Goal: Task Accomplishment & Management: Manage account settings

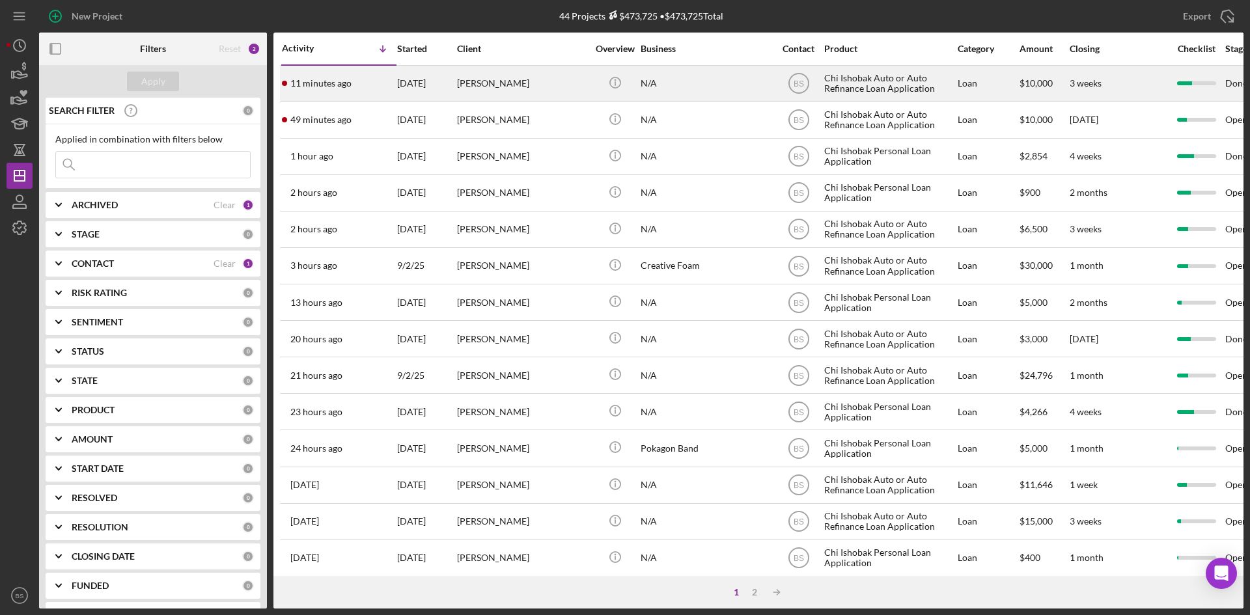
click at [379, 90] on div "11 minutes ago [PERSON_NAME]" at bounding box center [339, 83] width 114 height 34
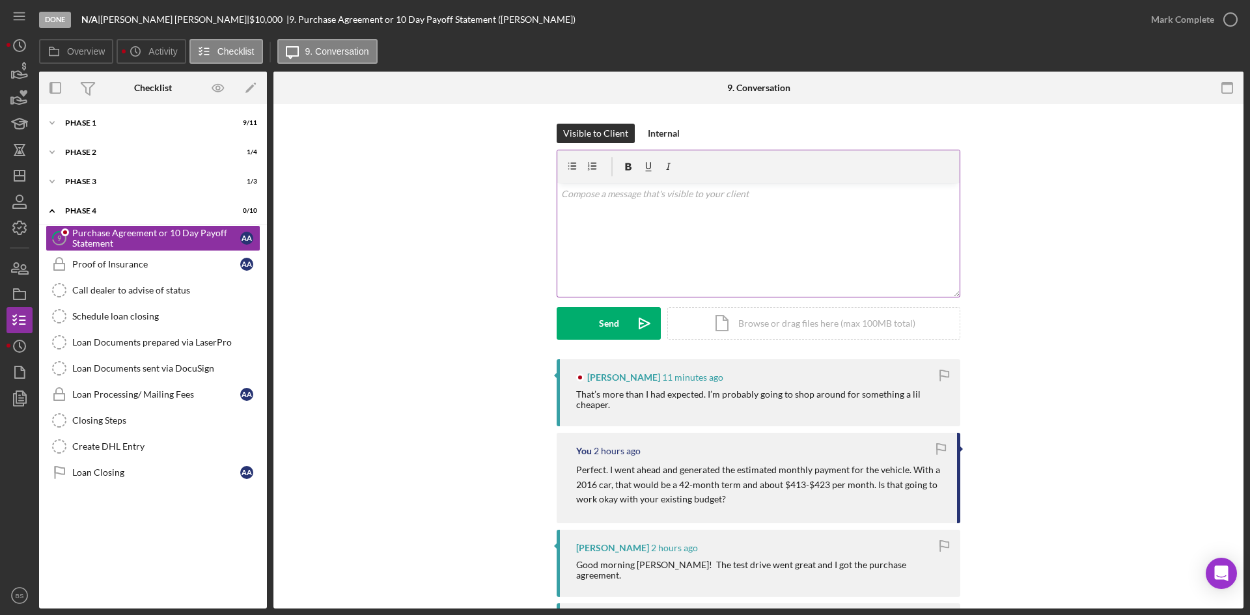
click at [648, 221] on div "v Color teal Color pink Remove color Add row above Add row below Add column bef…" at bounding box center [758, 240] width 402 height 114
drag, startPoint x: 827, startPoint y: 184, endPoint x: 635, endPoint y: 202, distance: 192.8
click at [635, 202] on div "v Color teal Color pink Remove color Add row above Add row below Add column bef…" at bounding box center [758, 240] width 402 height 114
click at [890, 193] on p "No problem at all. Your approval is valid until December 10th." at bounding box center [758, 194] width 395 height 14
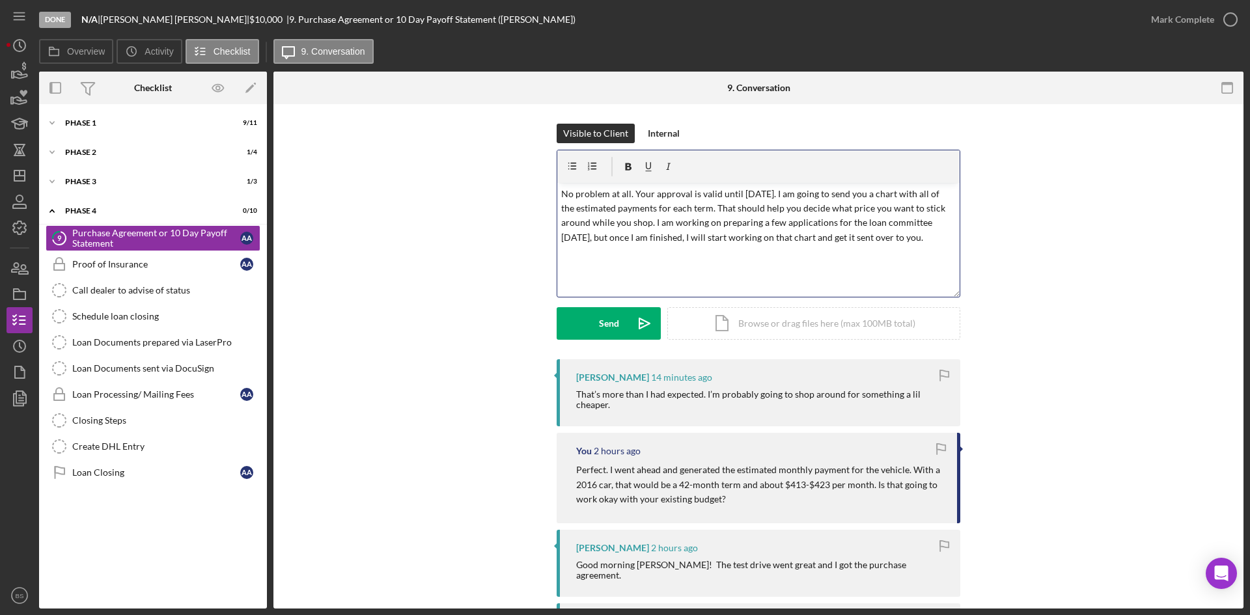
click at [799, 194] on p "No problem at all. Your approval is valid until December 10th. I am going to se…" at bounding box center [758, 216] width 395 height 59
click at [644, 320] on icon "Icon/icon-invite-send" at bounding box center [644, 323] width 33 height 33
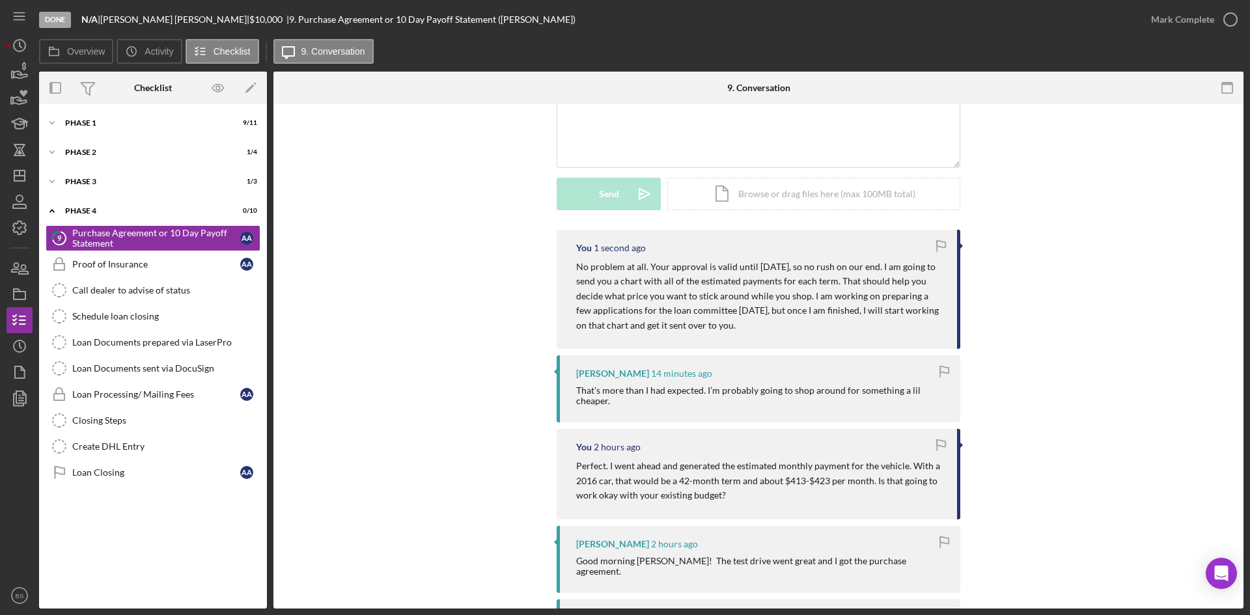
scroll to position [130, 0]
click at [14, 174] on polygon "button" at bounding box center [19, 176] width 10 height 10
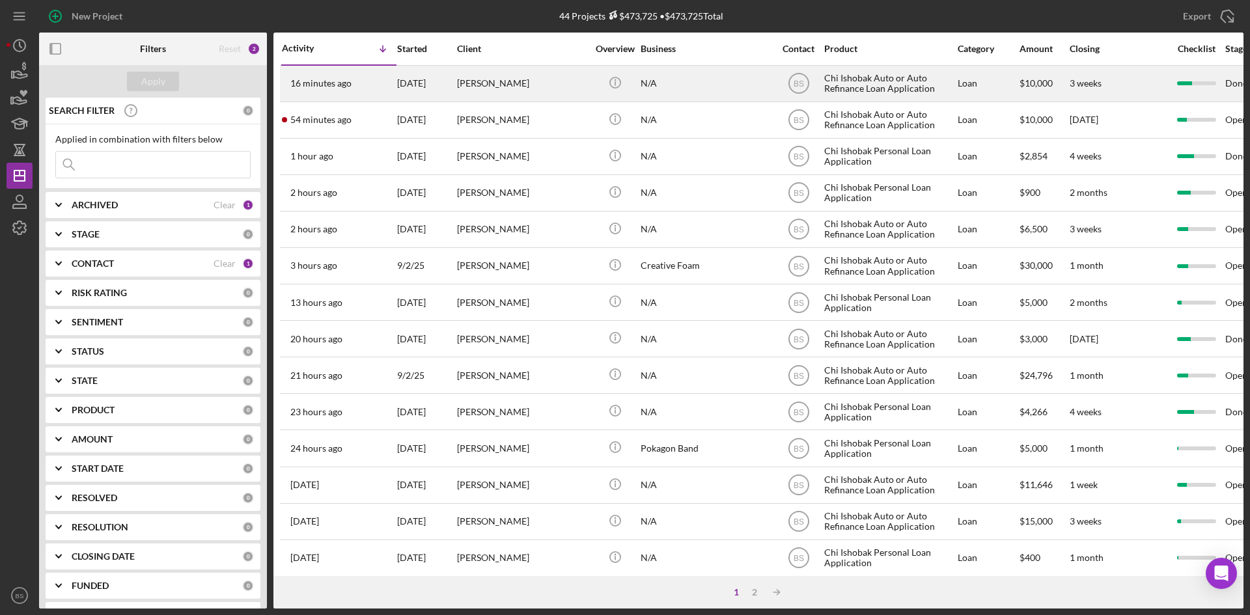
click at [349, 98] on div "16 minutes ago Alec Alvarado" at bounding box center [339, 83] width 114 height 34
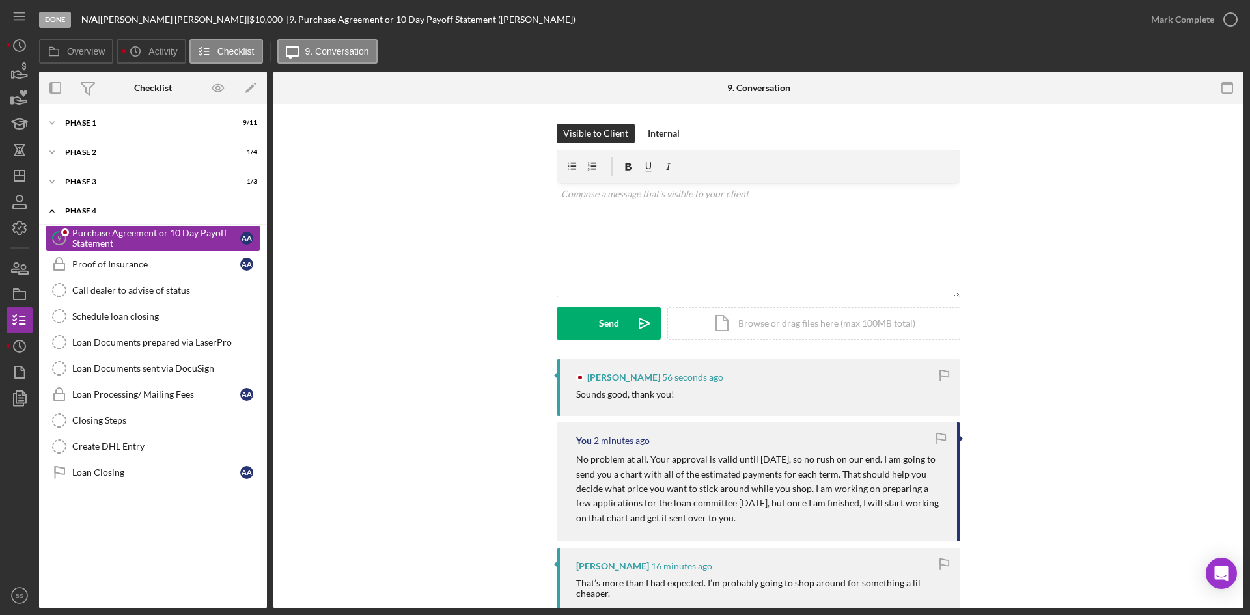
click at [141, 204] on div "Icon/Expander Phase 4 0 / 10" at bounding box center [153, 211] width 228 height 27
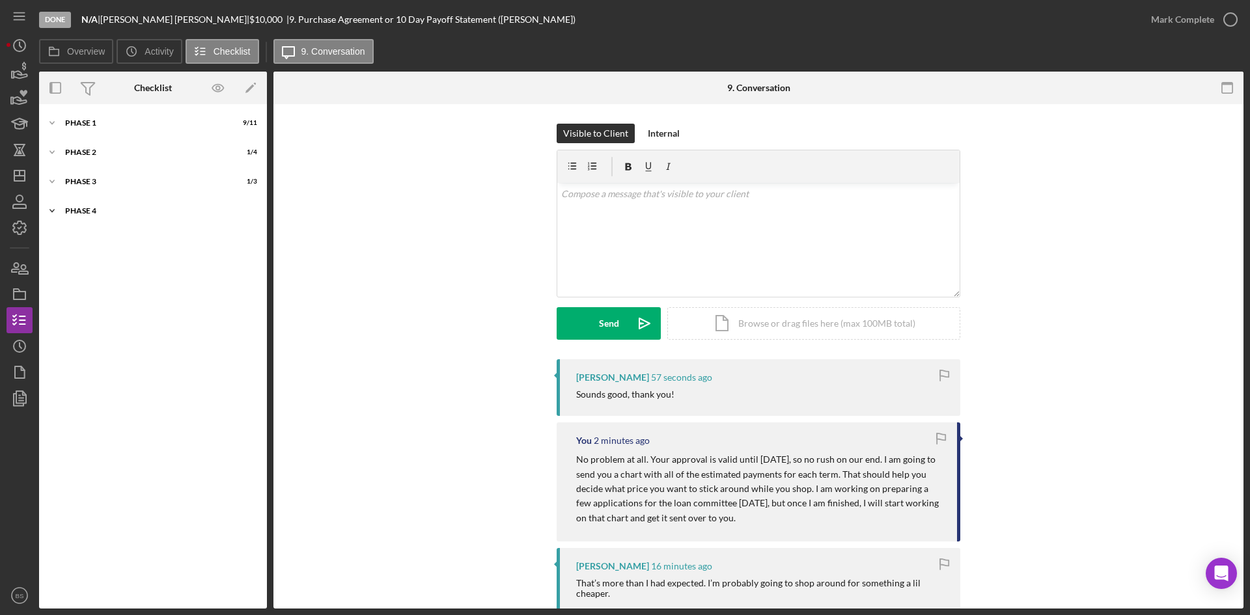
click at [115, 213] on div "Phase 4" at bounding box center [157, 211] width 185 height 8
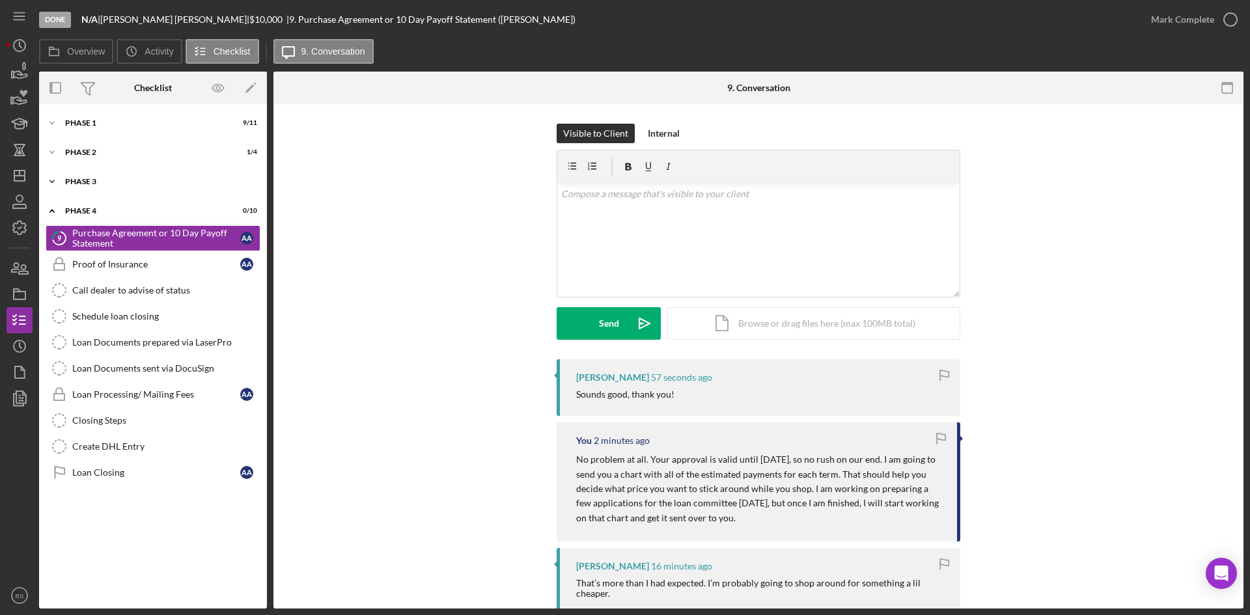
click at [109, 186] on div "Icon/Expander Phase 3 1 / 3" at bounding box center [153, 182] width 228 height 26
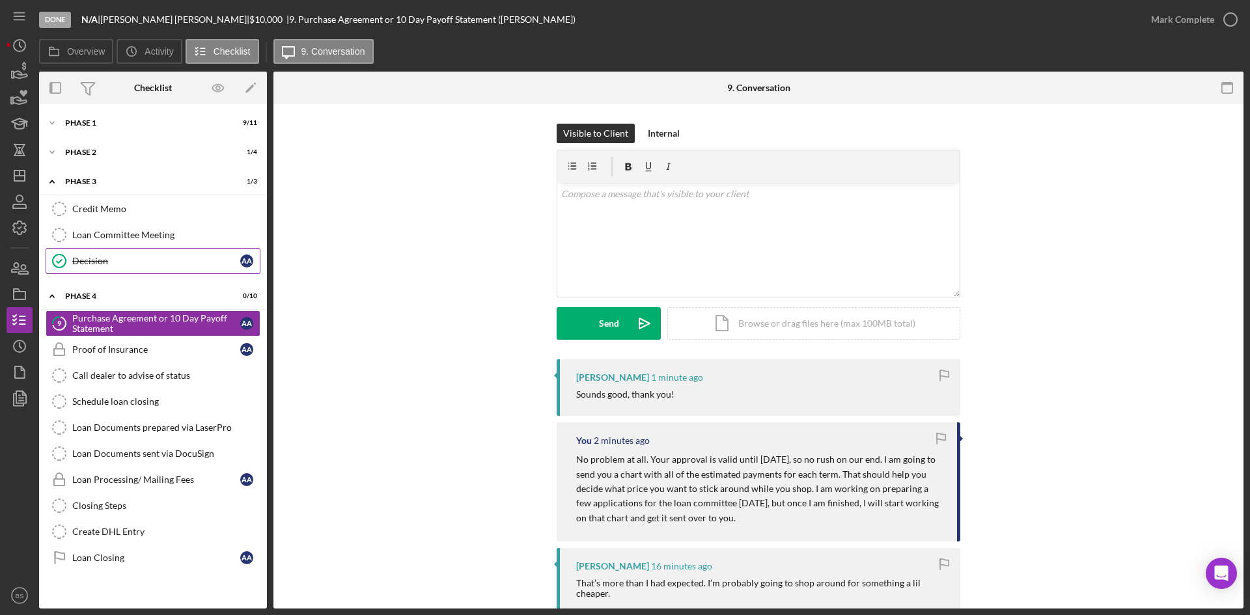
click at [122, 271] on link "Decision Decision A A" at bounding box center [153, 261] width 215 height 26
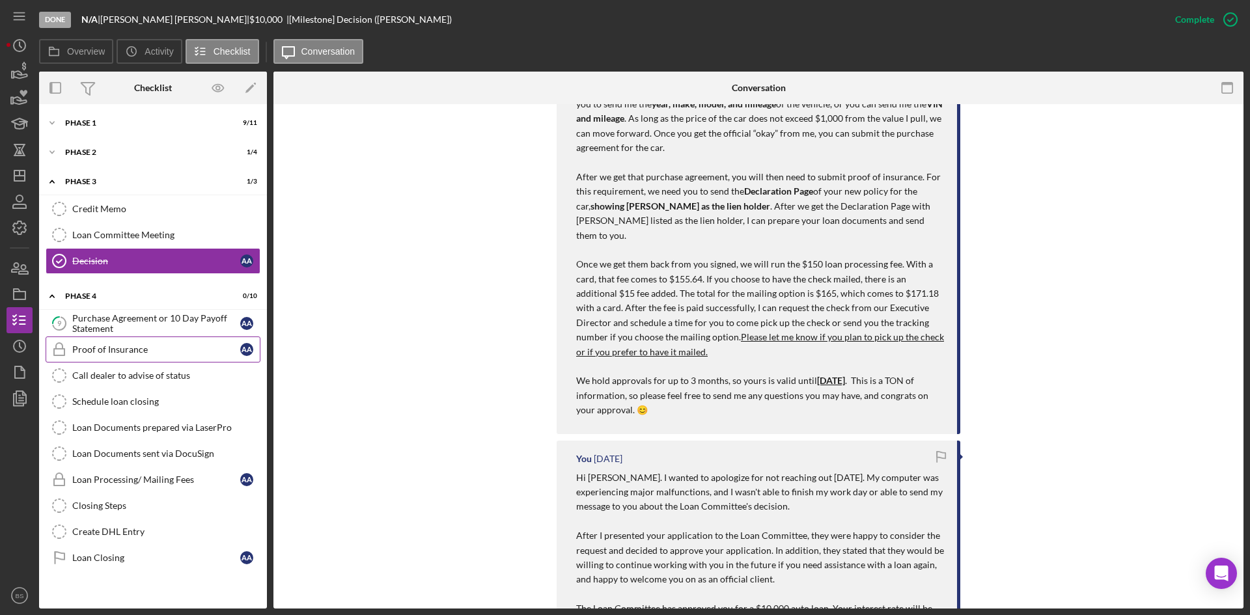
scroll to position [1952, 0]
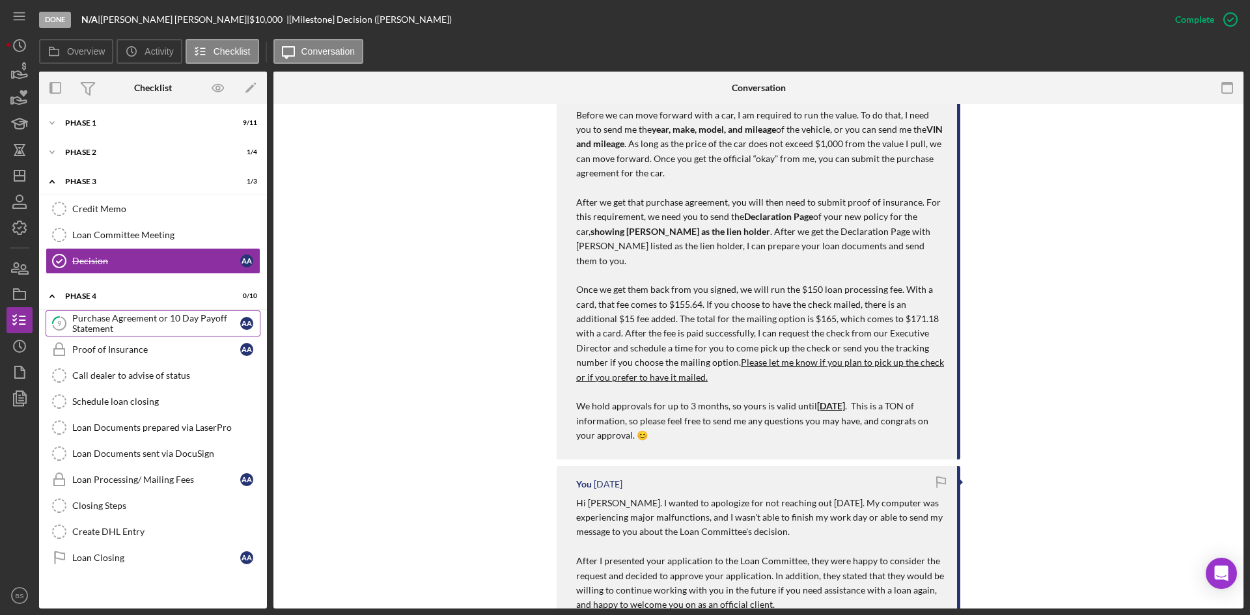
click at [75, 320] on div "Purchase Agreement or 10 Day Payoff Statement" at bounding box center [156, 323] width 168 height 21
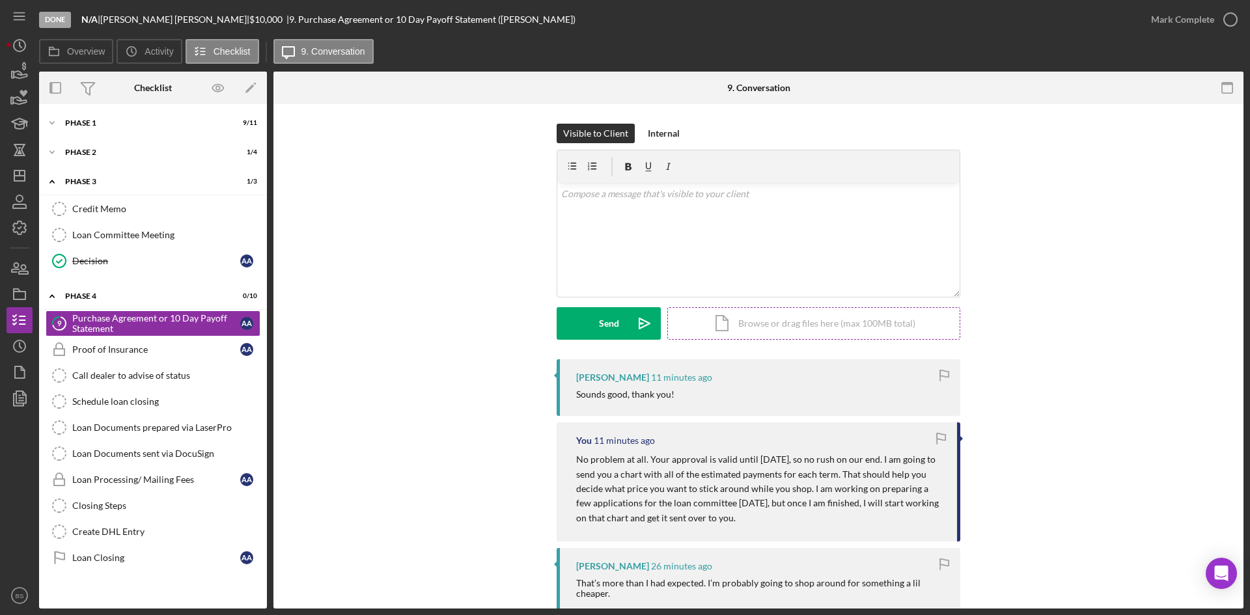
click at [720, 322] on div "Icon/Document Browse or drag files here (max 100MB total) Tap to choose files o…" at bounding box center [813, 323] width 293 height 33
click at [717, 320] on div "Icon/Document Browse or drag files here (max 100MB total) Tap to choose files o…" at bounding box center [813, 323] width 293 height 33
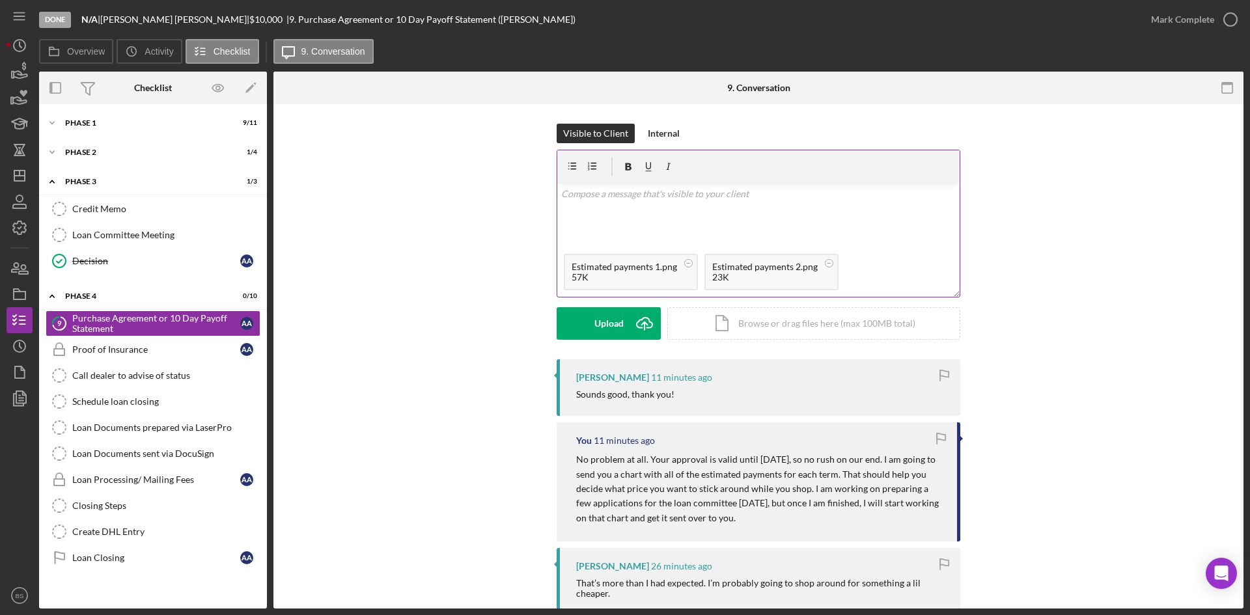
click at [636, 218] on div "v Color teal Color pink Remove color Add row above Add row below Add column bef…" at bounding box center [758, 215] width 402 height 64
click at [831, 196] on p "Here are the charts with all of the estimated payments for a loan $10-$16k" at bounding box center [758, 194] width 395 height 14
click at [866, 198] on p "Here are the charts with all of the estimated payments for a loan $10k-$16k" at bounding box center [758, 194] width 395 height 14
click at [906, 193] on p "Here are the charts with all the estimated payments for loans ranging from $10k…" at bounding box center [758, 194] width 395 height 14
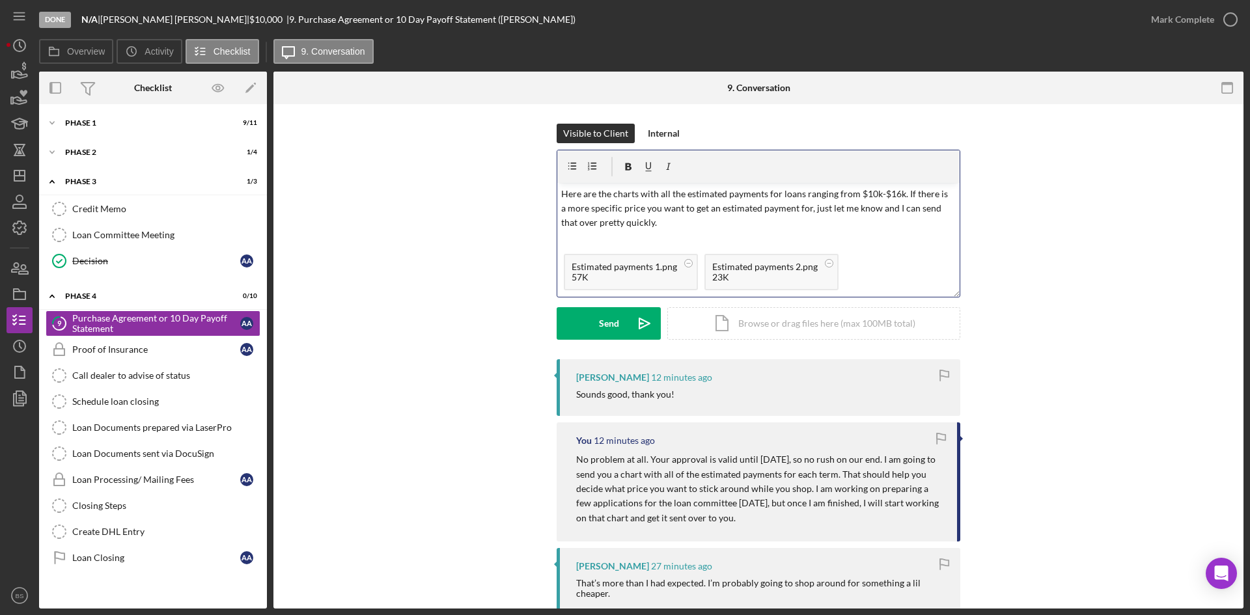
click at [876, 210] on p "Here are the charts with all the estimated payments for loans ranging from $10k…" at bounding box center [758, 209] width 395 height 44
click at [642, 310] on icon "Icon/icon-invite-send" at bounding box center [644, 323] width 33 height 33
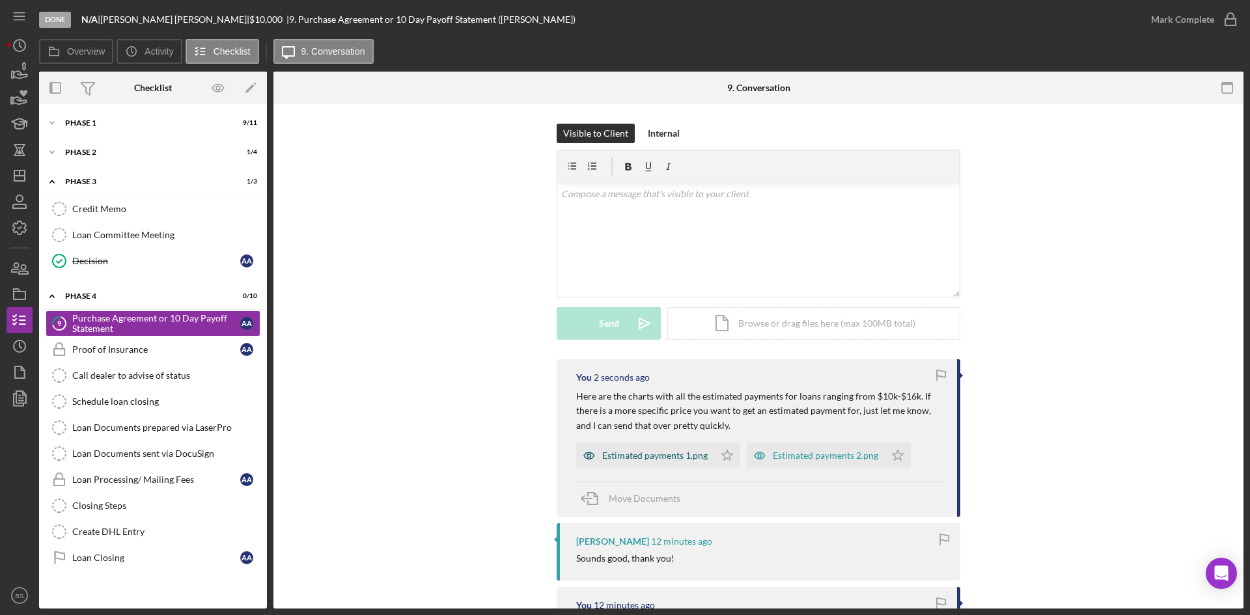
click at [648, 454] on div "Estimated payments 1.png" at bounding box center [654, 455] width 105 height 10
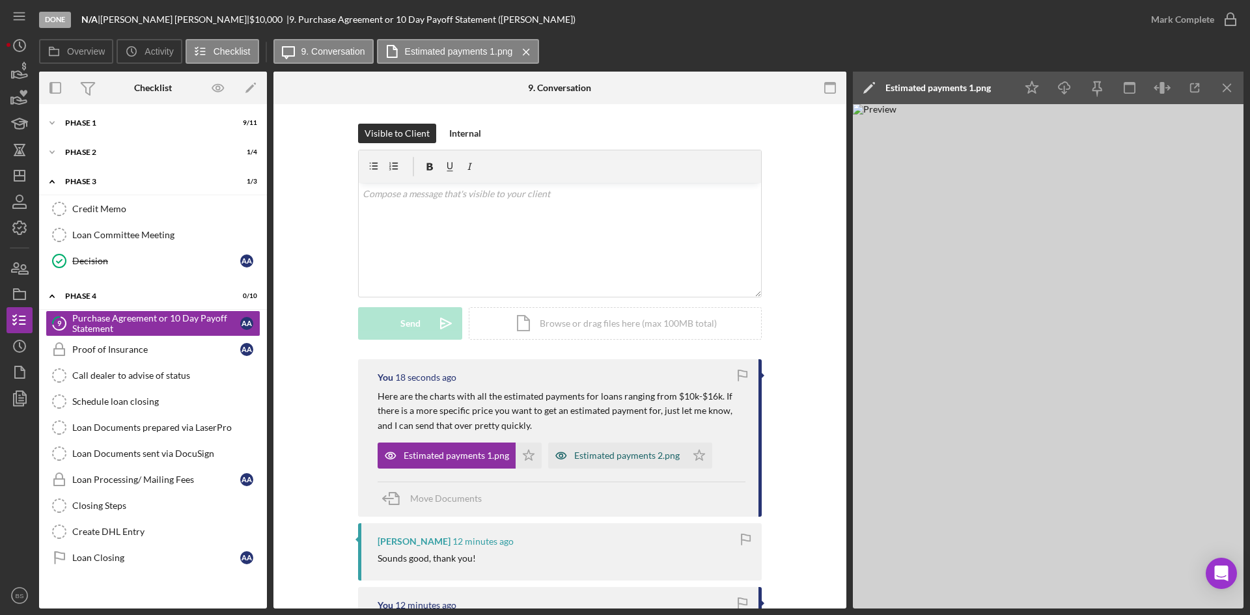
click at [588, 454] on div "Estimated payments 2.png" at bounding box center [626, 455] width 105 height 10
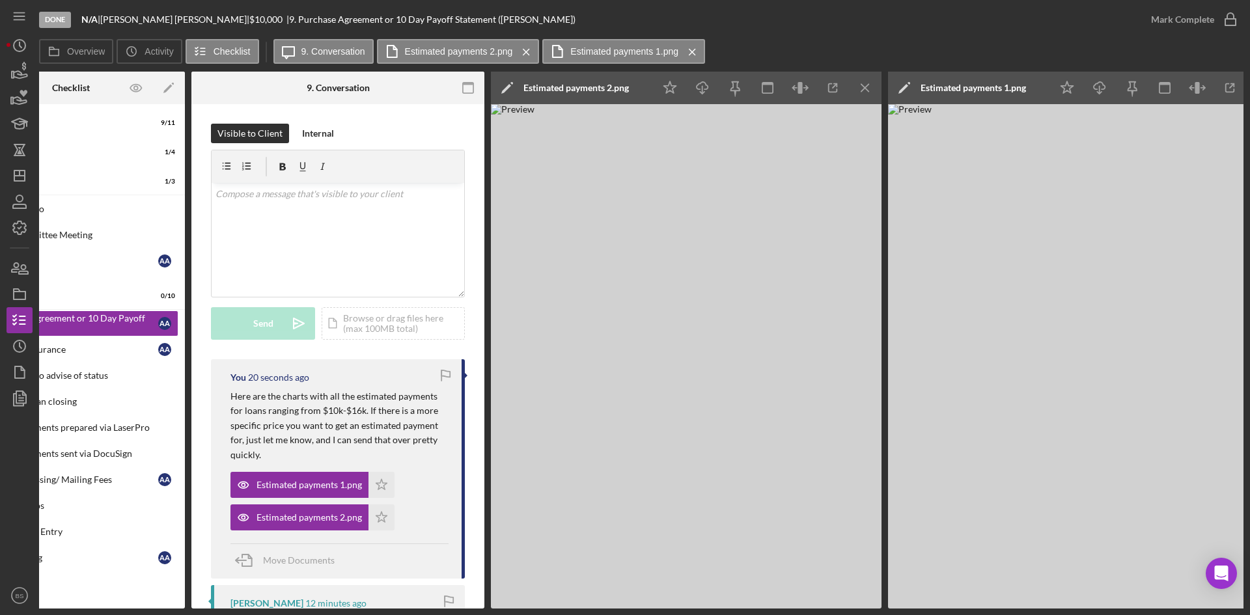
scroll to position [0, 117]
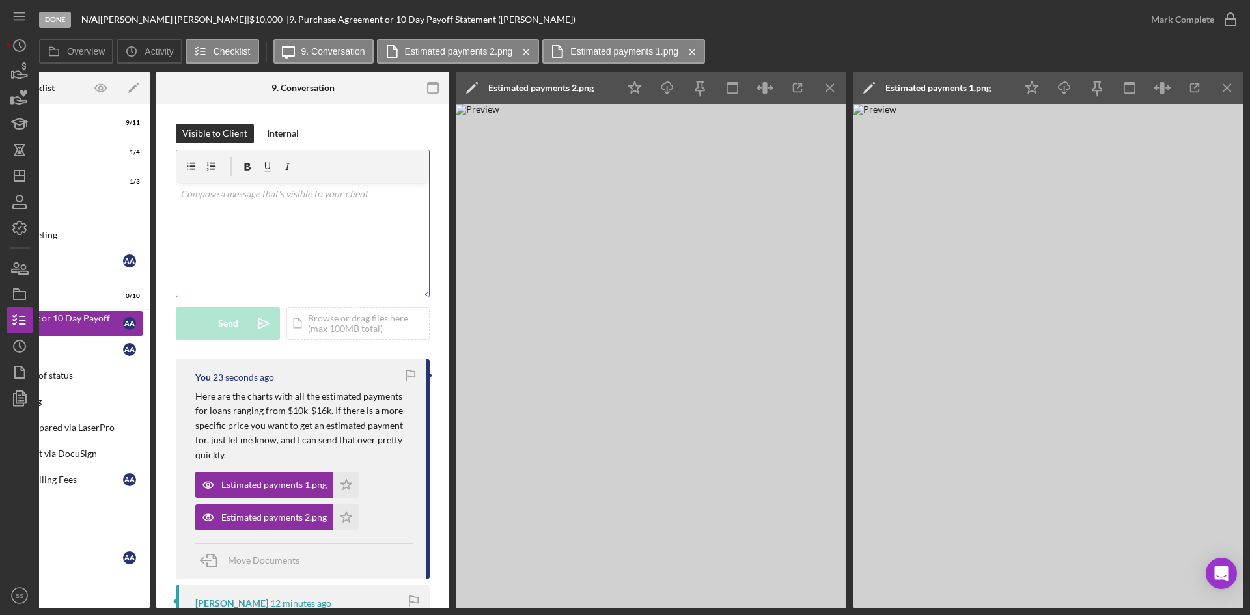
click at [342, 249] on div "v Color teal Color pink Remove color Add row above Add row below Add column bef…" at bounding box center [302, 240] width 253 height 114
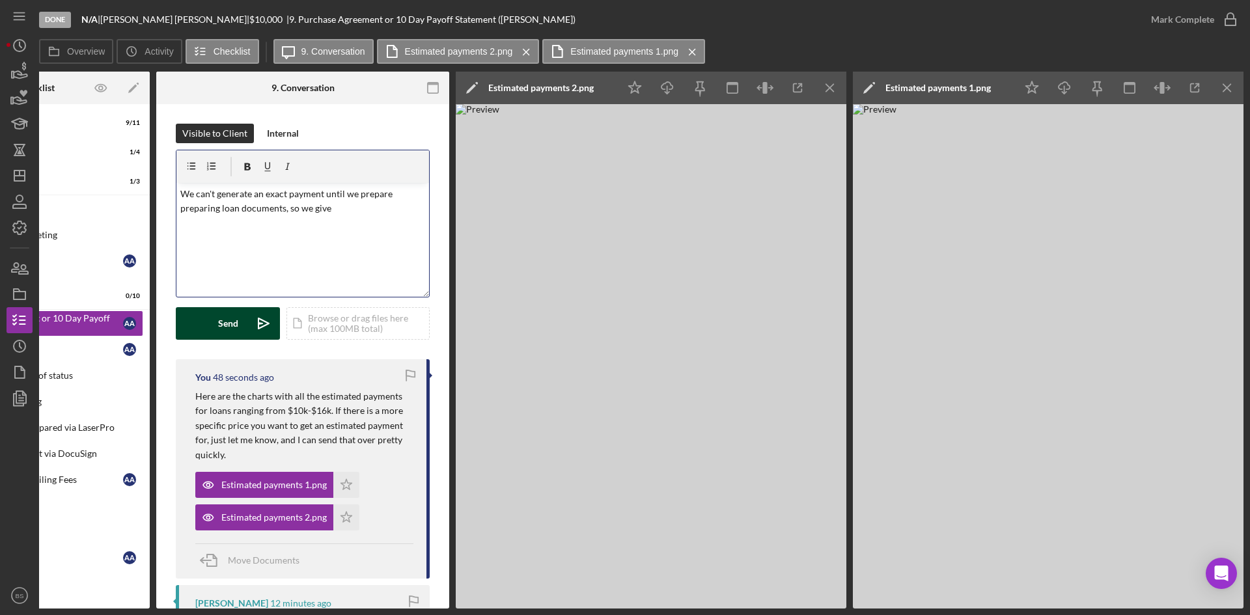
click at [222, 212] on p "We can't generate an exact payment until we prepare preparing loan documents, s…" at bounding box center [302, 201] width 245 height 29
click at [272, 208] on p "We can't generate an exact payment until we prepare loan documents, so we give" at bounding box center [302, 201] width 245 height 29
drag, startPoint x: 354, startPoint y: 228, endPoint x: 342, endPoint y: 216, distance: 17.0
click at [344, 221] on p "We can't generate an exact payment until we prepare loan documents, so we give …" at bounding box center [302, 209] width 245 height 44
click at [342, 213] on p "We can't generate an exact payment until we prepare loan documents, so we give …" at bounding box center [302, 209] width 245 height 44
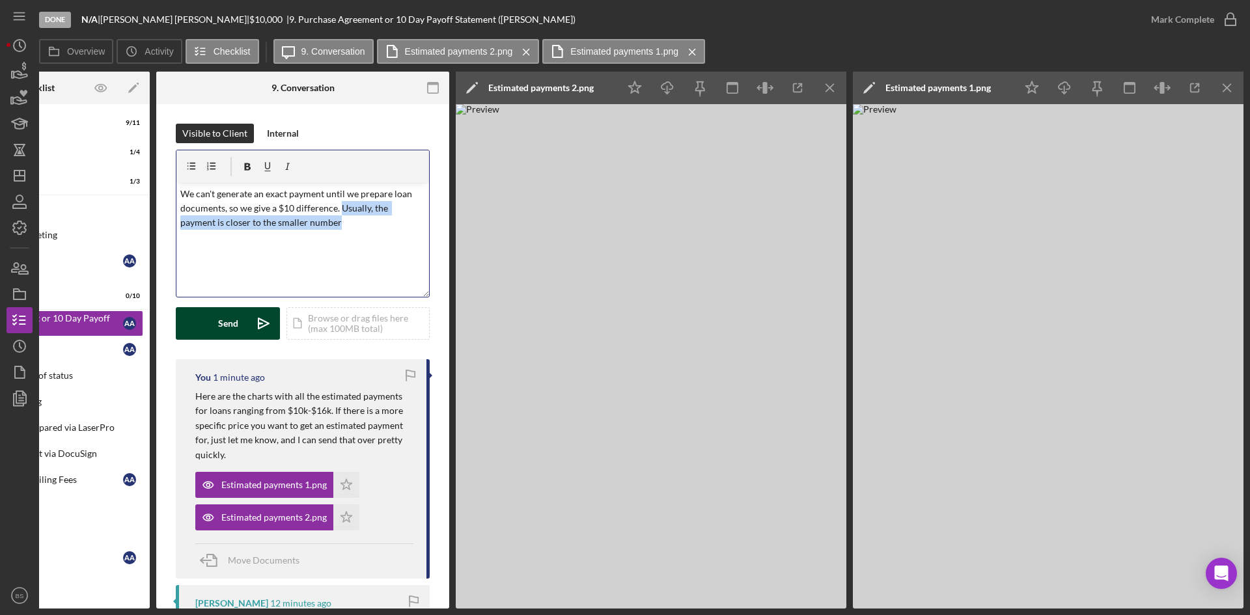
drag, startPoint x: 342, startPoint y: 229, endPoint x: 340, endPoint y: 210, distance: 19.7
click at [340, 210] on p "We can't generate an exact payment until we prepare loan documents, so we give …" at bounding box center [302, 209] width 245 height 44
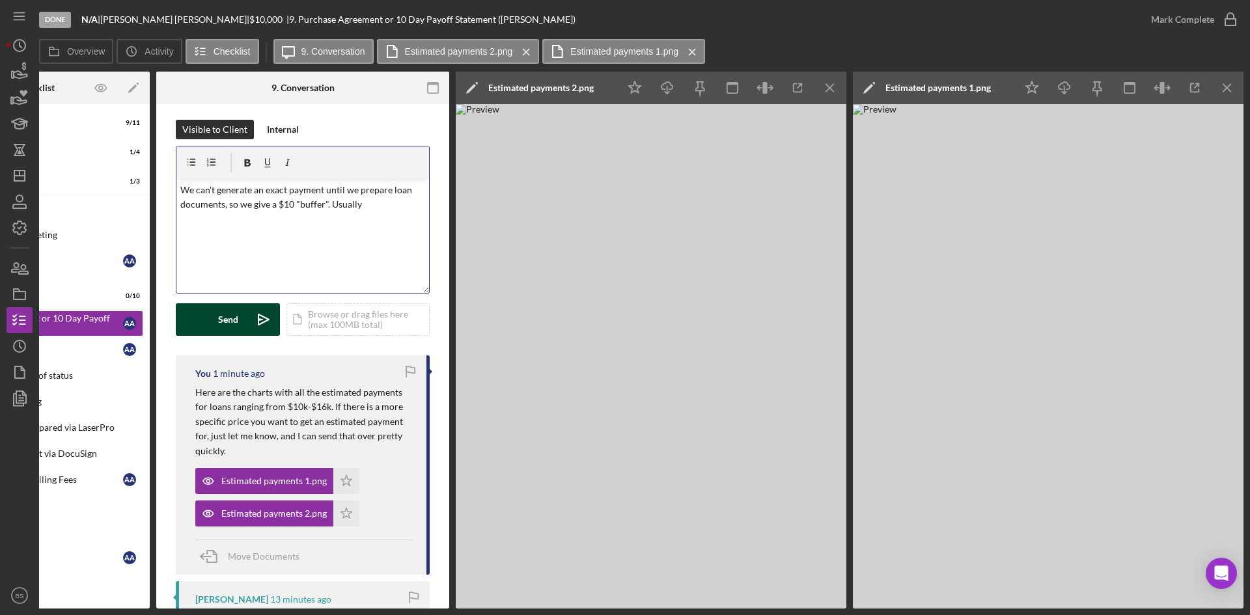
scroll to position [0, 0]
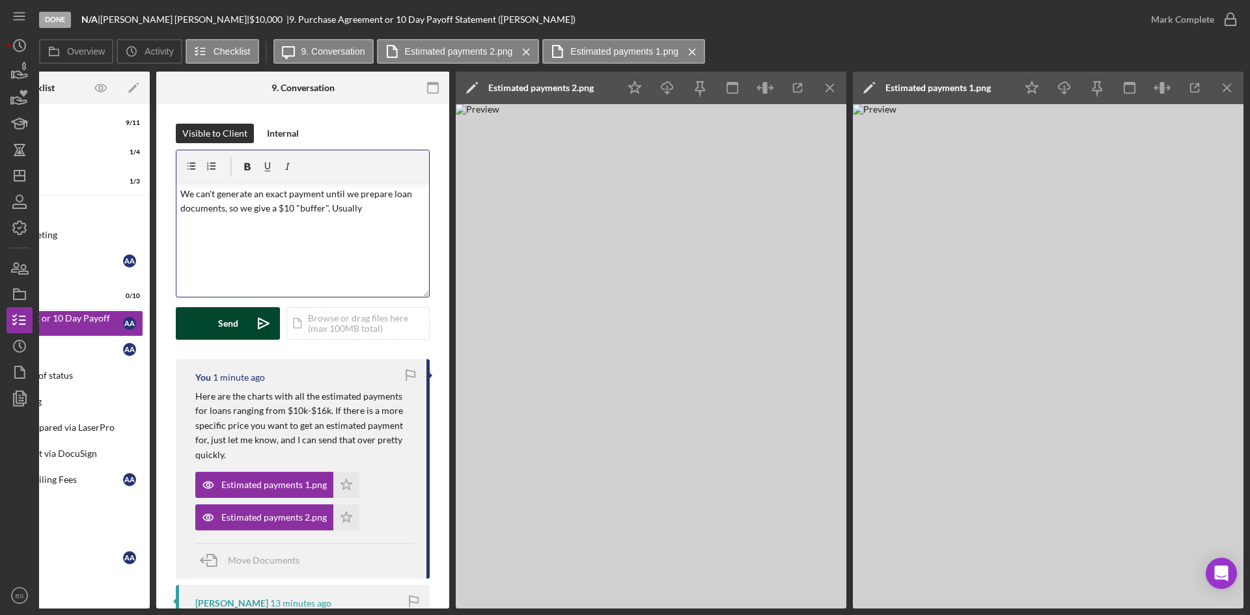
drag, startPoint x: 366, startPoint y: 209, endPoint x: 163, endPoint y: 187, distance: 204.3
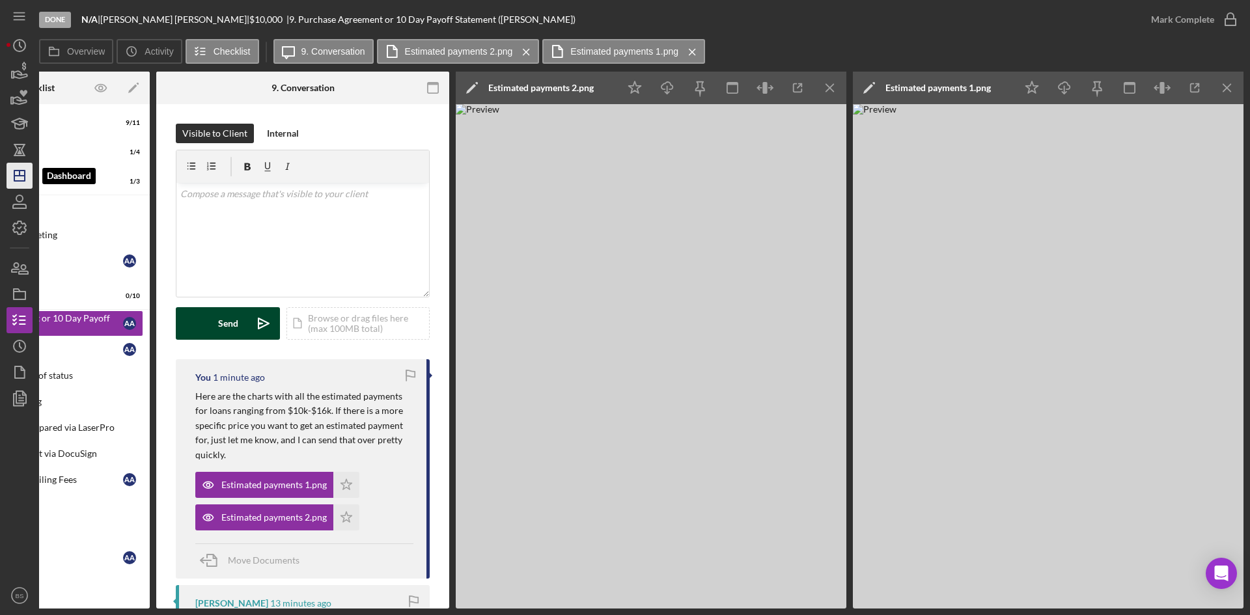
click at [23, 179] on icon "Icon/Dashboard" at bounding box center [19, 175] width 33 height 33
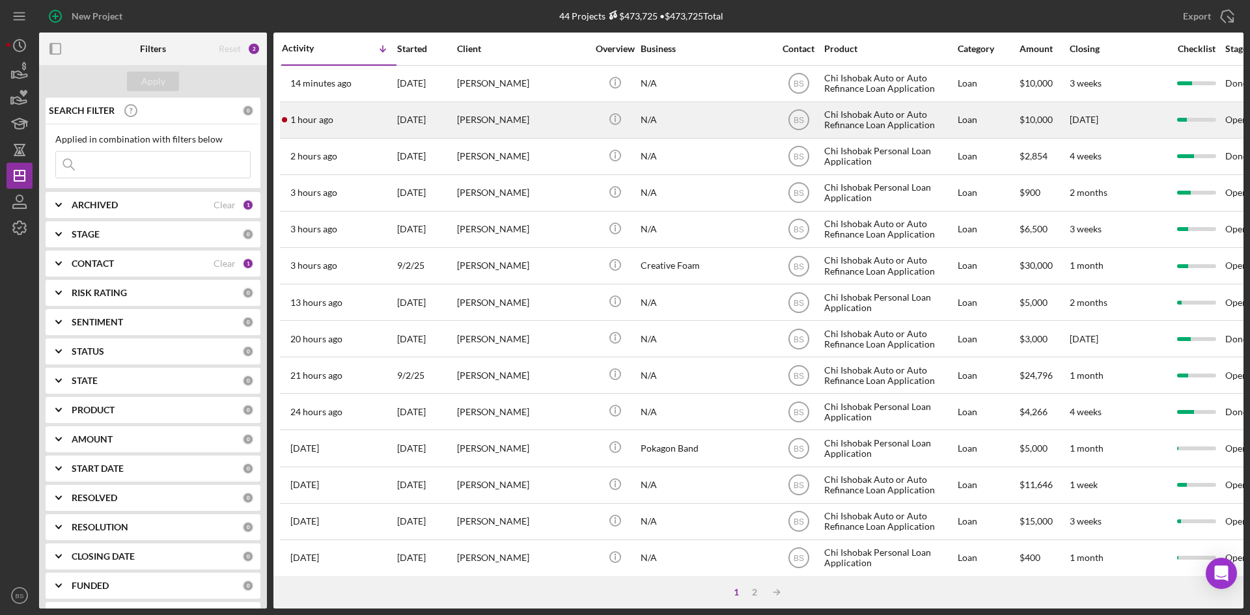
click at [515, 133] on div "[PERSON_NAME]" at bounding box center [522, 120] width 130 height 34
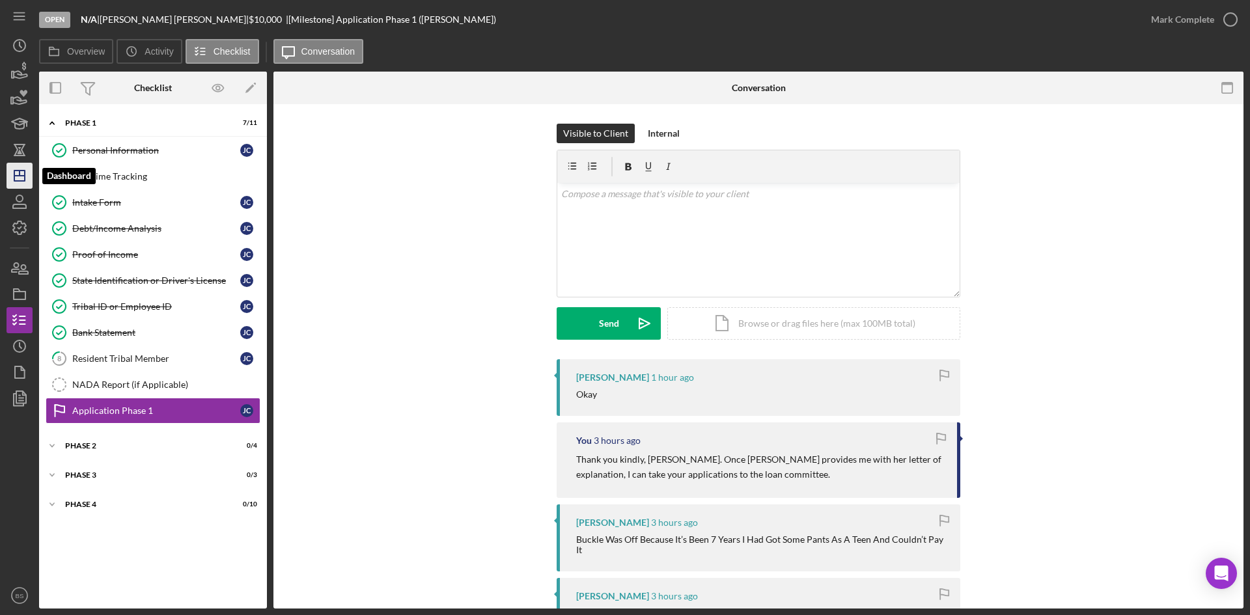
click at [19, 179] on icon "Icon/Dashboard" at bounding box center [19, 175] width 33 height 33
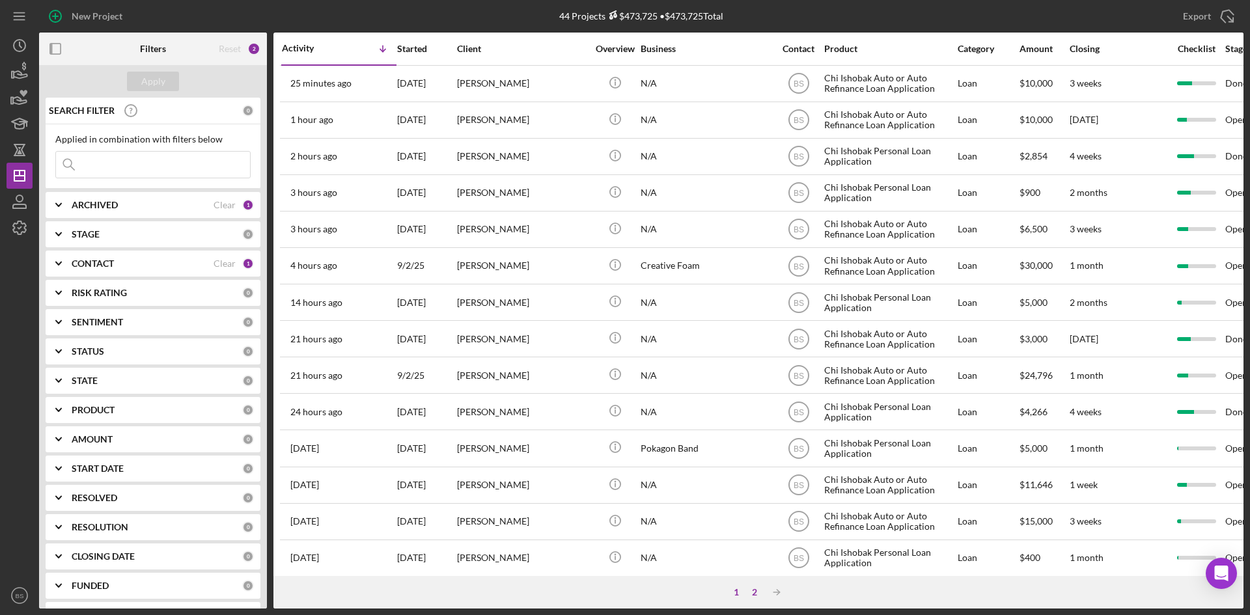
click at [752, 593] on div "2" at bounding box center [754, 592] width 18 height 10
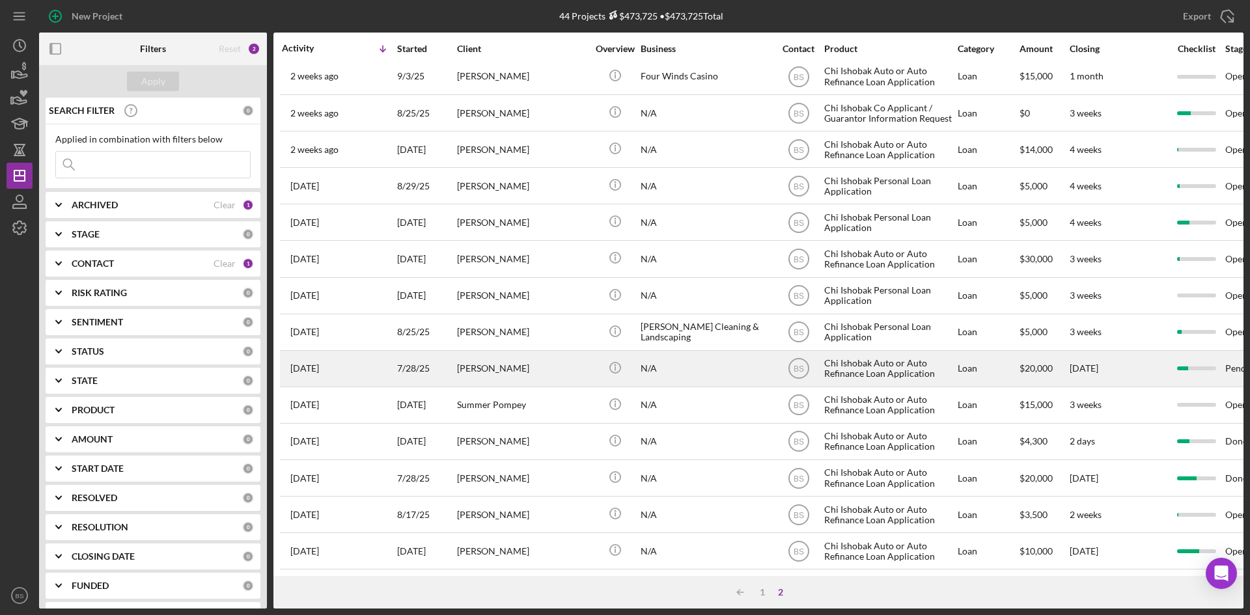
scroll to position [199, 0]
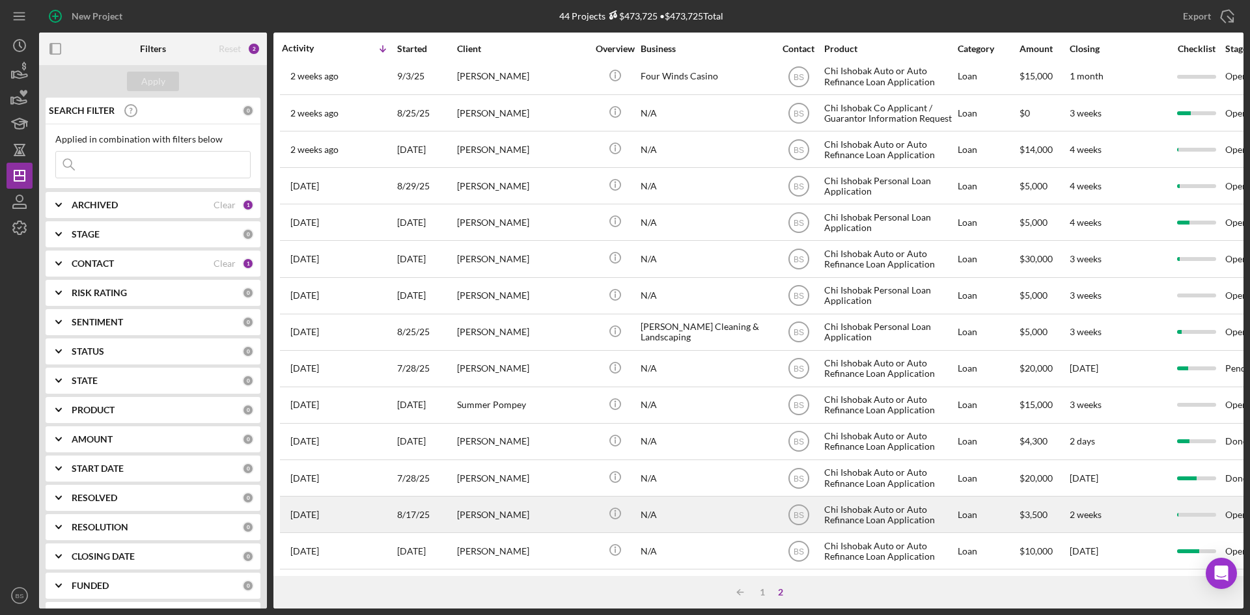
click at [553, 504] on div "Constance Taylor" at bounding box center [522, 514] width 130 height 34
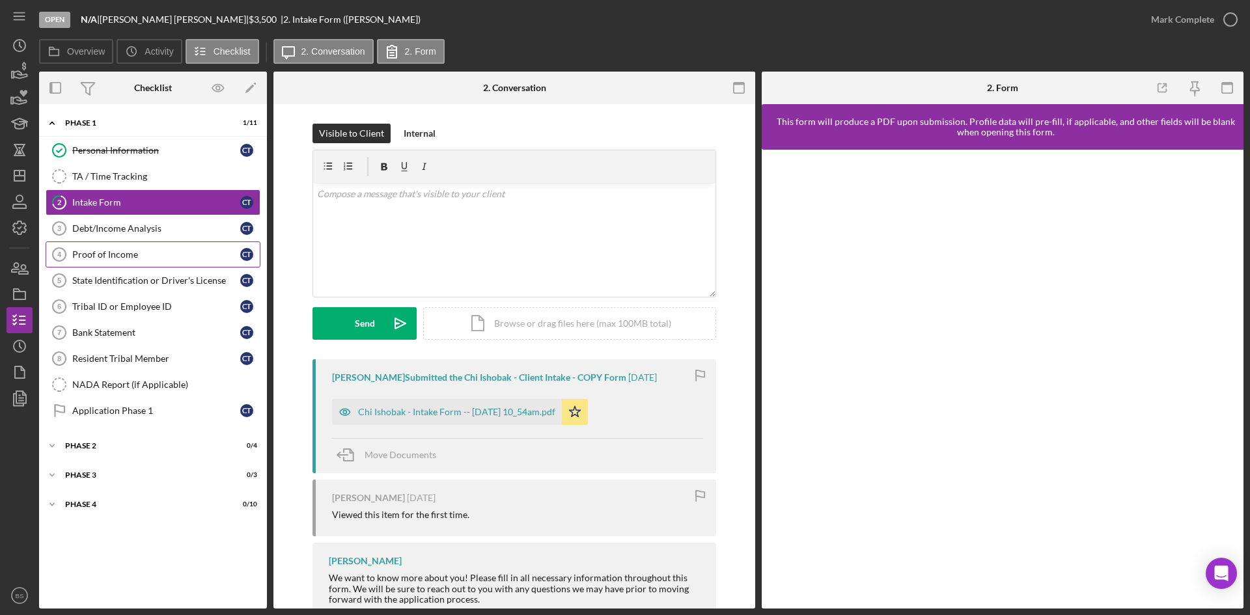
click at [205, 239] on link "Debt/Income Analysis 3 Debt/Income Analysis C T" at bounding box center [153, 228] width 215 height 26
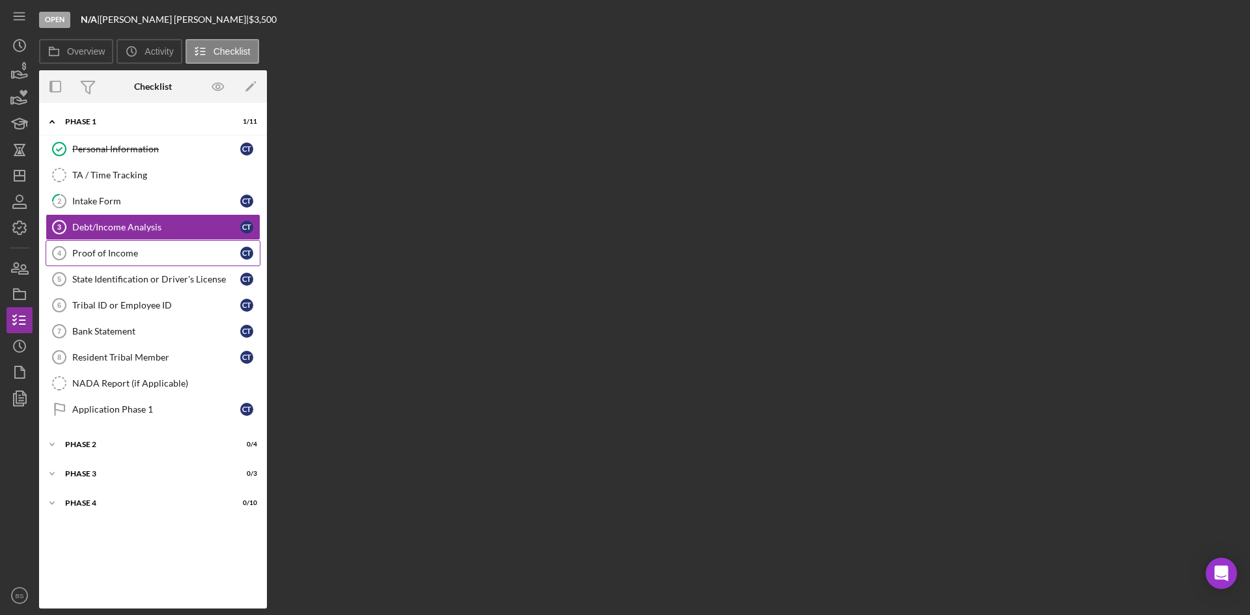
click at [202, 258] on div "Proof of Income" at bounding box center [156, 253] width 168 height 10
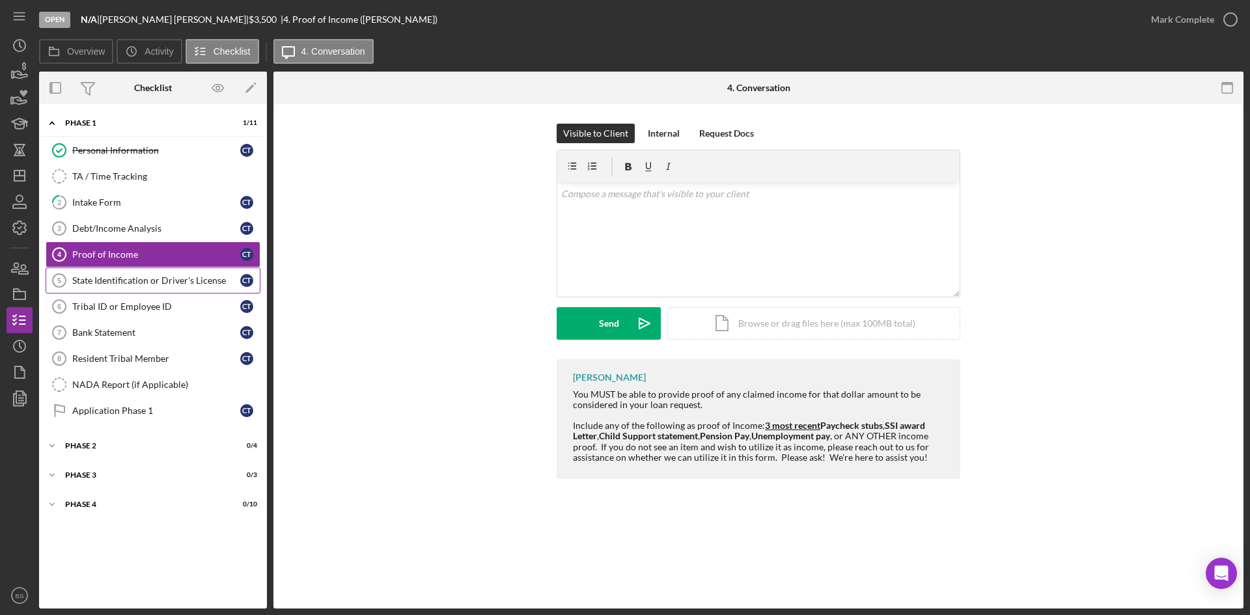
click at [199, 277] on div "State Identification or Driver's License" at bounding box center [156, 280] width 168 height 10
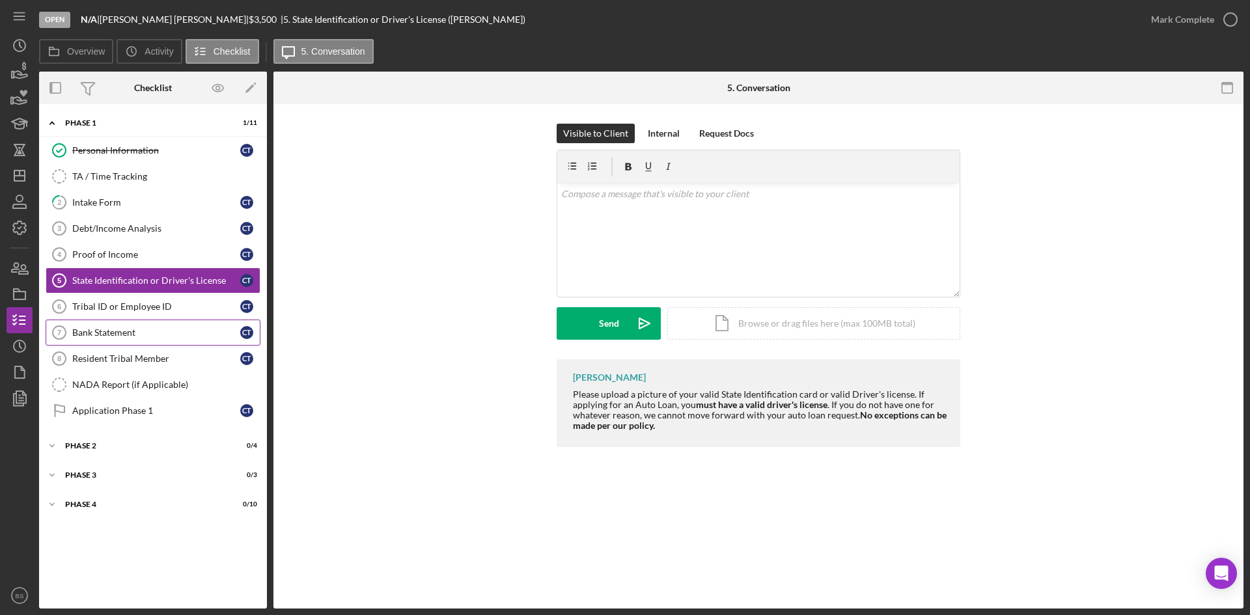
click at [187, 323] on link "Bank Statement 7 Bank Statement C T" at bounding box center [153, 333] width 215 height 26
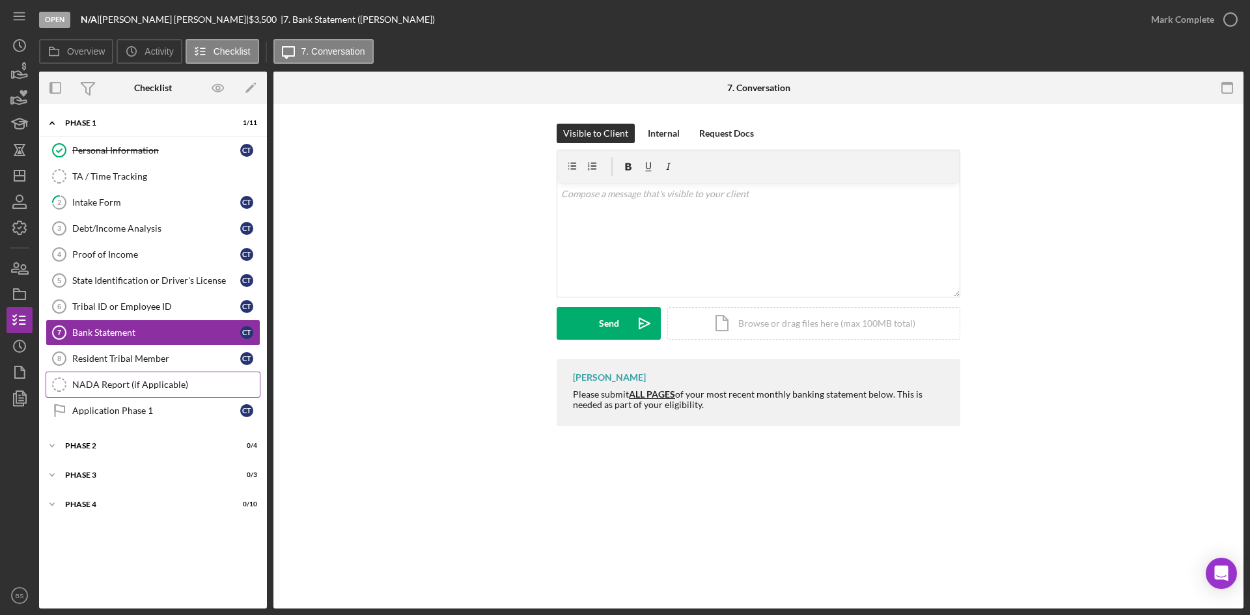
click at [176, 373] on link "NADA Report (if Applicable) NADA Report (if Applicable)" at bounding box center [153, 385] width 215 height 26
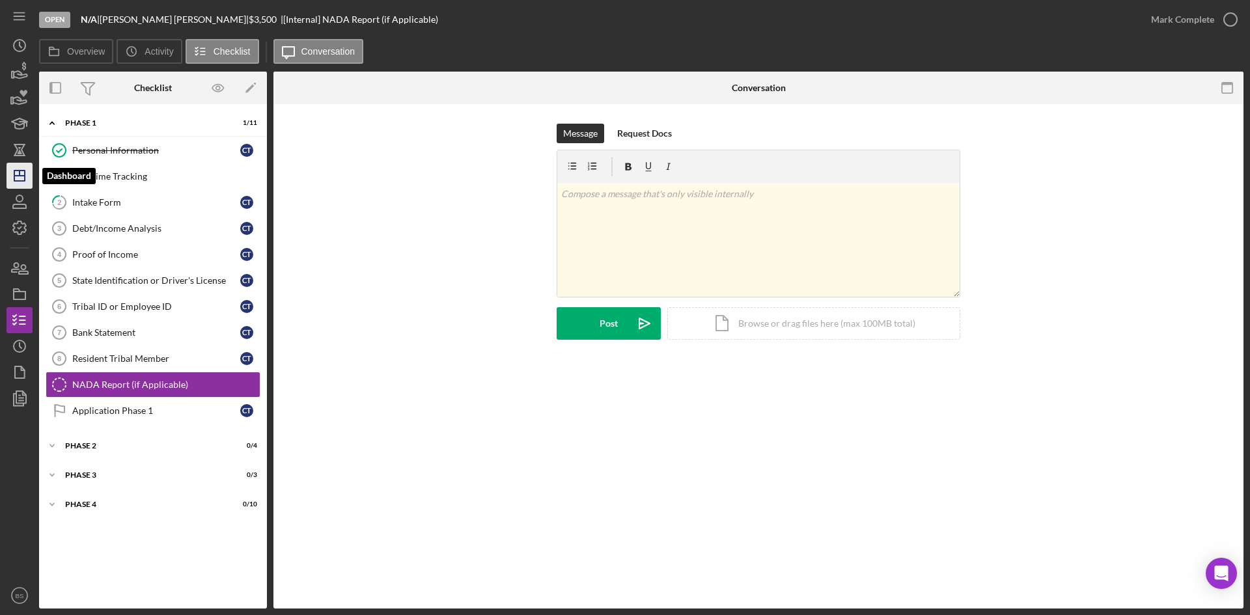
click at [11, 167] on icon "Icon/Dashboard" at bounding box center [19, 175] width 33 height 33
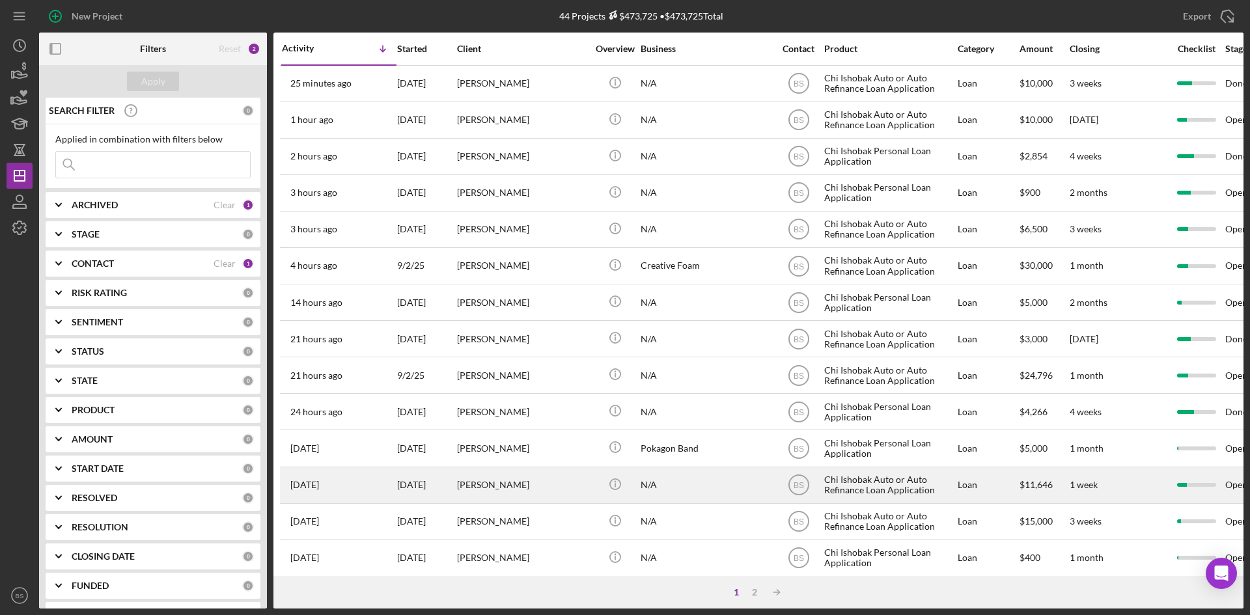
click at [483, 480] on div "[PERSON_NAME]" at bounding box center [522, 485] width 130 height 34
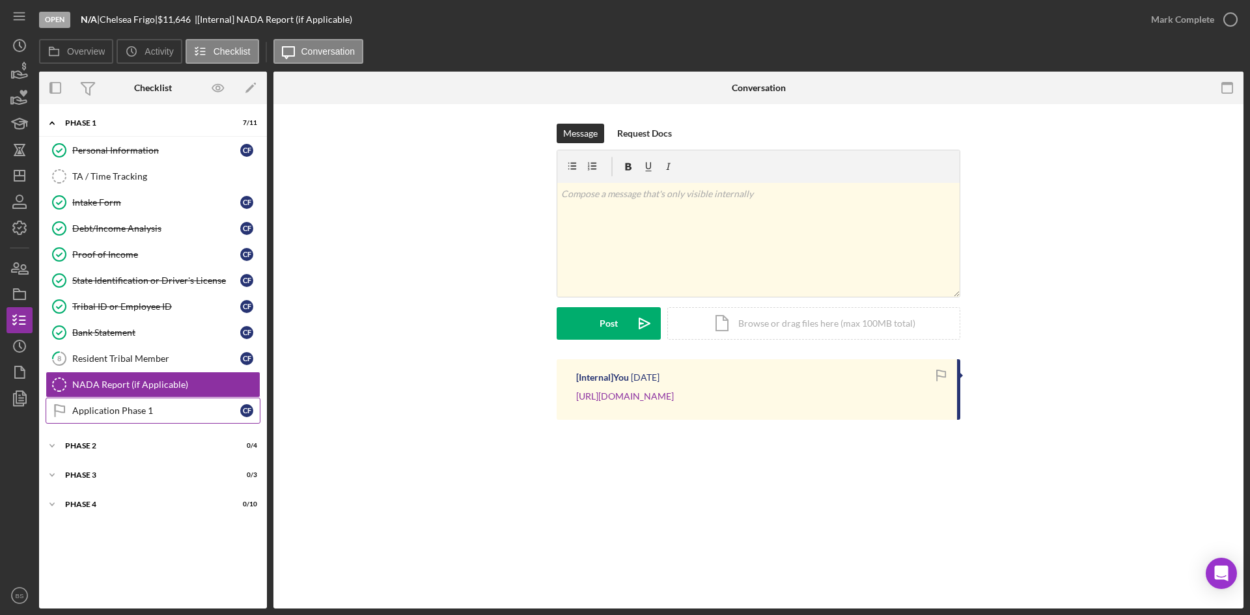
click at [113, 413] on div "Application Phase 1" at bounding box center [156, 410] width 168 height 10
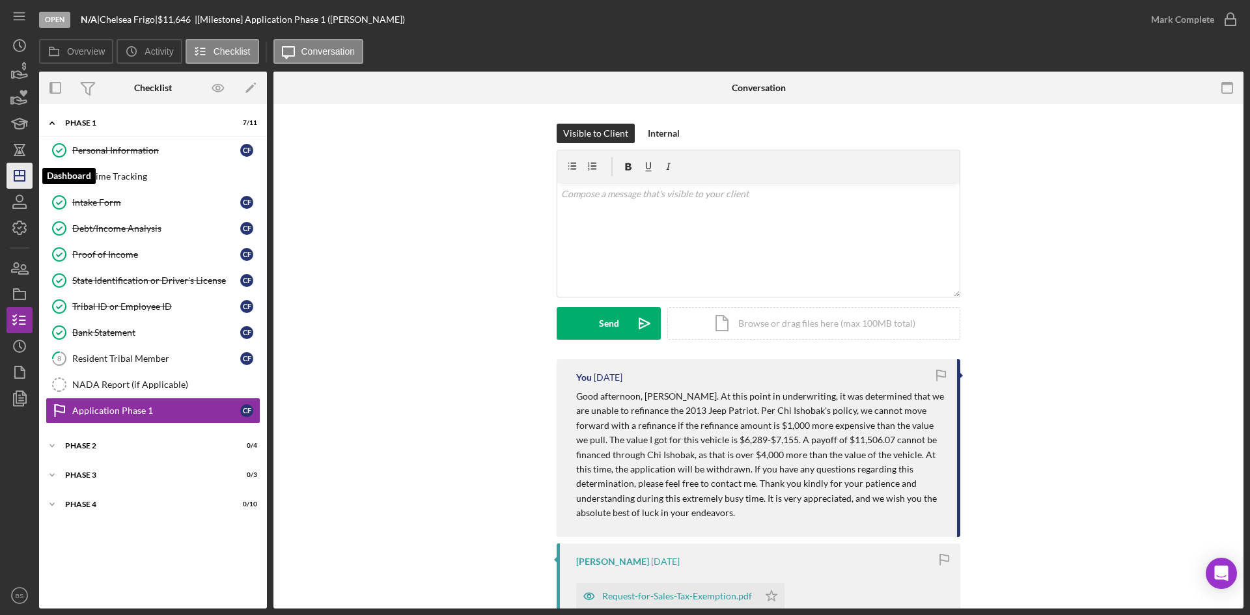
click at [25, 175] on polygon "button" at bounding box center [19, 176] width 10 height 10
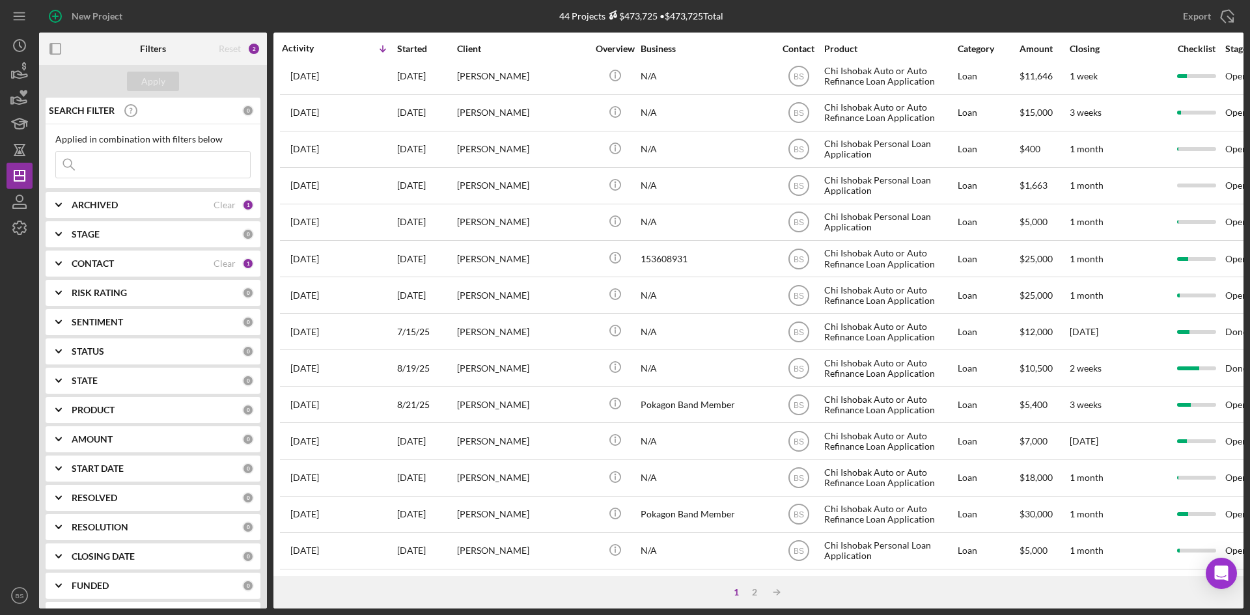
scroll to position [418, 0]
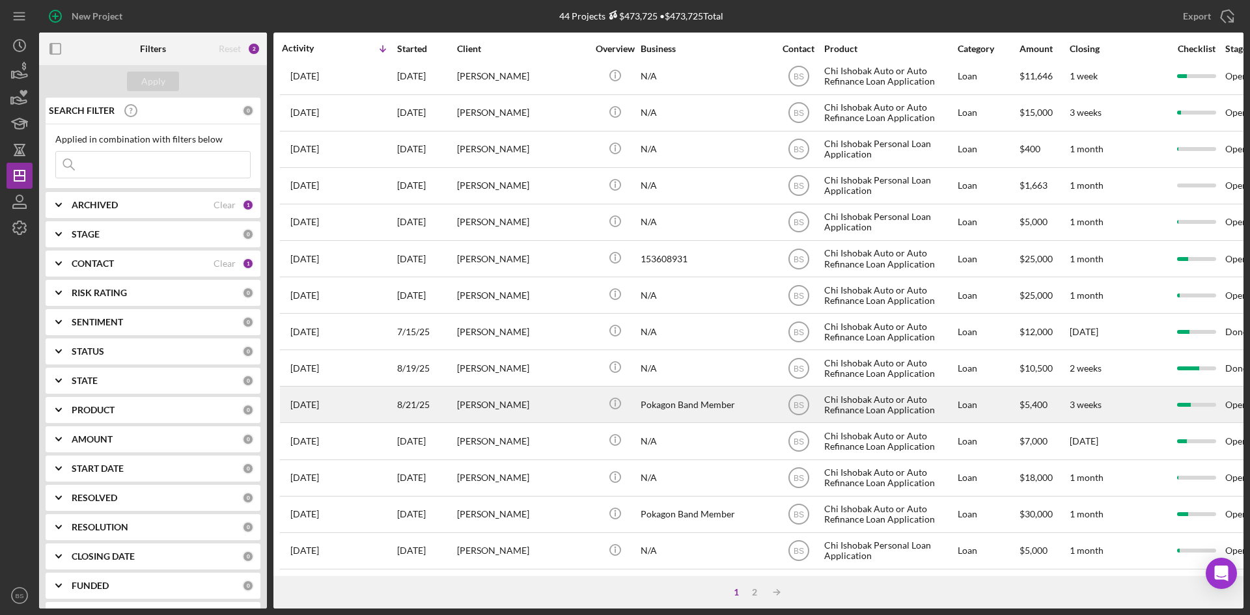
click at [523, 402] on div "[PERSON_NAME]" at bounding box center [522, 404] width 130 height 34
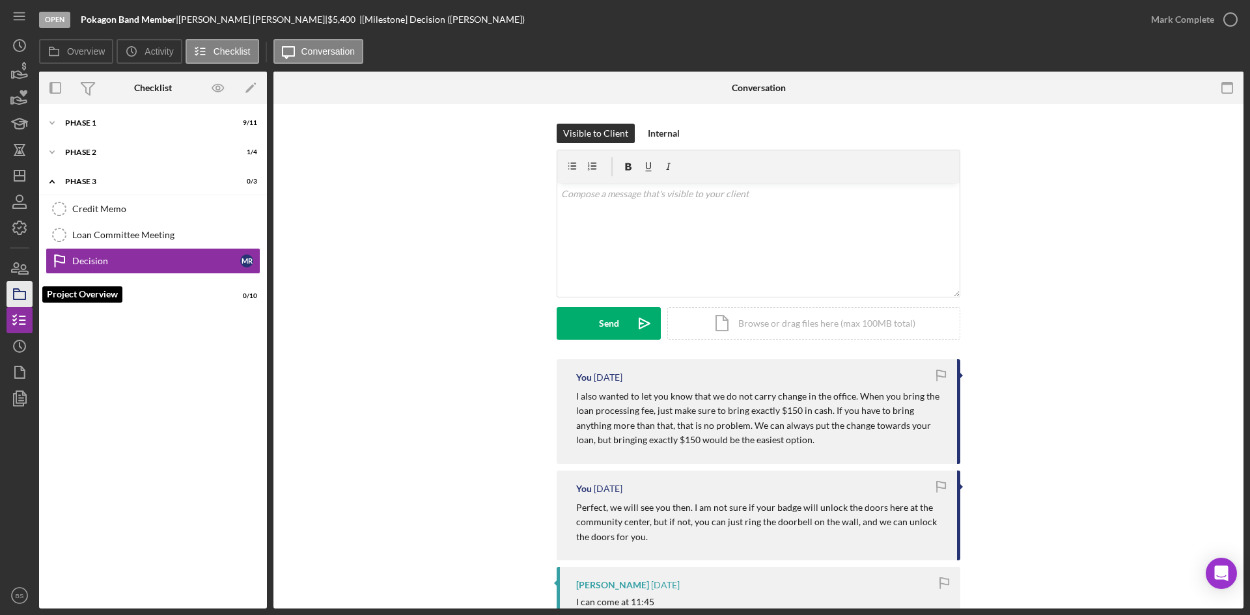
click at [25, 289] on icon "button" at bounding box center [19, 294] width 33 height 33
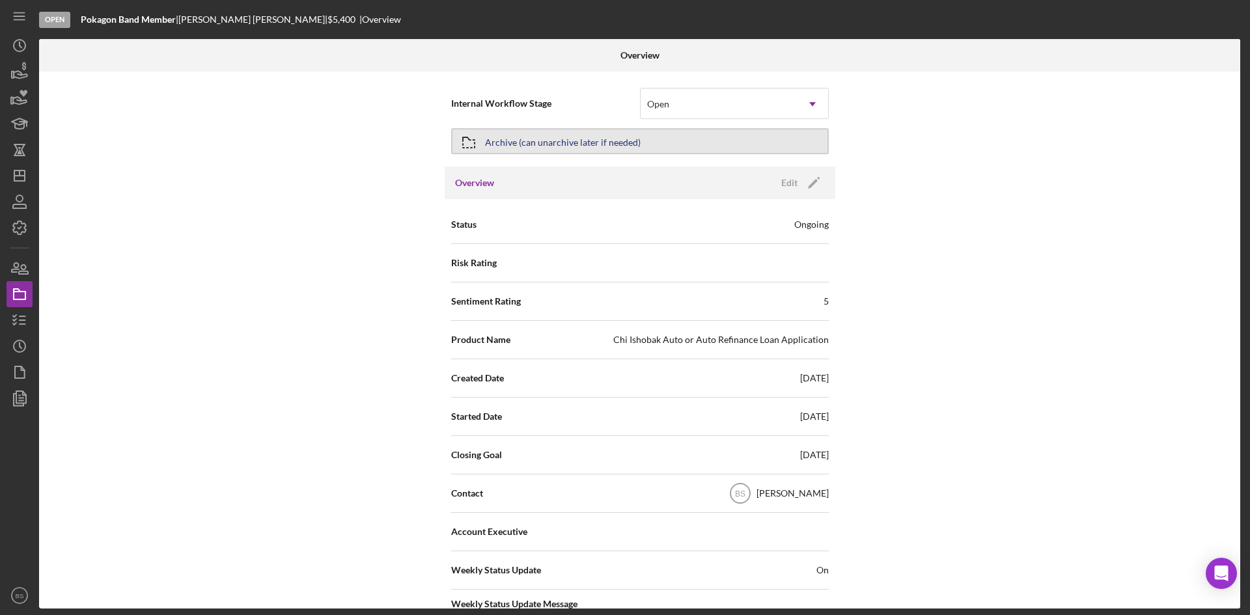
click at [636, 131] on button "Archive (can unarchive later if needed)" at bounding box center [639, 141] width 377 height 26
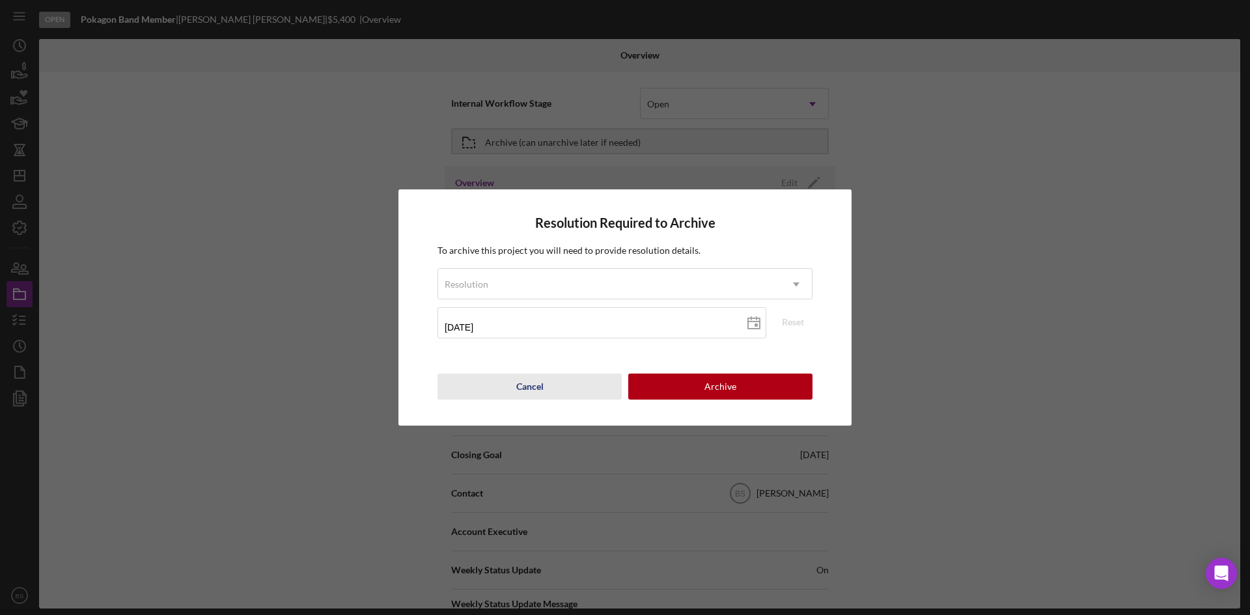
click at [577, 385] on button "Cancel" at bounding box center [529, 387] width 184 height 26
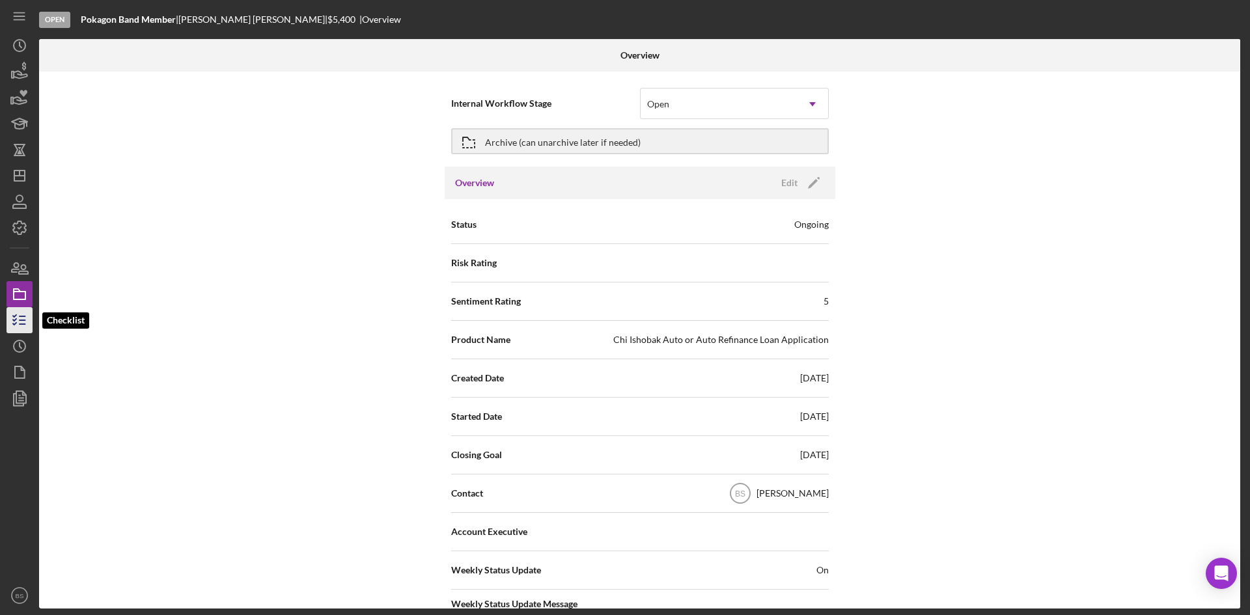
click at [26, 313] on icon "button" at bounding box center [19, 320] width 33 height 33
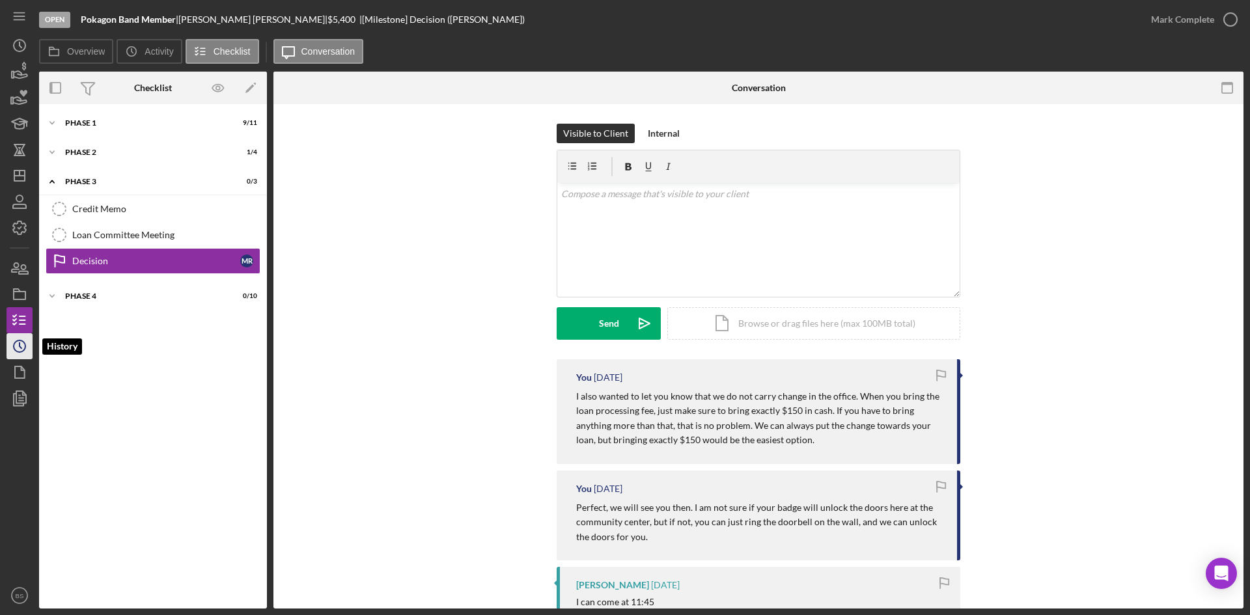
click at [21, 346] on icon "Icon/History" at bounding box center [19, 346] width 33 height 33
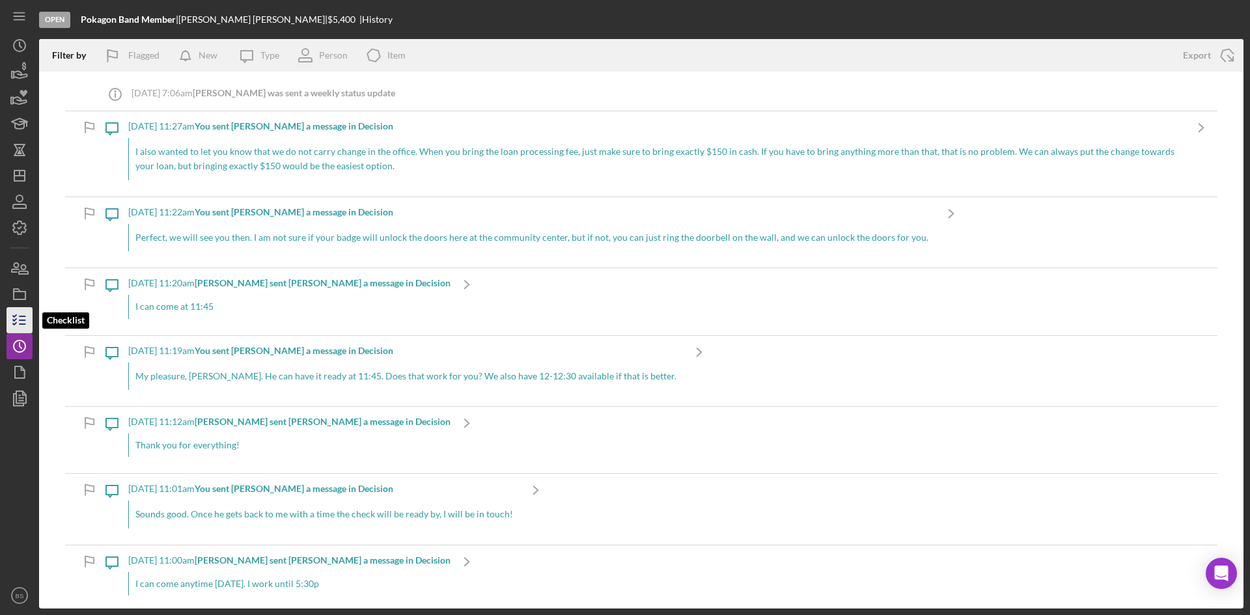
click at [21, 320] on line "button" at bounding box center [23, 320] width 6 height 0
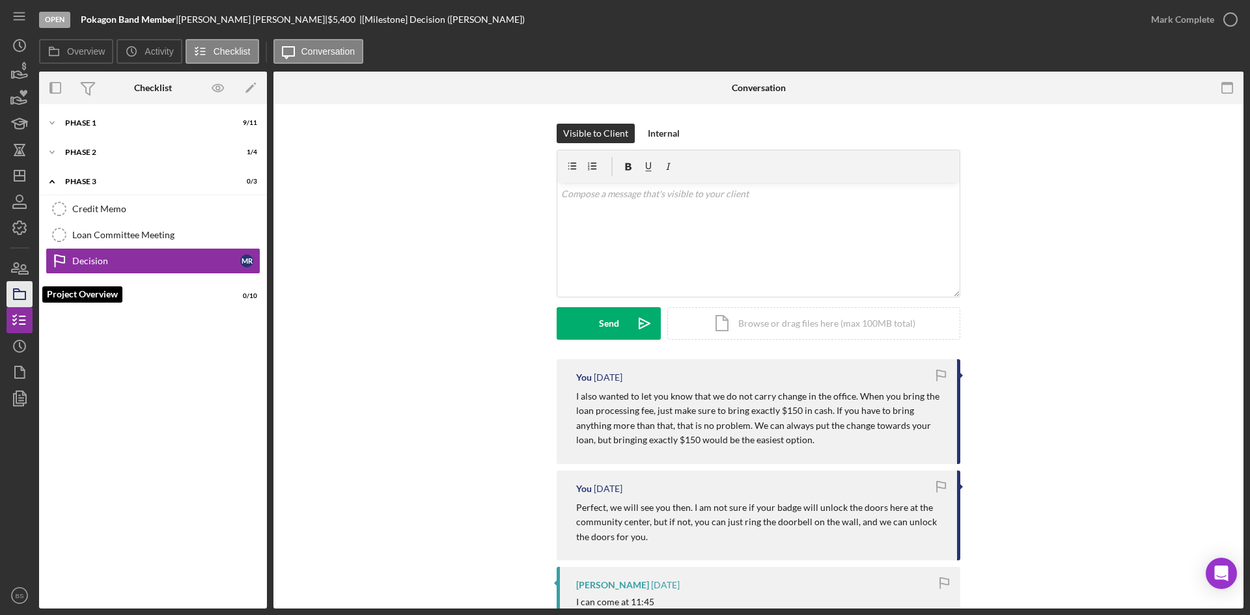
click at [21, 299] on rect "button" at bounding box center [20, 296] width 12 height 8
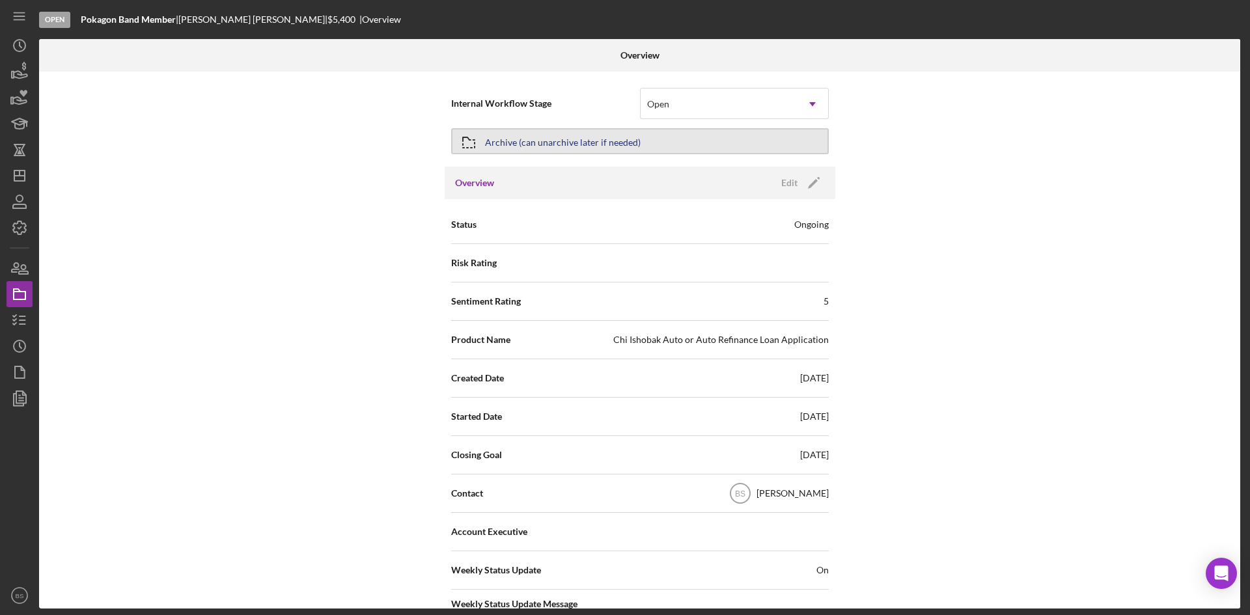
click at [580, 138] on div "Archive (can unarchive later if needed)" at bounding box center [563, 141] width 156 height 23
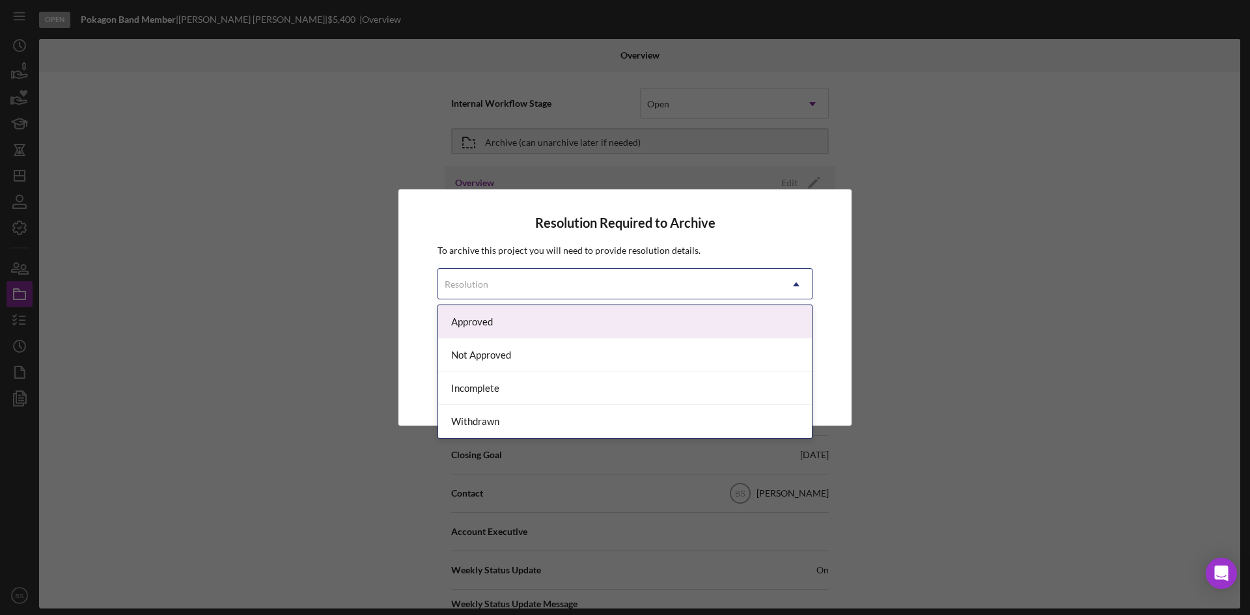
click at [573, 276] on div "Resolution" at bounding box center [609, 284] width 342 height 30
click at [534, 330] on div "Approved" at bounding box center [625, 321] width 374 height 33
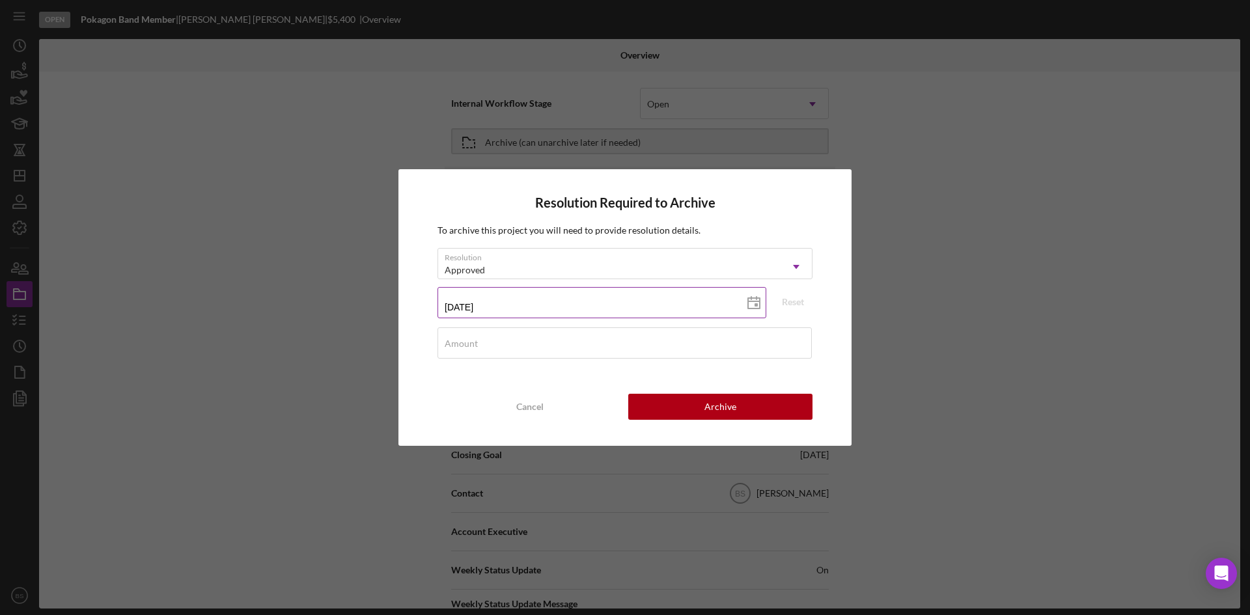
click at [463, 302] on input "09/16/2025" at bounding box center [601, 302] width 329 height 31
type input "09/12/y025"
type input "09/10/2025"
type input "2025-09-10"
type input "09/10/2025"
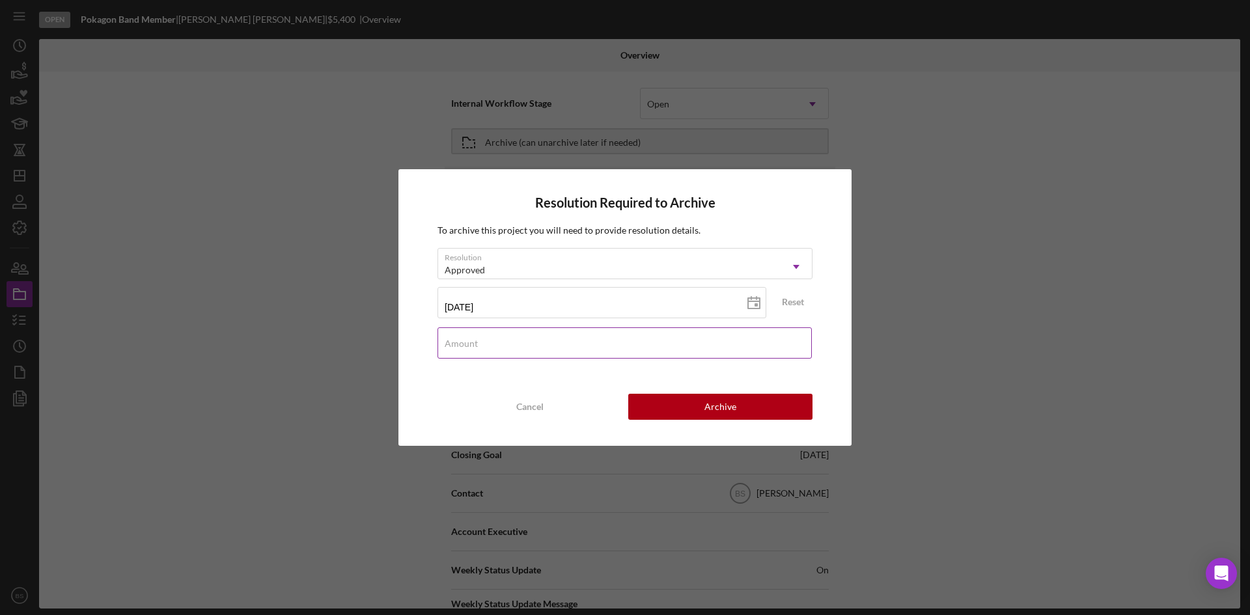
click at [471, 333] on div "Amount" at bounding box center [624, 343] width 375 height 33
click at [473, 406] on button "Cancel" at bounding box center [529, 407] width 184 height 26
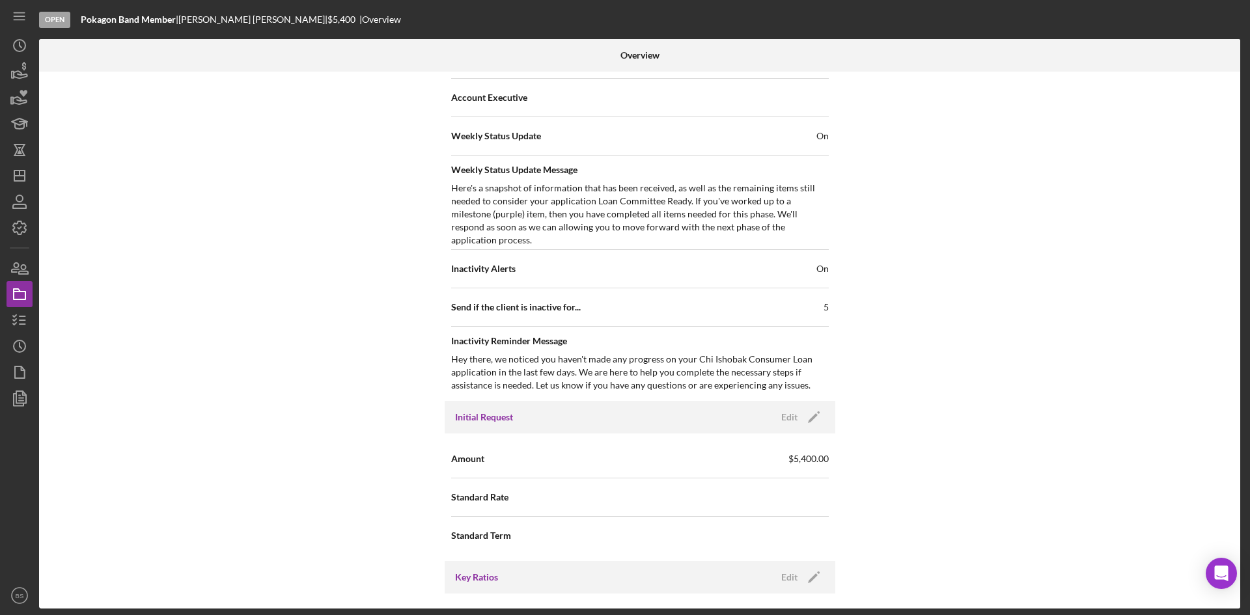
scroll to position [651, 0]
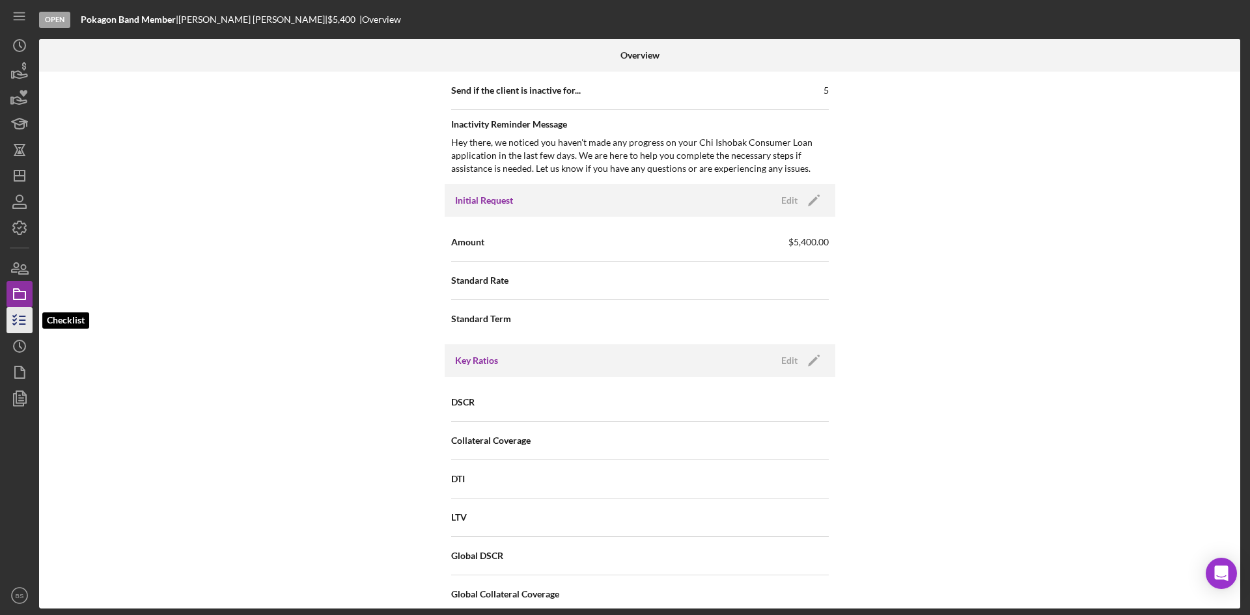
click at [25, 314] on icon "button" at bounding box center [19, 320] width 33 height 33
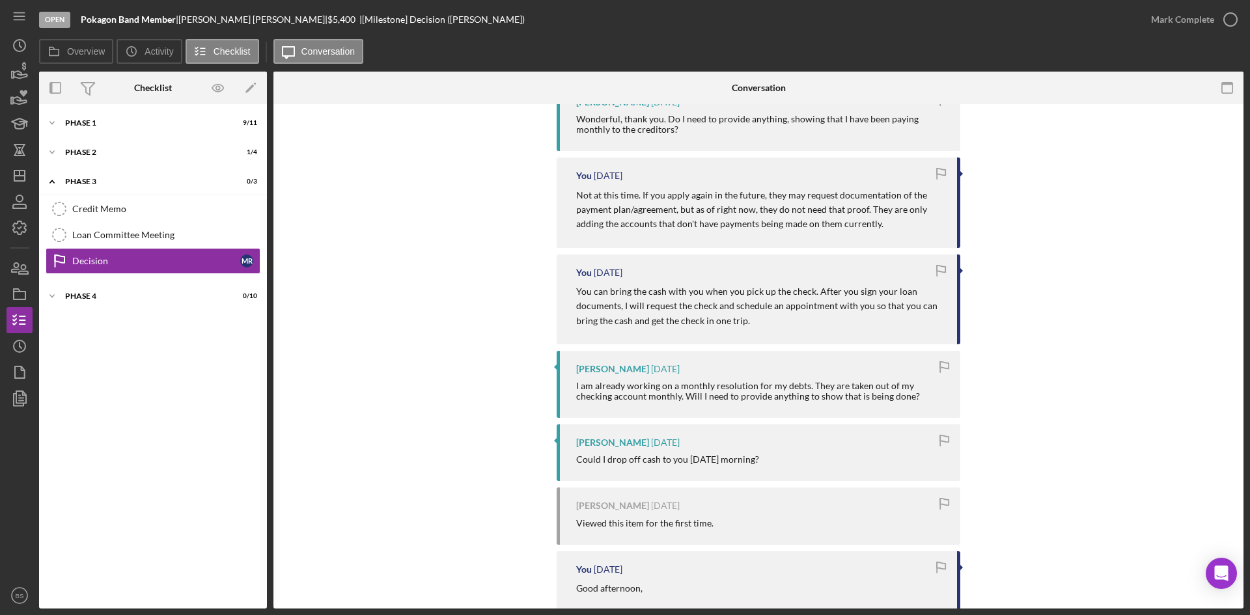
scroll to position [1497, 0]
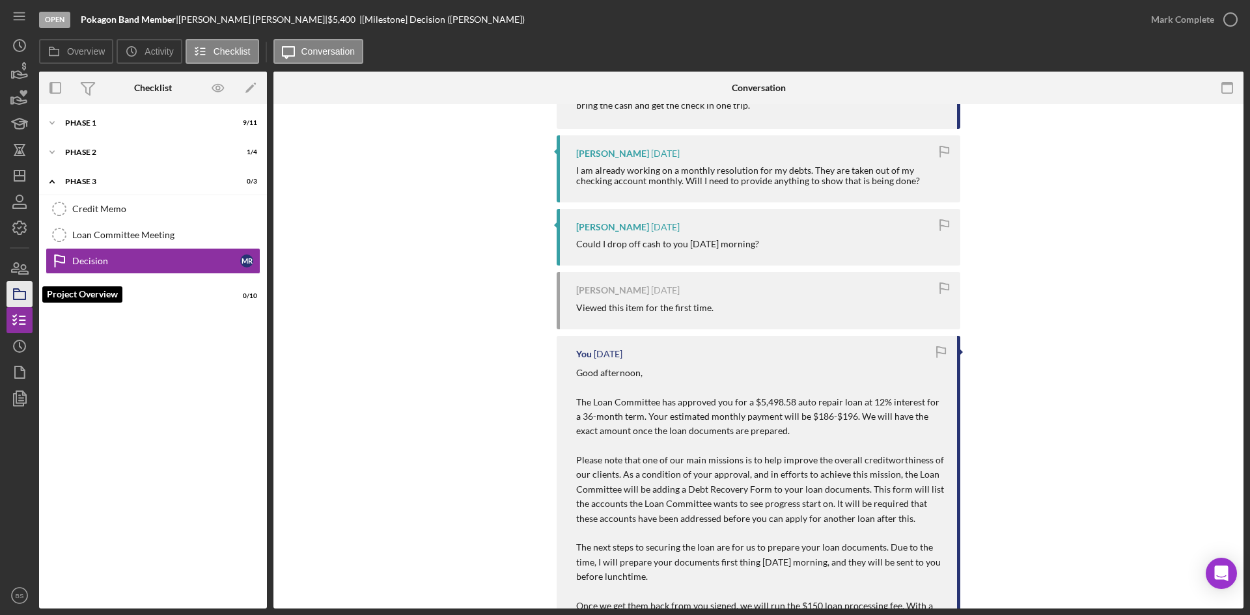
click at [18, 299] on rect "button" at bounding box center [20, 296] width 12 height 8
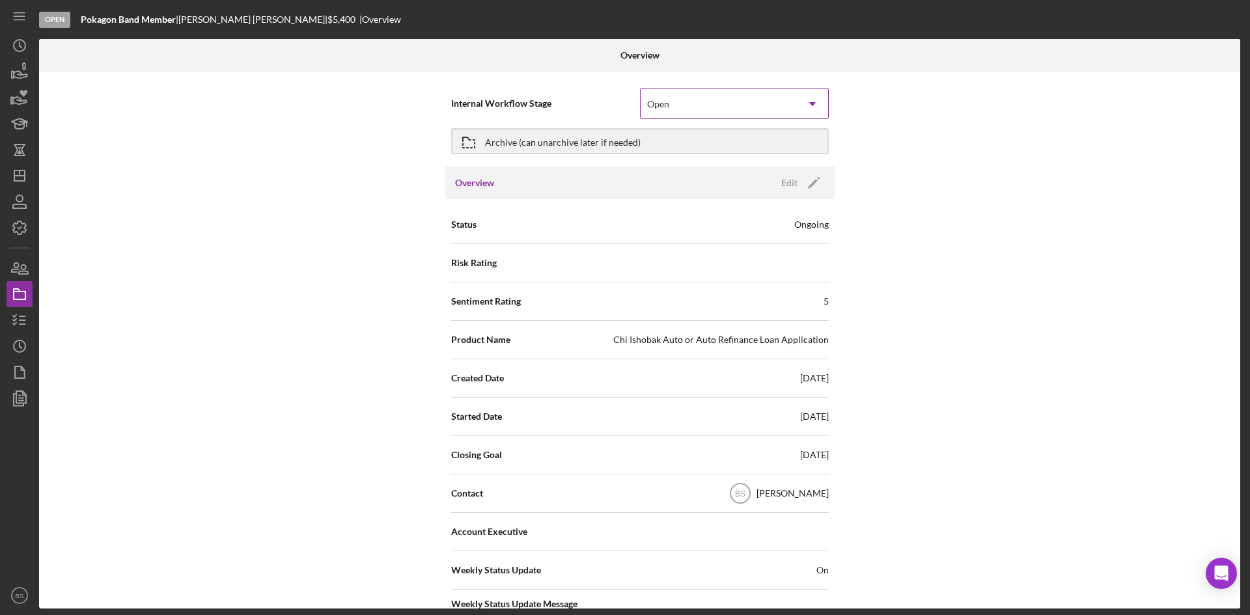
click at [659, 99] on div "Open" at bounding box center [658, 104] width 22 height 10
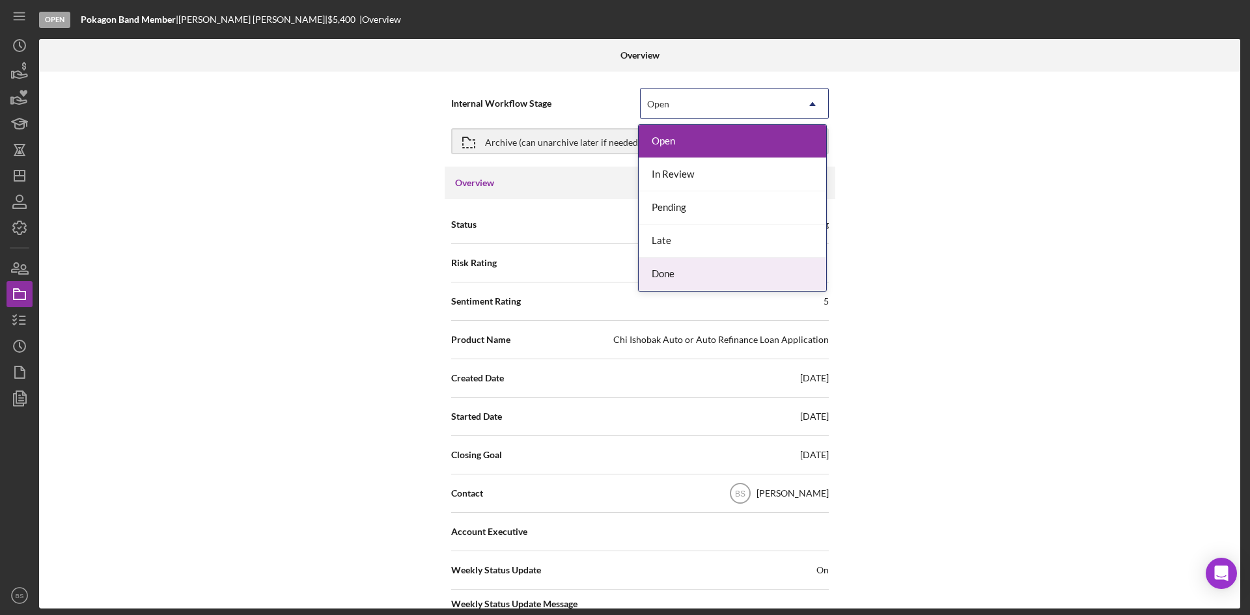
click at [676, 275] on div "Done" at bounding box center [731, 274] width 187 height 33
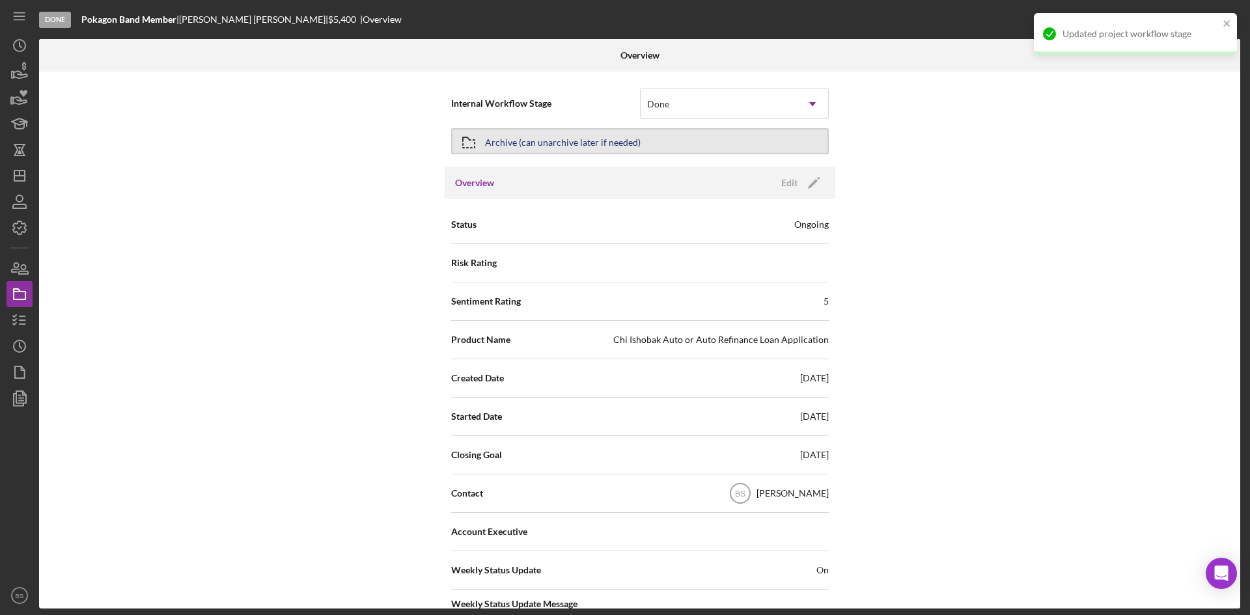
click at [622, 141] on div "Archive (can unarchive later if needed)" at bounding box center [563, 141] width 156 height 23
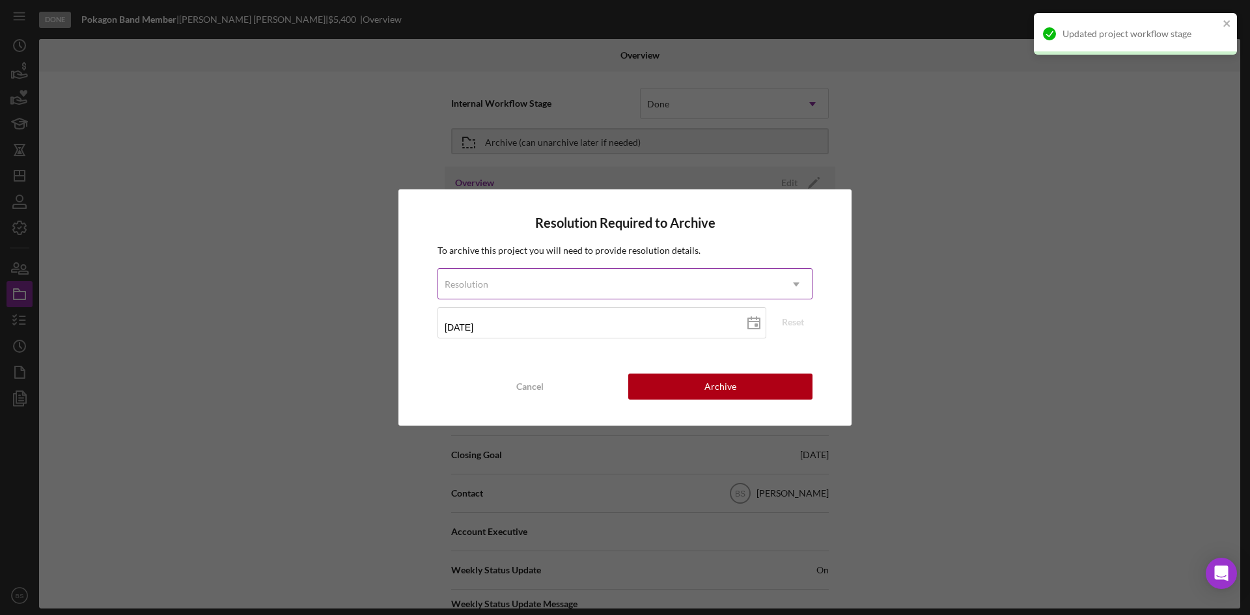
click at [636, 271] on div "Resolution" at bounding box center [609, 284] width 342 height 30
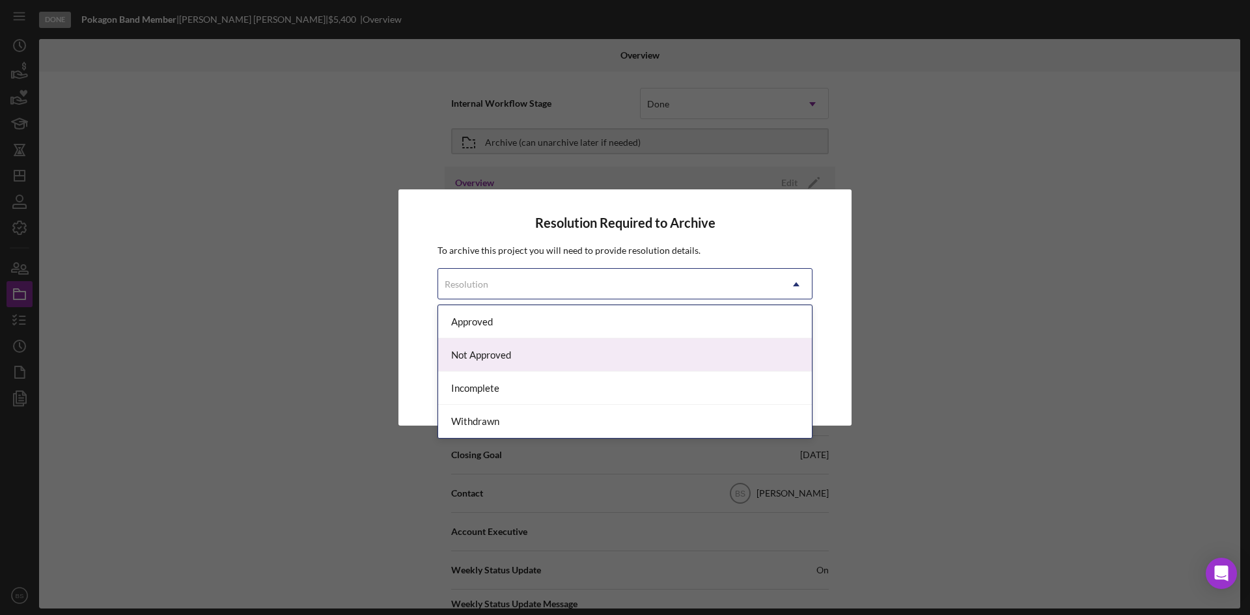
click at [583, 321] on div "Approved" at bounding box center [625, 321] width 374 height 33
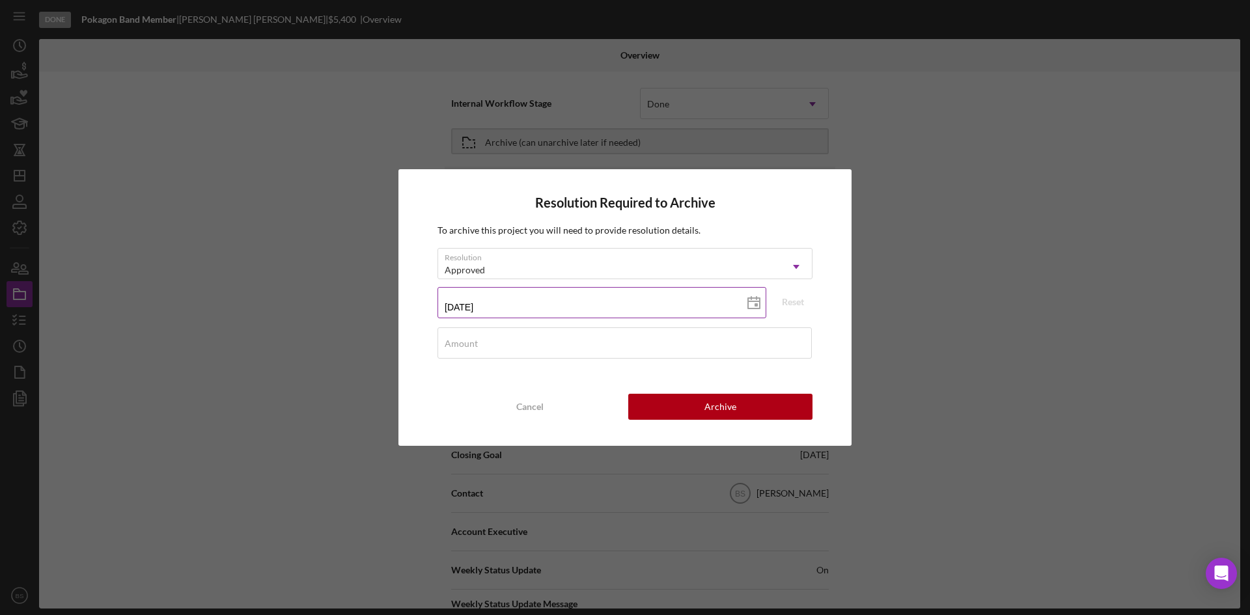
click at [461, 306] on input "09/16/2025" at bounding box center [601, 302] width 329 height 31
type input "09/12/y025"
type input "09/10/2025"
type input "2025-09-10"
type input "09/10/2025"
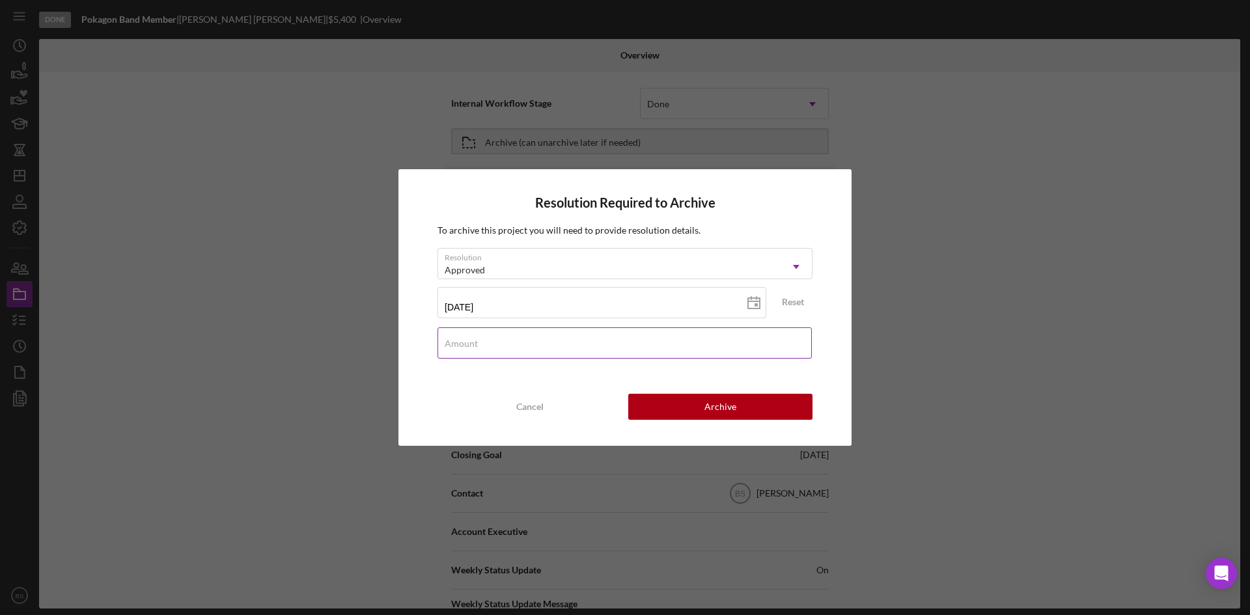
click at [470, 340] on label "Amount" at bounding box center [460, 343] width 33 height 10
click at [470, 340] on input "Amount" at bounding box center [624, 342] width 374 height 31
type input "$5,498"
click at [694, 411] on button "Archive" at bounding box center [720, 407] width 184 height 26
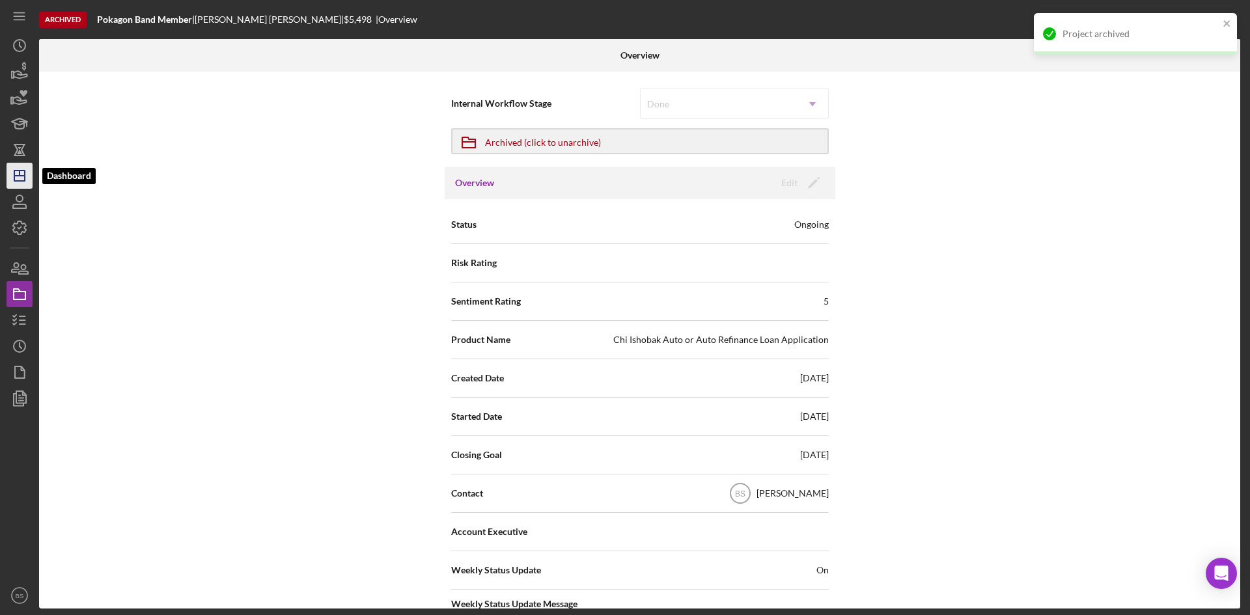
click at [14, 173] on polygon "button" at bounding box center [19, 176] width 10 height 10
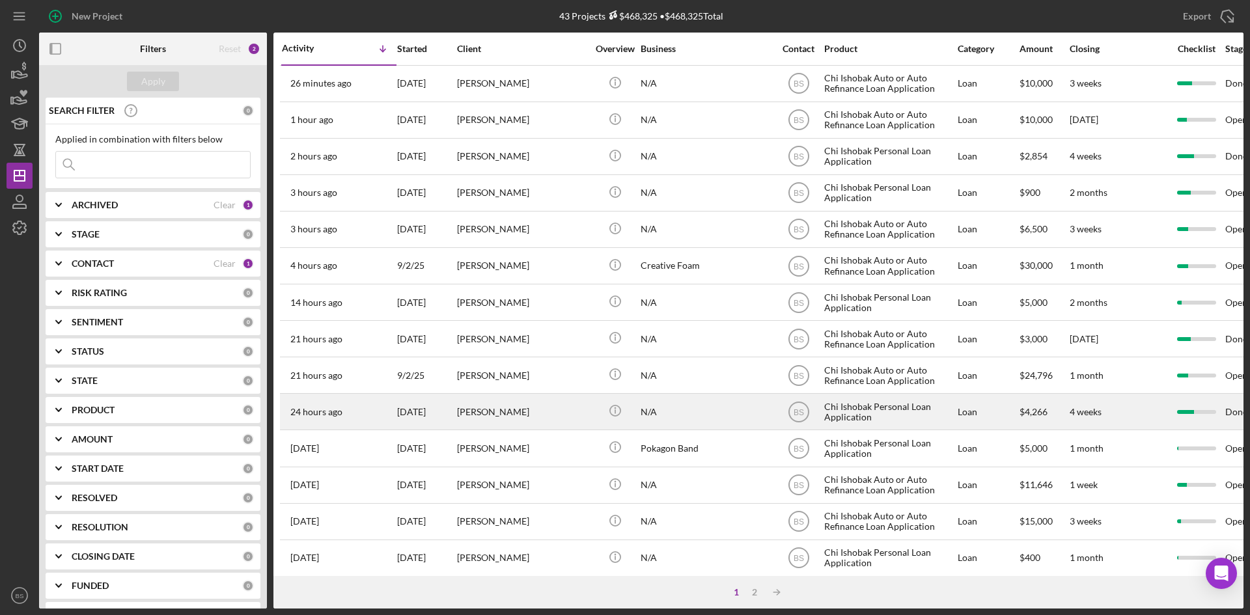
click at [581, 420] on div "[PERSON_NAME]" at bounding box center [522, 411] width 130 height 34
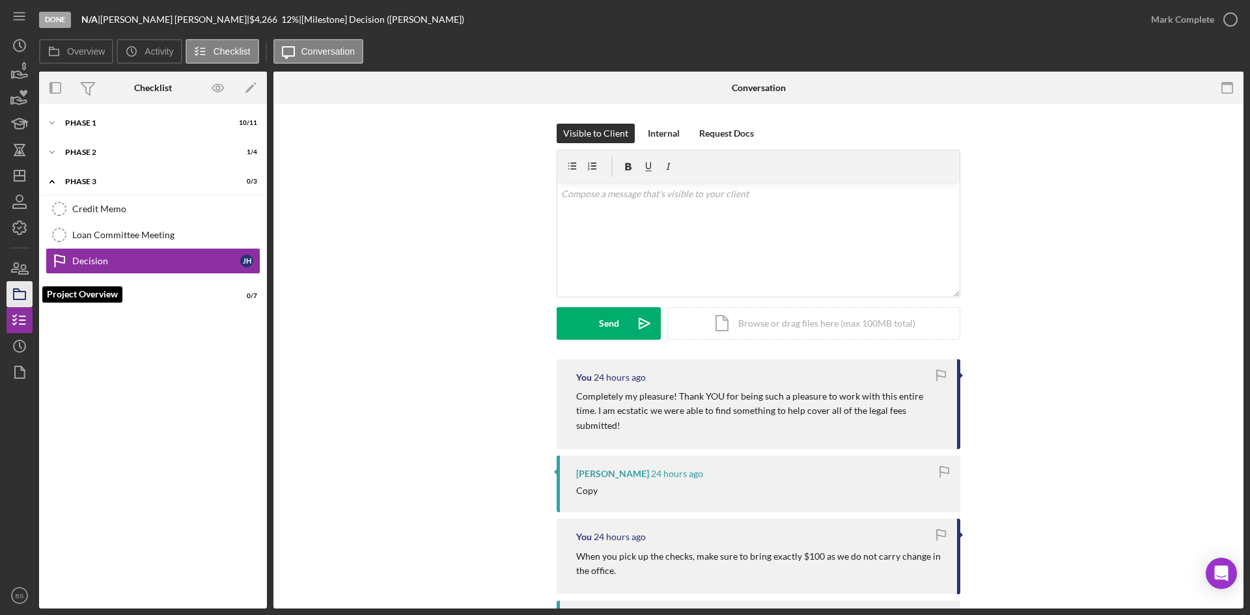
click at [18, 297] on icon "button" at bounding box center [19, 294] width 33 height 33
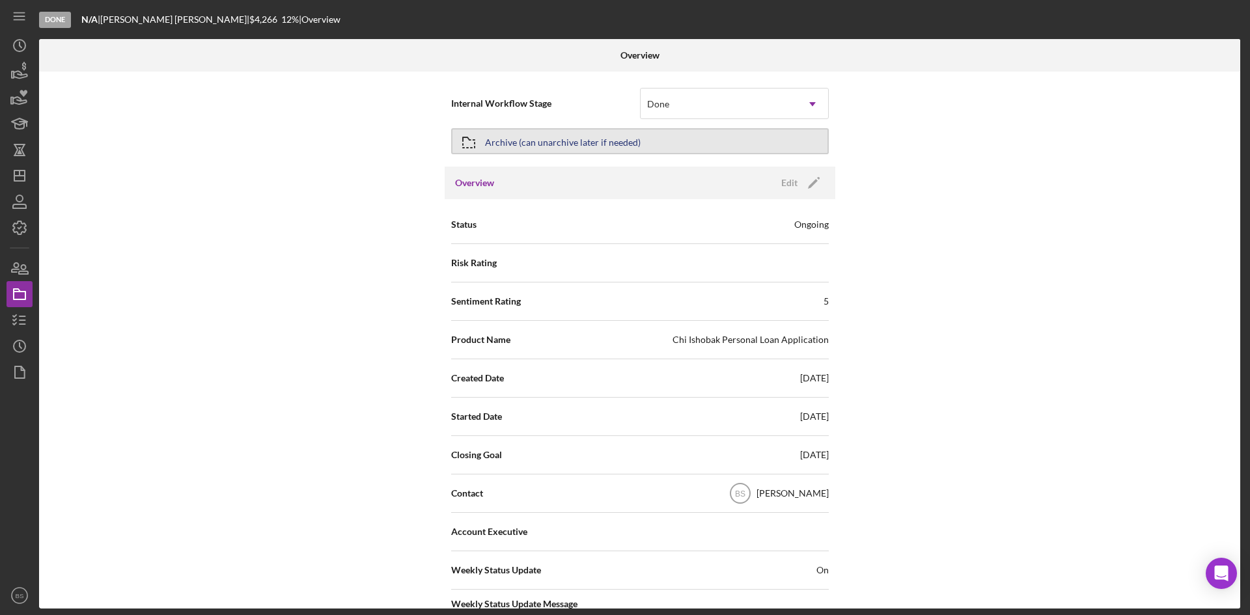
click at [623, 138] on div "Archive (can unarchive later if needed)" at bounding box center [563, 141] width 156 height 23
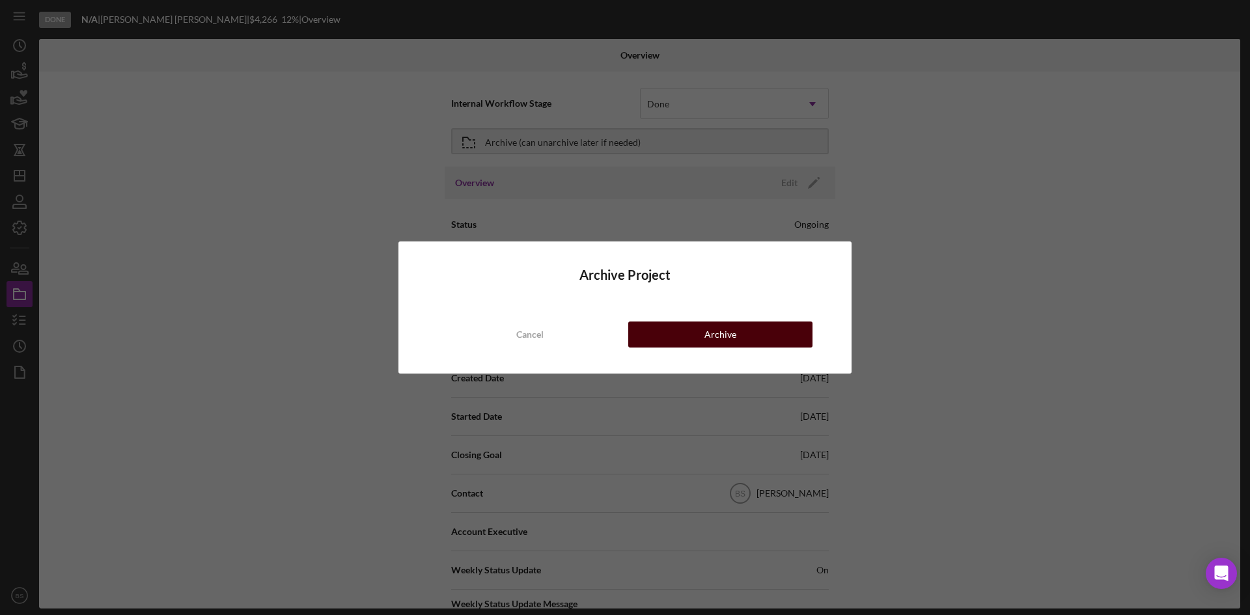
click at [663, 327] on button "Archive" at bounding box center [720, 334] width 184 height 26
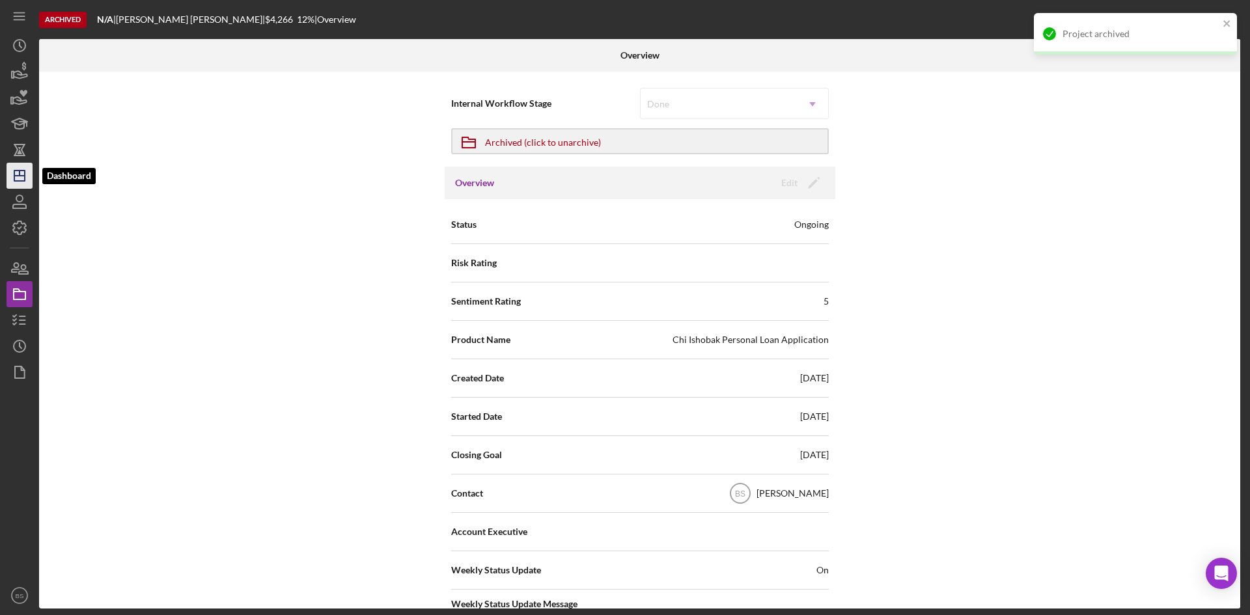
click at [21, 173] on icon "Icon/Dashboard" at bounding box center [19, 175] width 33 height 33
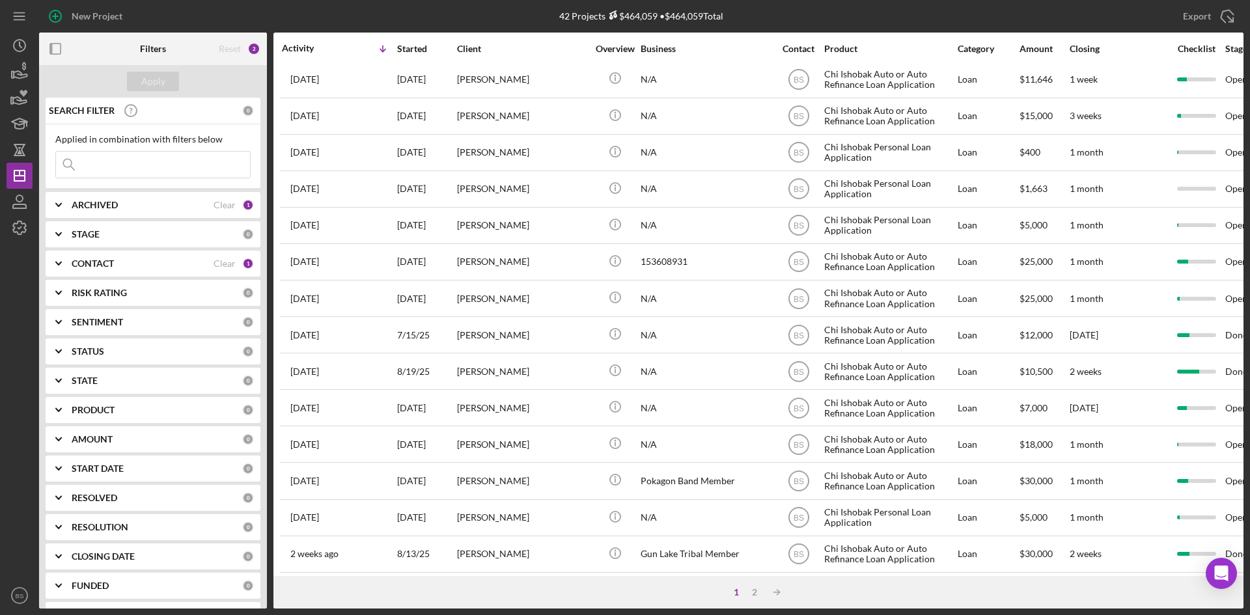
scroll to position [418, 0]
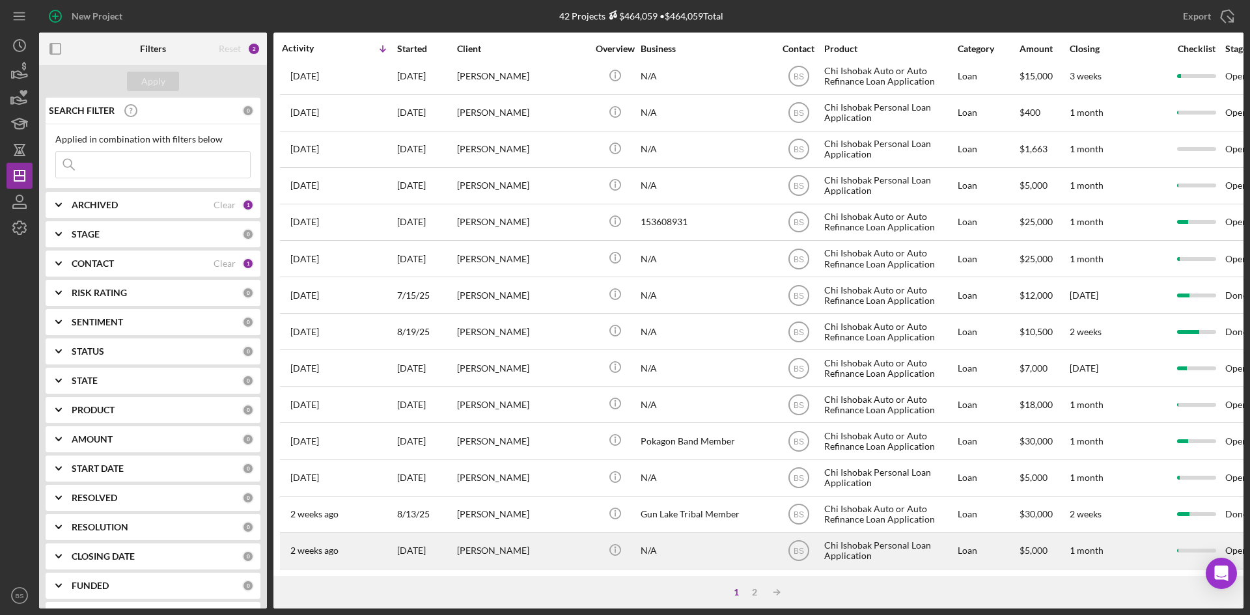
click at [543, 534] on div "Tammy Joyner" at bounding box center [522, 551] width 130 height 34
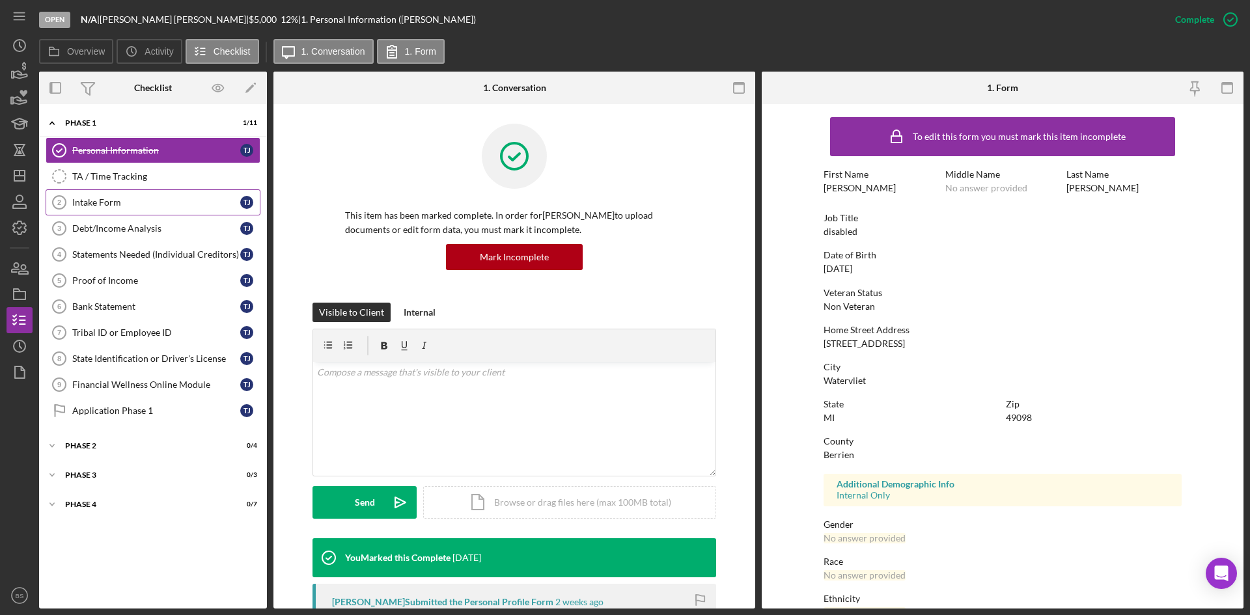
click at [55, 207] on circle at bounding box center [59, 202] width 13 height 13
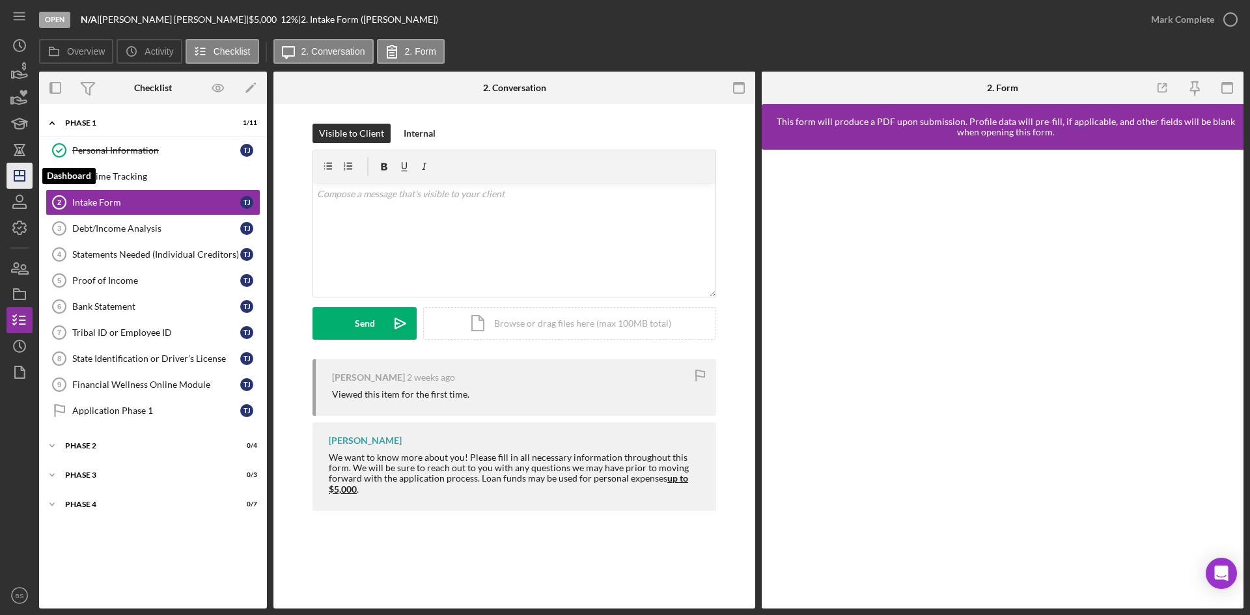
click at [21, 178] on icon "Icon/Dashboard" at bounding box center [19, 175] width 33 height 33
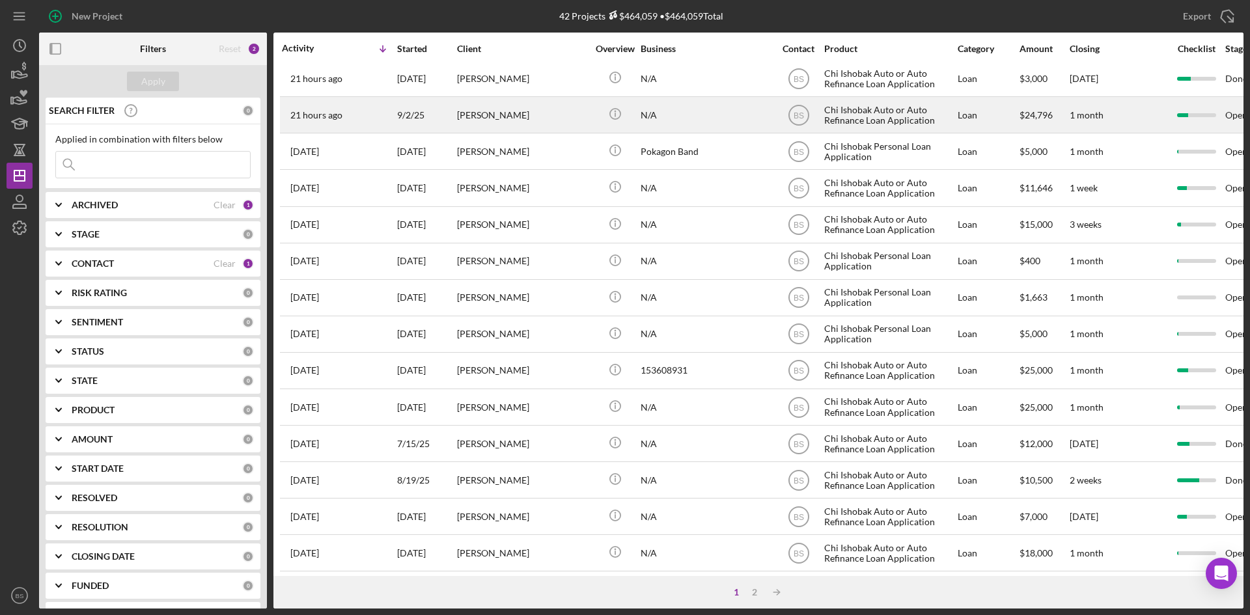
scroll to position [418, 0]
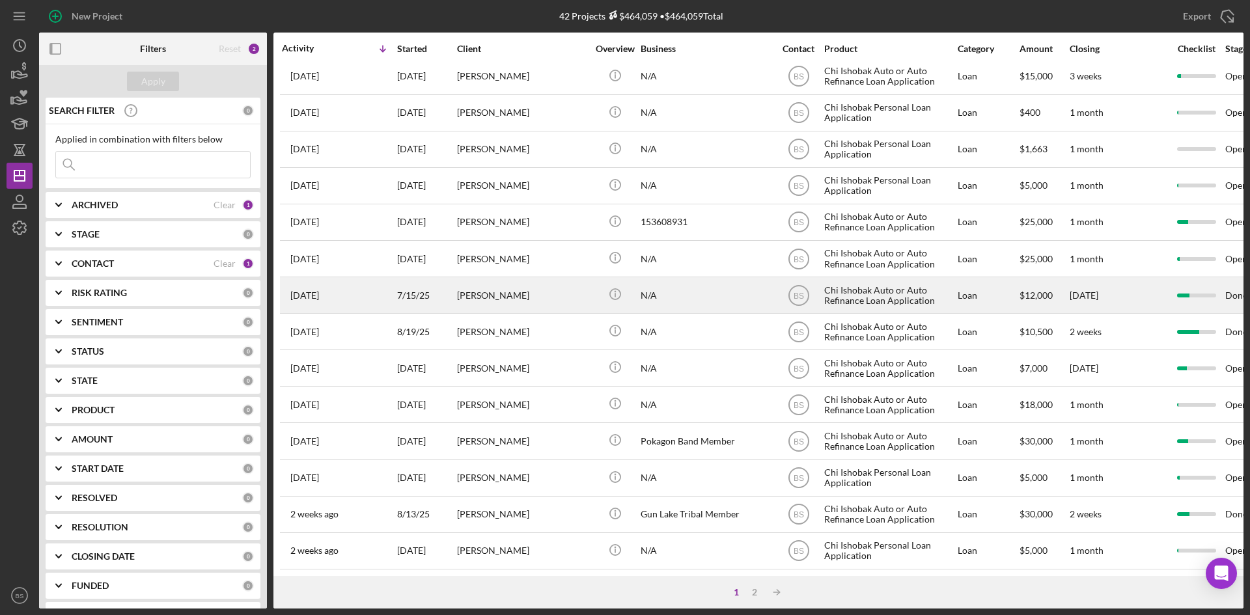
click at [530, 286] on div "[PERSON_NAME]" at bounding box center [522, 295] width 130 height 34
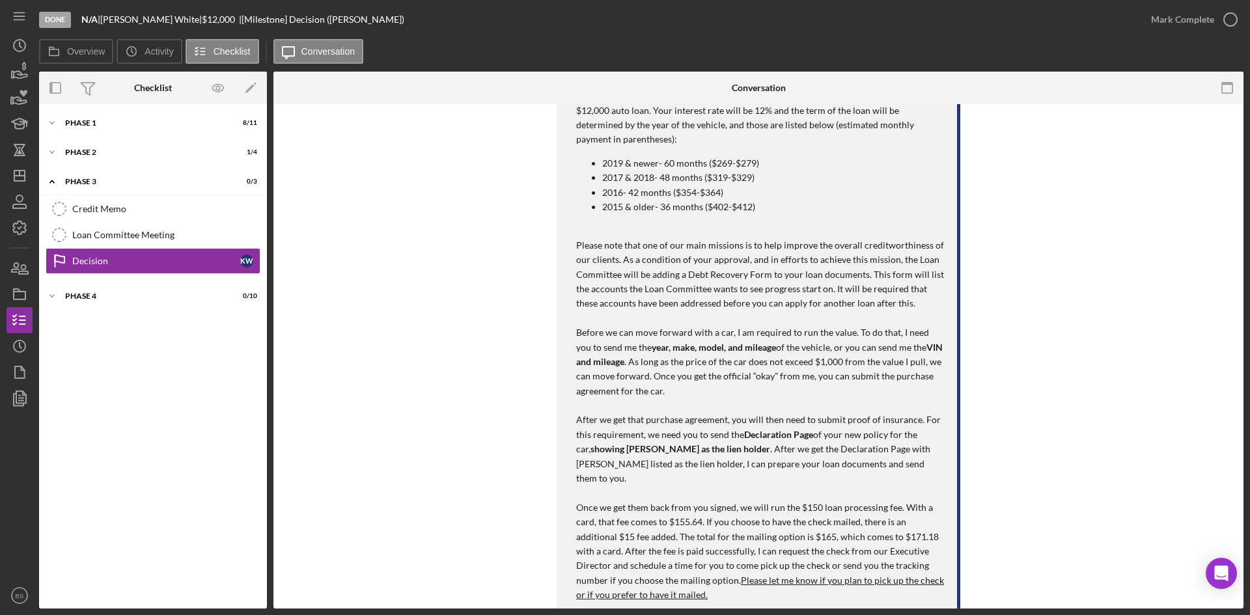
scroll to position [521, 0]
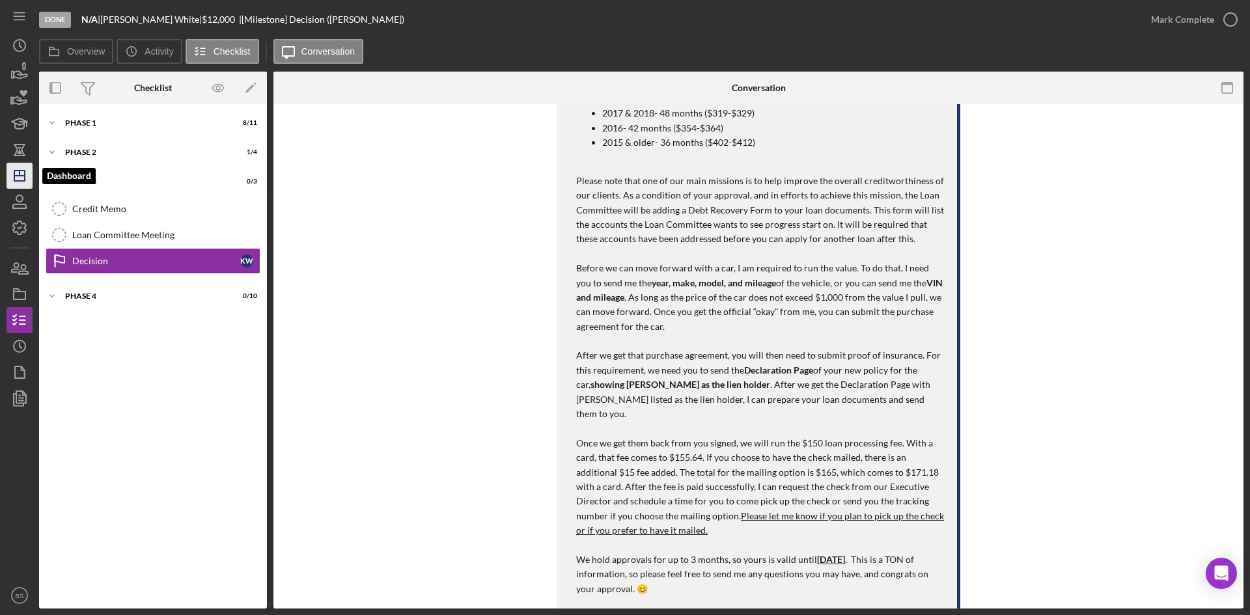
click at [31, 174] on icon "Icon/Dashboard" at bounding box center [19, 175] width 33 height 33
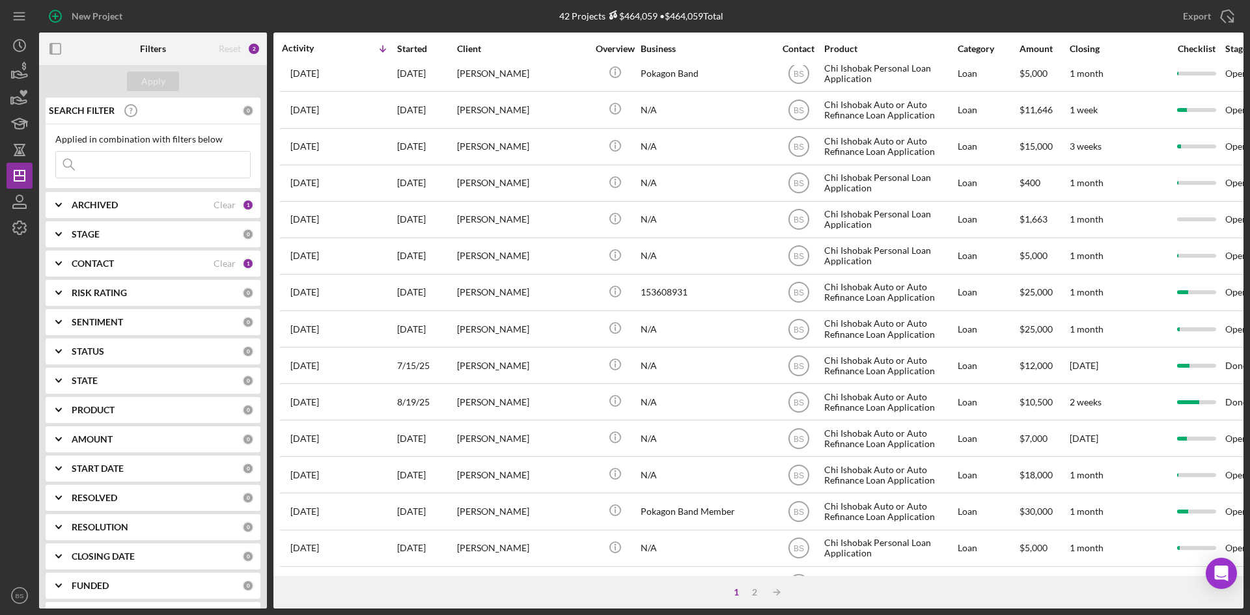
scroll to position [418, 0]
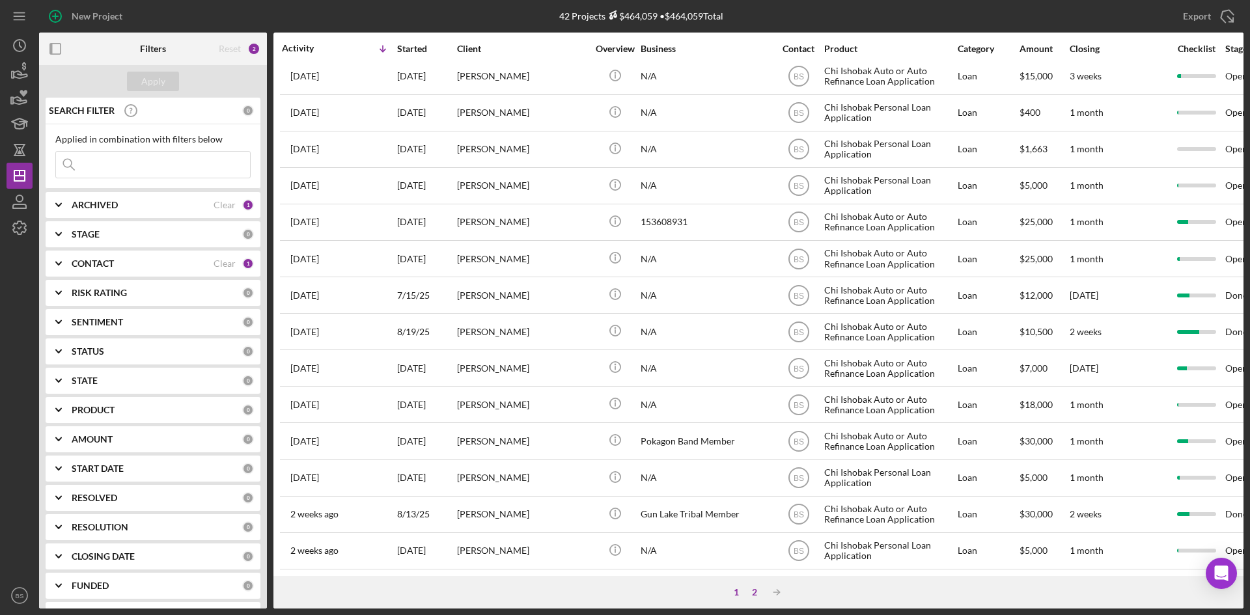
click at [754, 592] on div "2" at bounding box center [754, 592] width 18 height 10
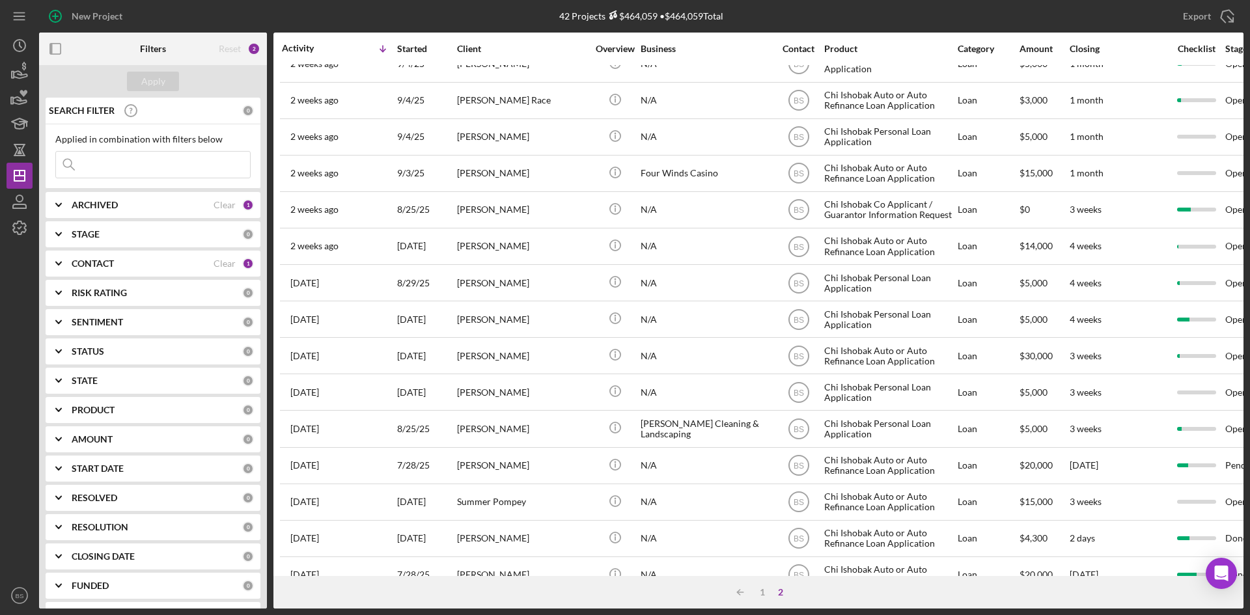
scroll to position [0, 0]
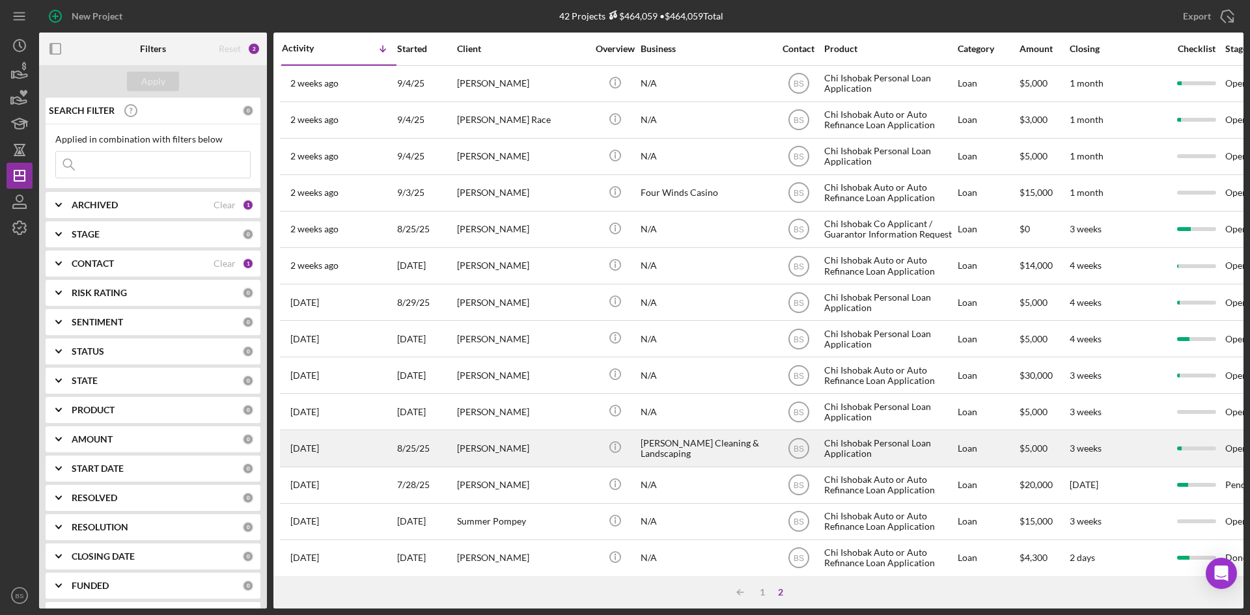
click at [487, 456] on div "Audrey Wilson" at bounding box center [522, 448] width 130 height 34
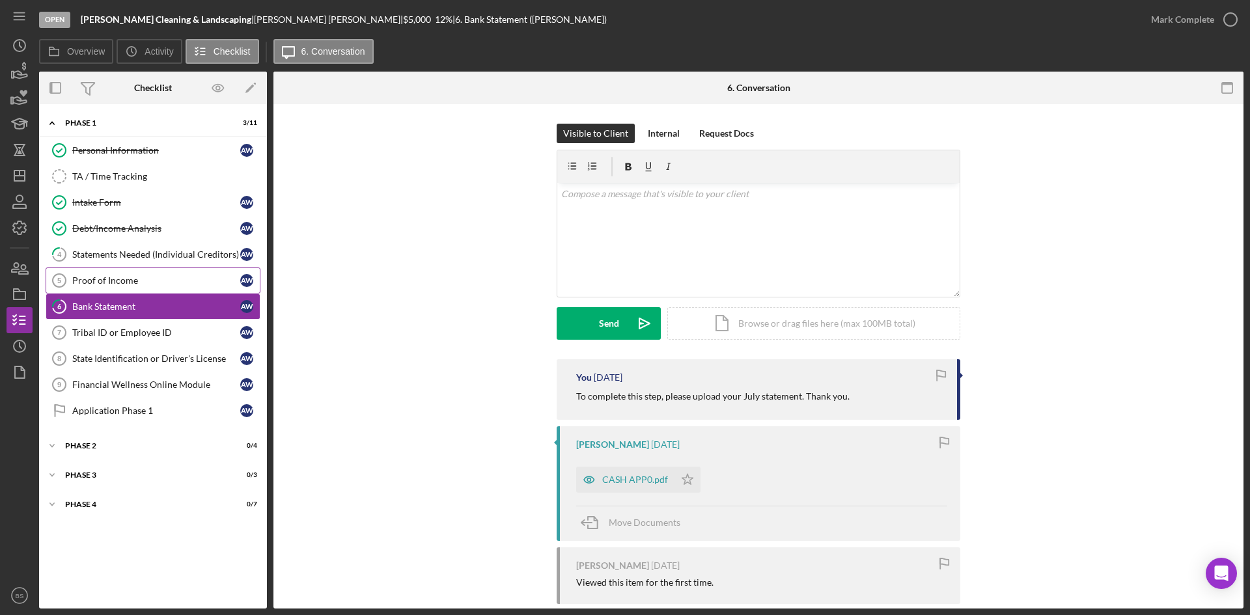
click at [61, 277] on tspan "5" at bounding box center [59, 281] width 4 height 8
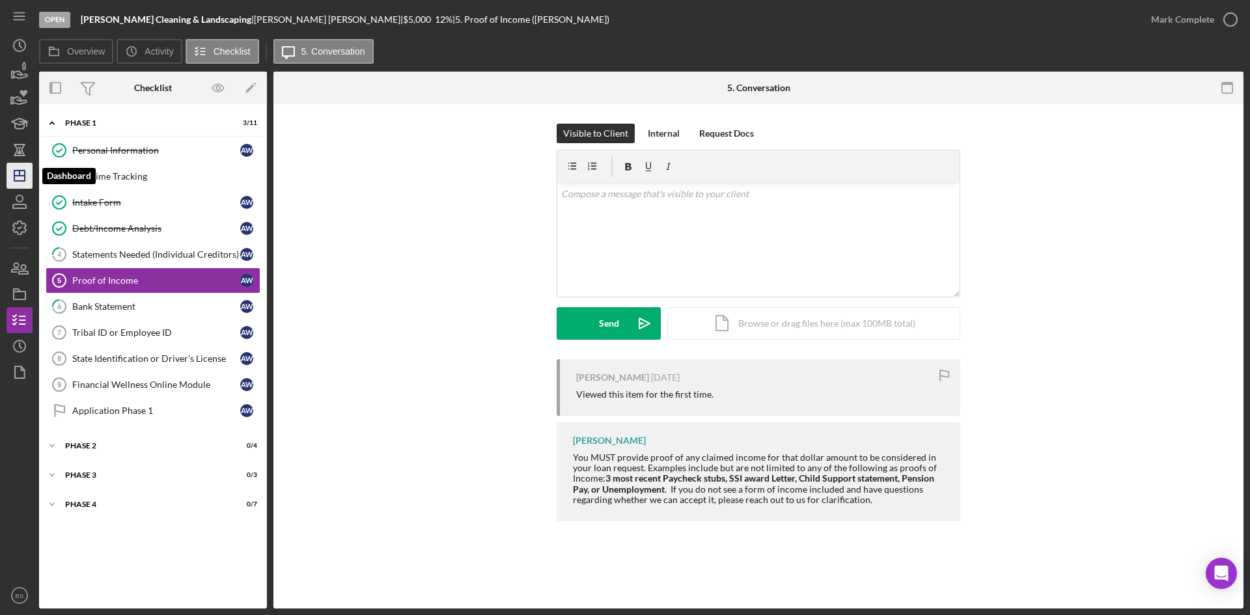
click at [14, 177] on polygon "button" at bounding box center [19, 176] width 10 height 10
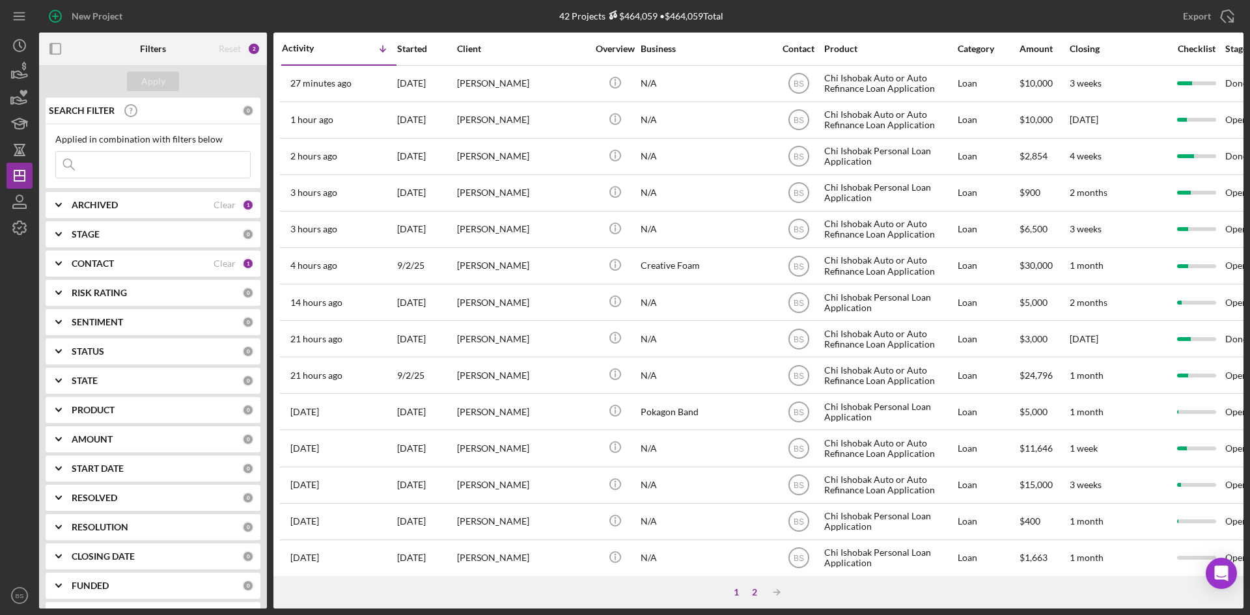
click at [750, 595] on div "2" at bounding box center [754, 592] width 18 height 10
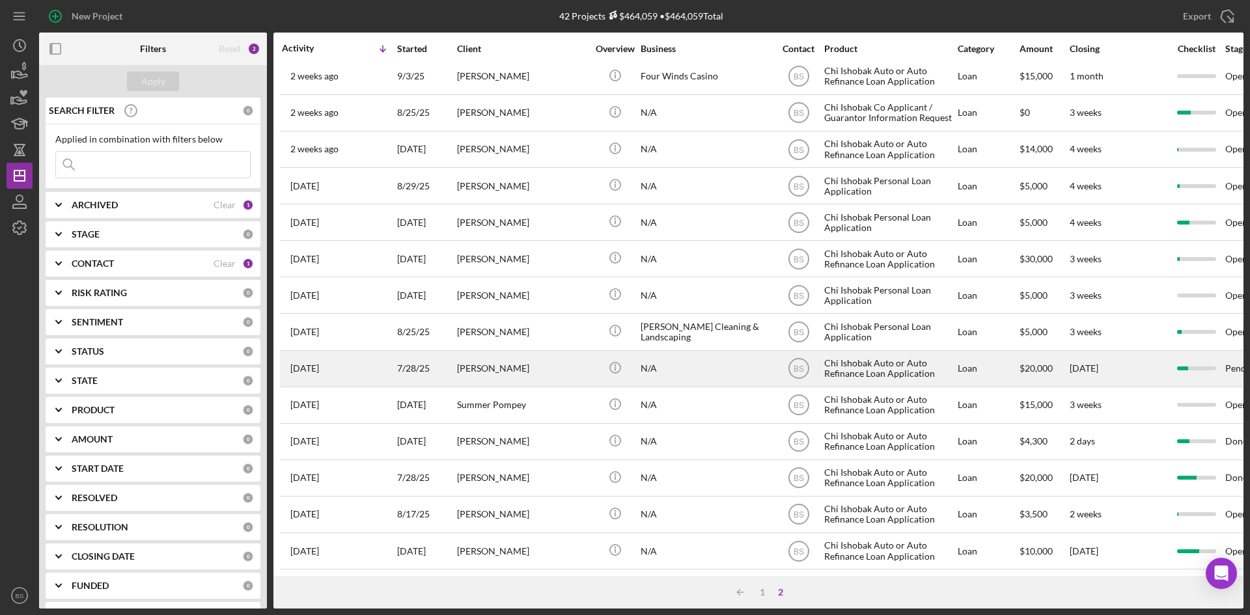
scroll to position [126, 0]
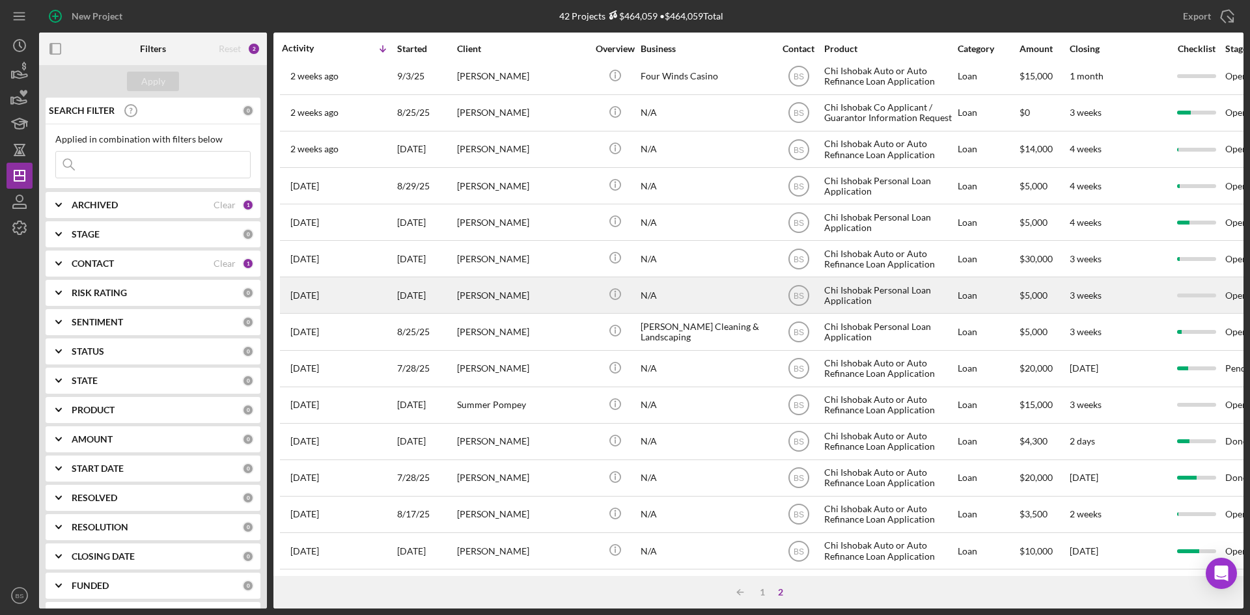
click at [511, 286] on div "Aaron Horner" at bounding box center [522, 295] width 130 height 34
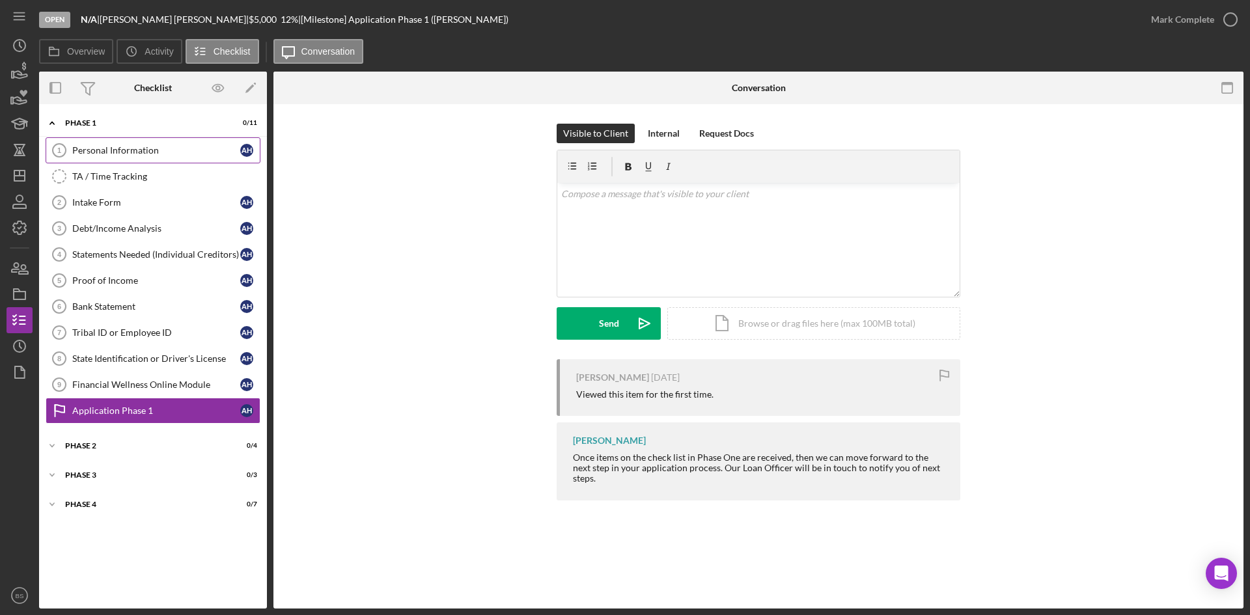
click at [115, 156] on div "Personal Information" at bounding box center [156, 150] width 168 height 10
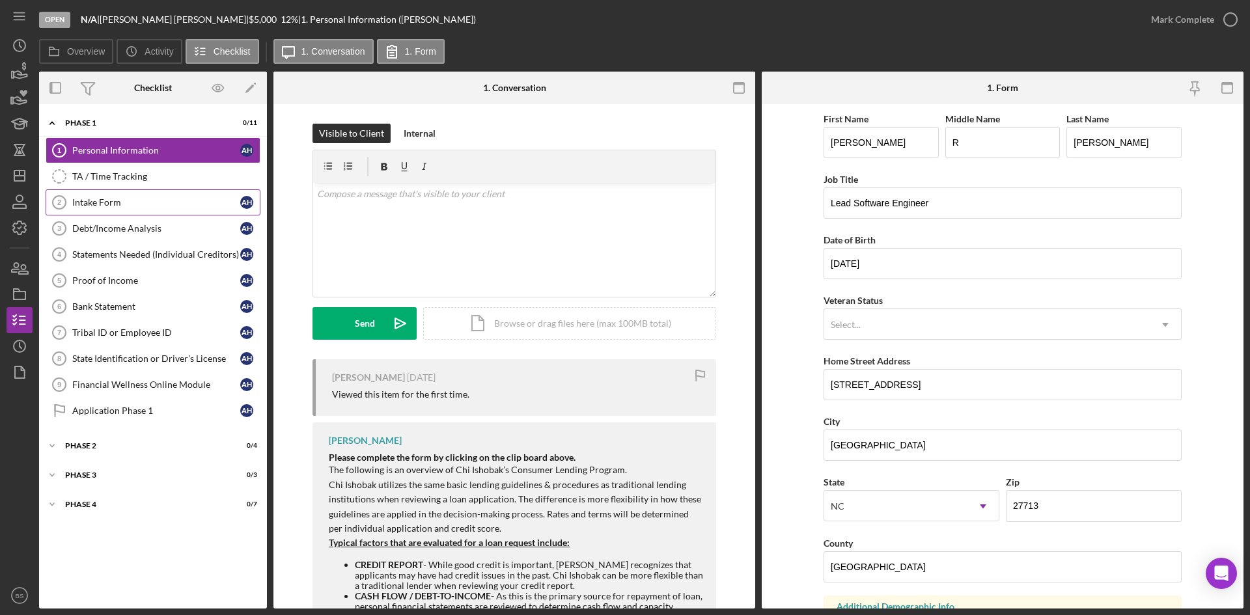
click at [135, 201] on div "Intake Form" at bounding box center [156, 202] width 168 height 10
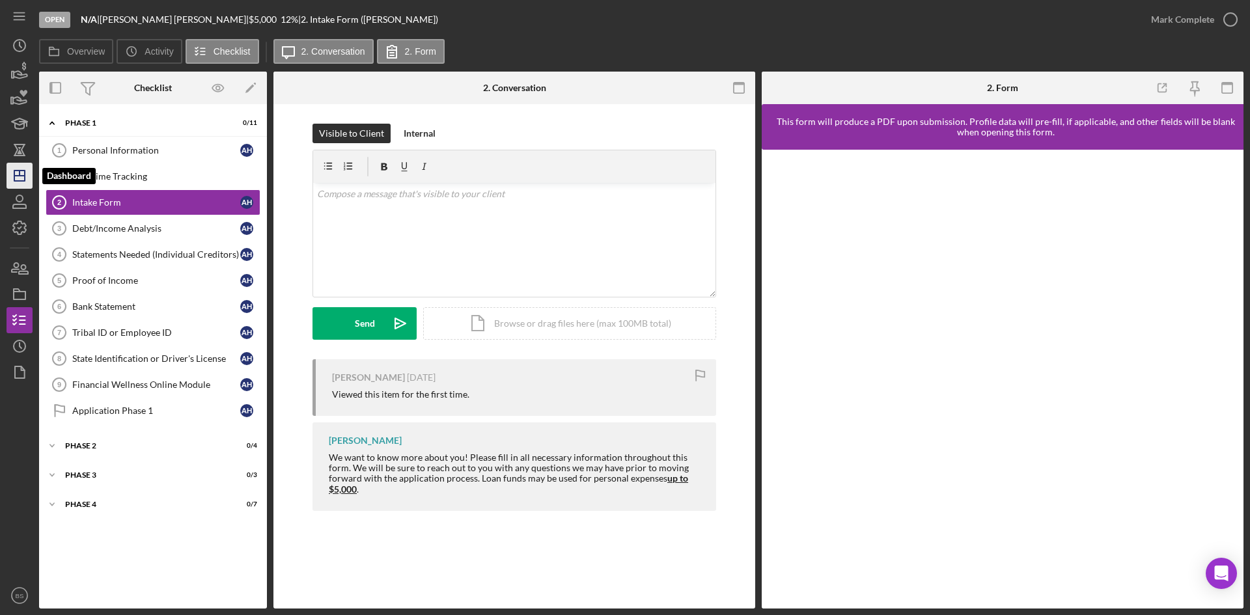
click at [16, 174] on icon "Icon/Dashboard" at bounding box center [19, 175] width 33 height 33
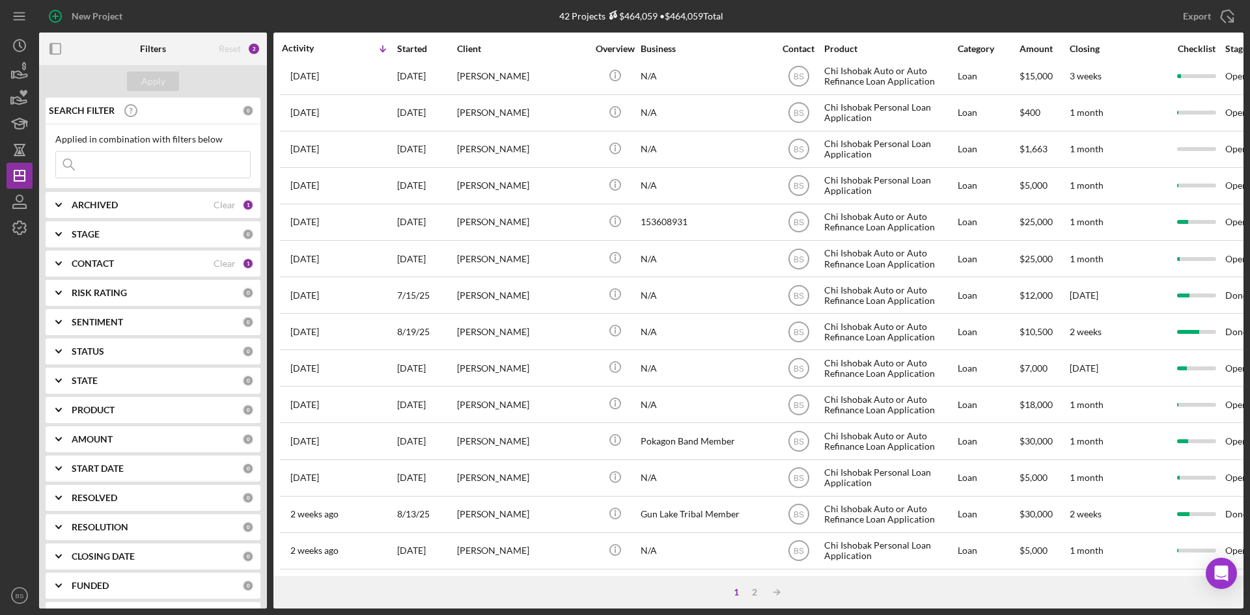
scroll to position [418, 0]
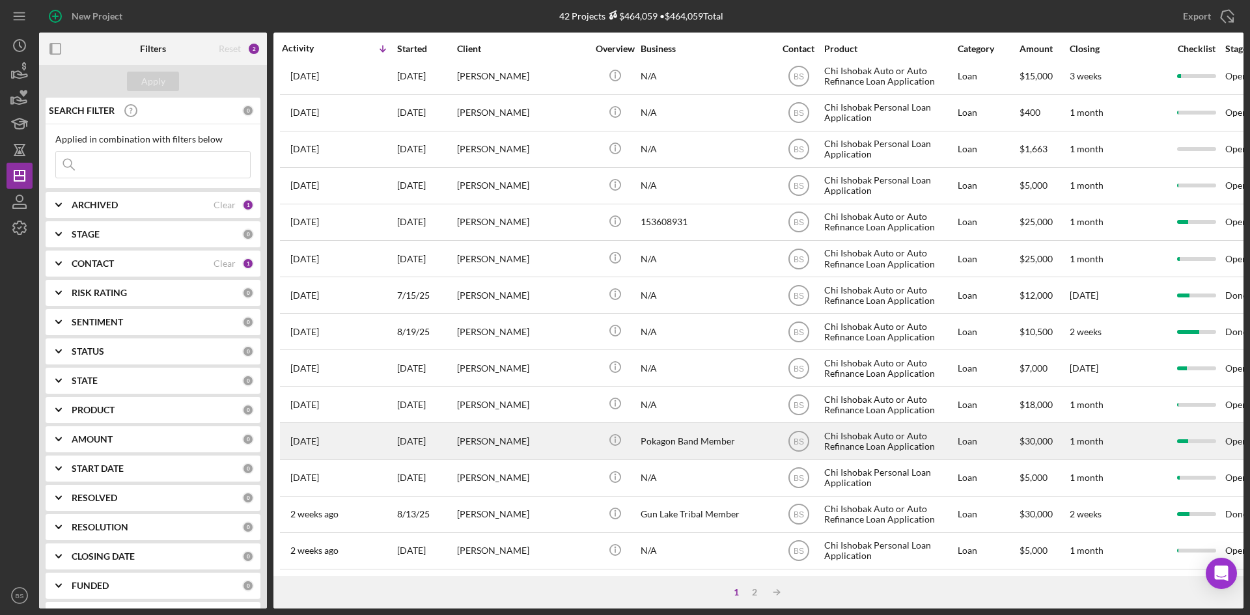
click at [474, 428] on div "[PERSON_NAME]" at bounding box center [522, 441] width 130 height 34
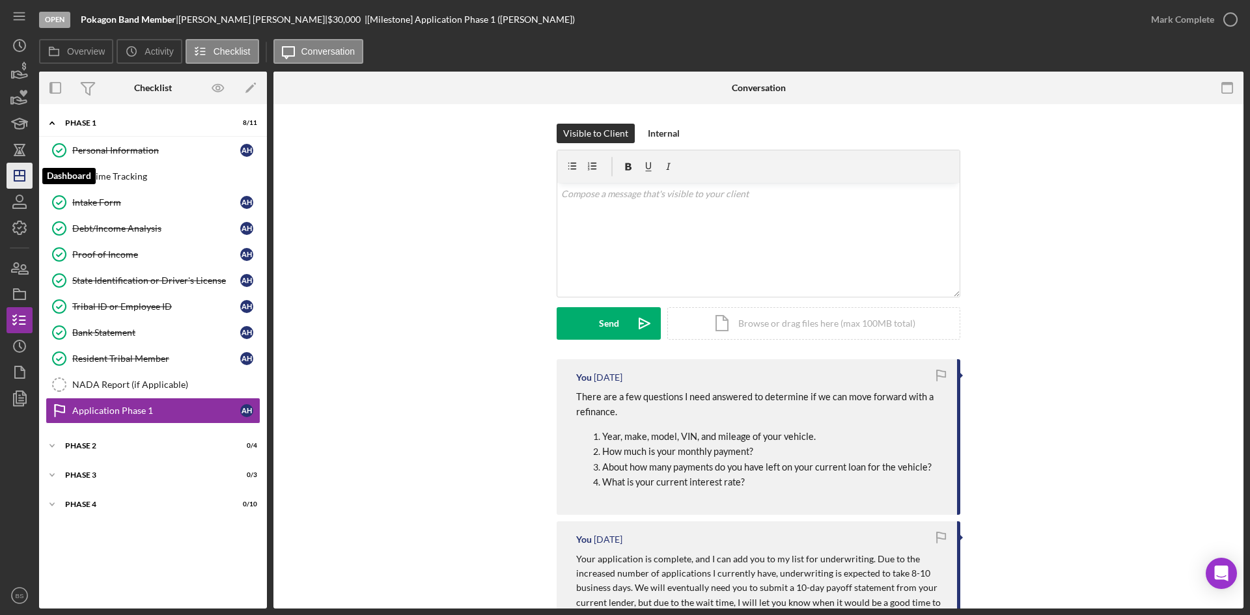
click at [32, 174] on icon "Icon/Dashboard" at bounding box center [19, 175] width 33 height 33
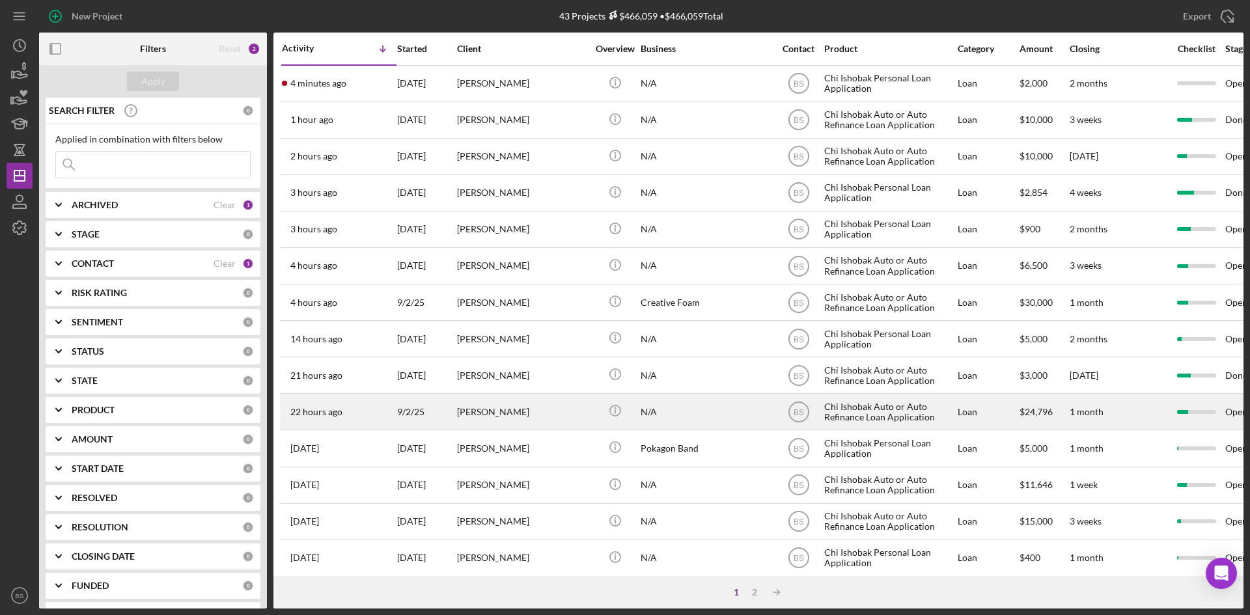
click at [505, 410] on div "[PERSON_NAME]" at bounding box center [522, 411] width 130 height 34
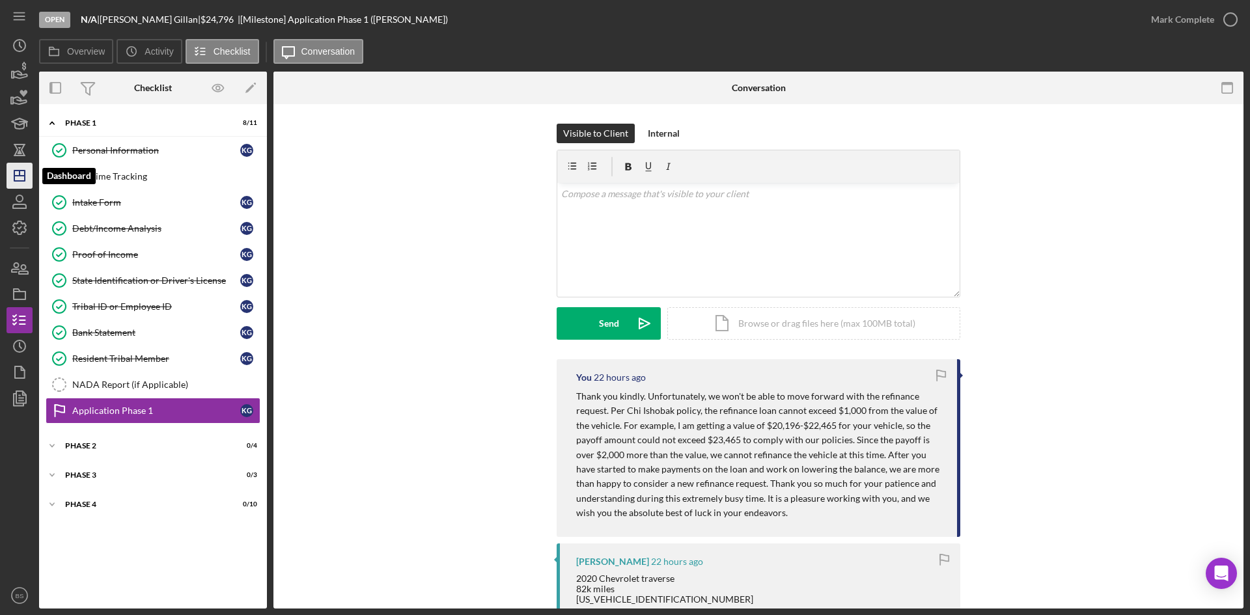
click at [30, 180] on icon "Icon/Dashboard" at bounding box center [19, 175] width 33 height 33
